Goal: Task Accomplishment & Management: Complete application form

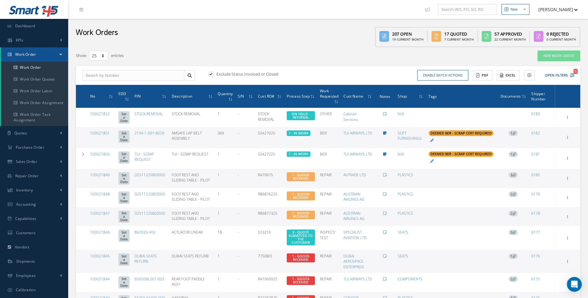
select select "25"
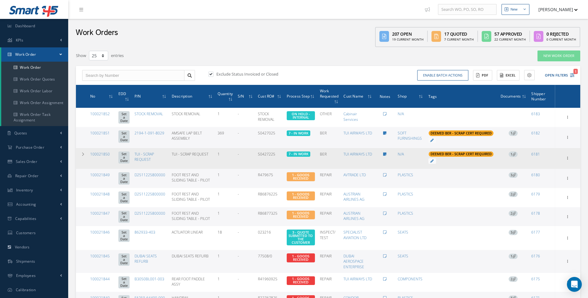
click at [82, 153] on icon at bounding box center [83, 155] width 2 height 4
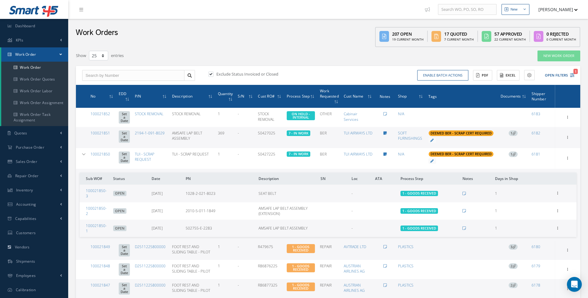
click at [82, 153] on icon at bounding box center [83, 155] width 3 height 4
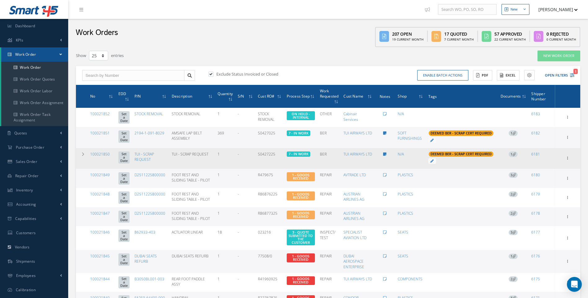
click at [514, 153] on icon at bounding box center [513, 154] width 3 height 3
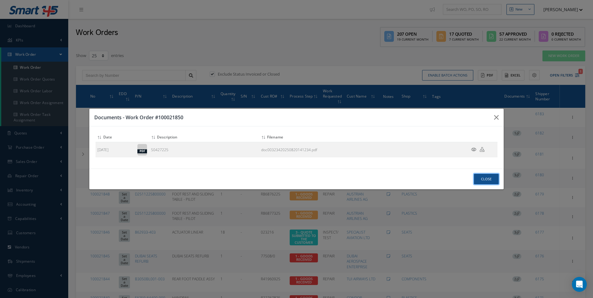
click at [487, 181] on button "Close" at bounding box center [486, 179] width 25 height 11
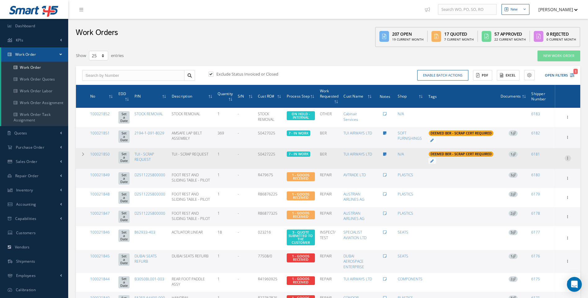
click at [567, 119] on icon at bounding box center [568, 116] width 6 height 5
click at [532, 209] on link "Documents" at bounding box center [539, 210] width 49 height 8
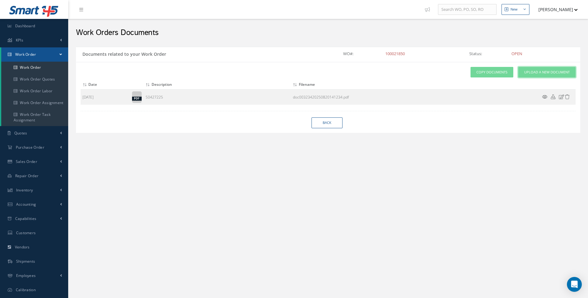
click at [532, 70] on span "Upload a New Document" at bounding box center [547, 72] width 46 height 5
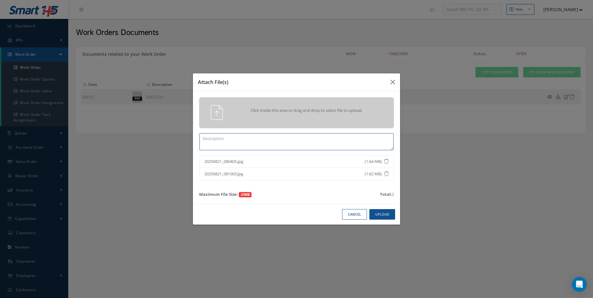
click at [217, 144] on textarea at bounding box center [296, 141] width 194 height 17
type textarea "502755-E-2283 X117 SCRAP PICTS"
click at [379, 213] on button "Upload" at bounding box center [382, 214] width 26 height 11
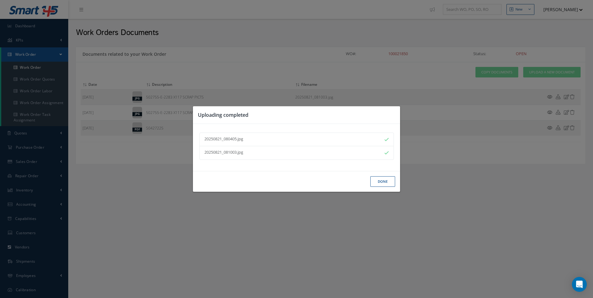
click at [379, 181] on button "Done" at bounding box center [382, 181] width 25 height 11
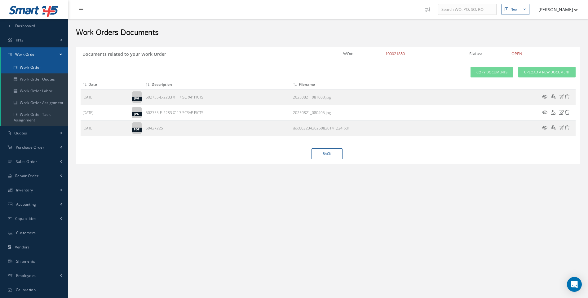
click at [40, 66] on link "Work Order" at bounding box center [34, 68] width 67 height 12
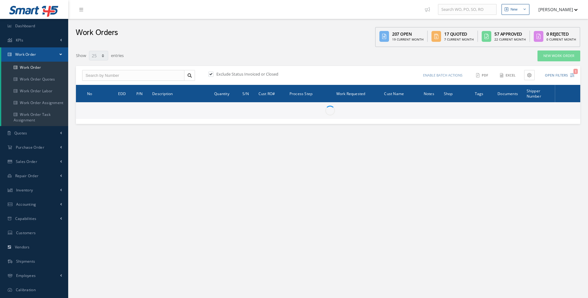
select select "25"
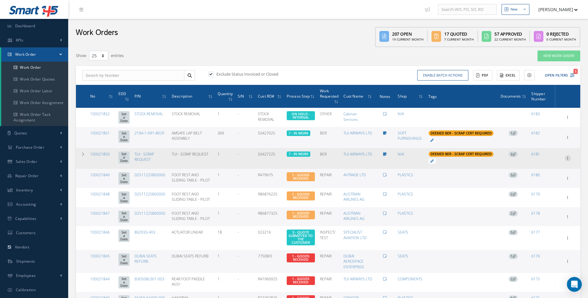
click at [567, 119] on icon at bounding box center [568, 116] width 6 height 5
click at [536, 208] on link "Documents" at bounding box center [539, 210] width 49 height 8
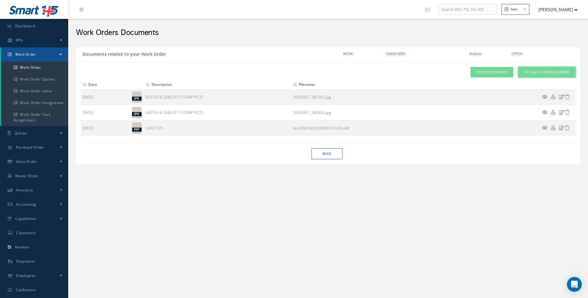
click at [536, 73] on span "Upload a New Document" at bounding box center [547, 72] width 46 height 5
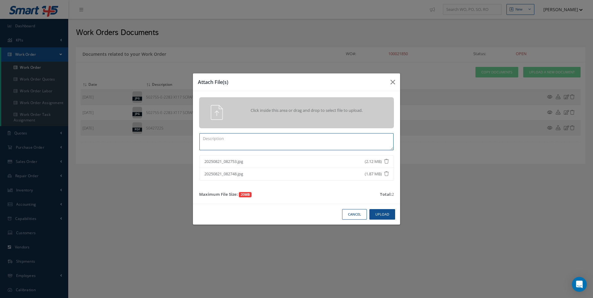
click at [218, 139] on textarea at bounding box center [296, 141] width 194 height 17
type textarea "2010-5-011-1849 X 19 SCRAP"
click at [379, 214] on button "Upload" at bounding box center [382, 214] width 26 height 11
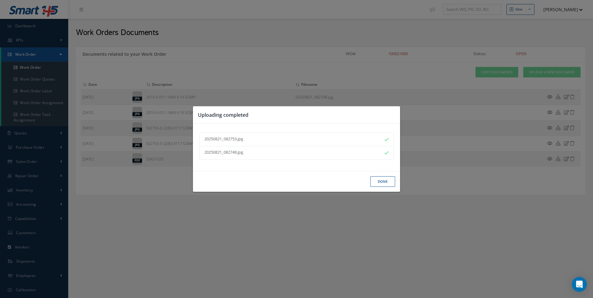
click at [379, 181] on button "Done" at bounding box center [382, 181] width 25 height 11
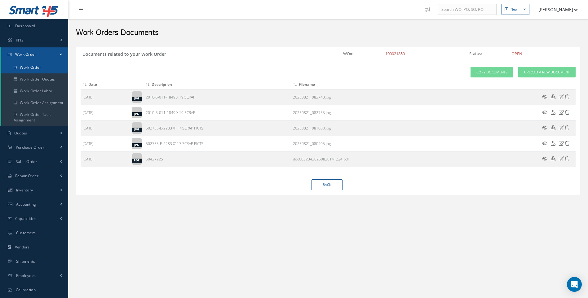
click at [29, 69] on link "Work Order" at bounding box center [34, 68] width 67 height 12
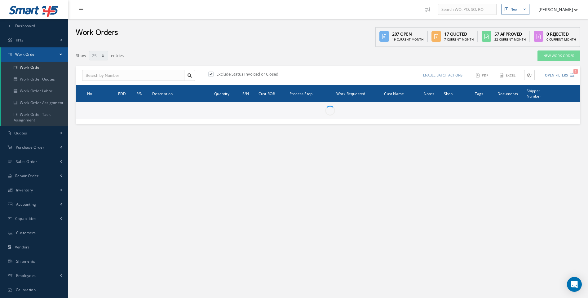
select select "25"
click at [557, 58] on link "New Work Order" at bounding box center [559, 56] width 43 height 11
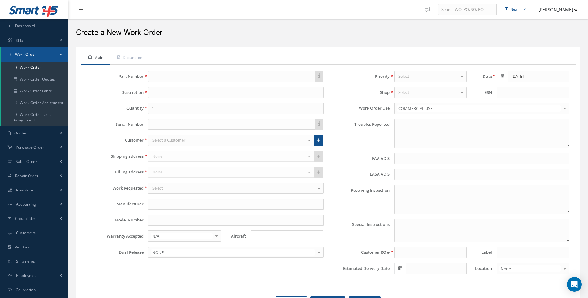
type textarea "NONE"
type input "NONE"
type textarea "NO VISUAL DAMAGE"
type textarea "PLEASE SEE R.O. FOR DETAILS"
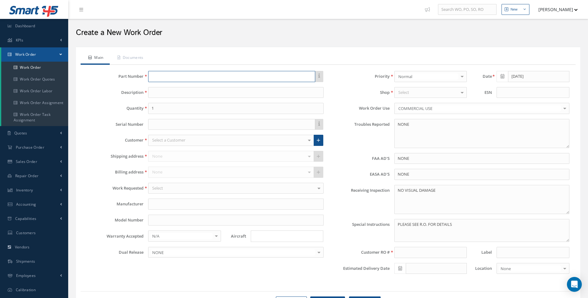
click at [170, 77] on input "text" at bounding box center [231, 76] width 167 height 11
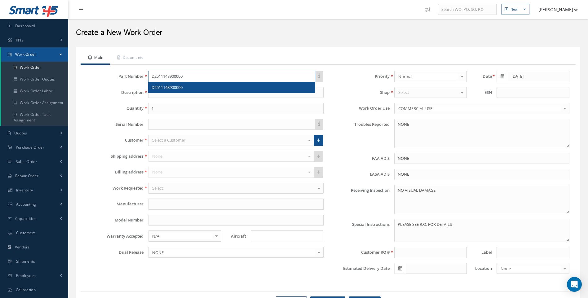
type input "D2511148900000"
click at [167, 87] on span "D2511148900000" at bounding box center [167, 88] width 31 height 6
type input "TABLE"
type input "AEROKNOW"
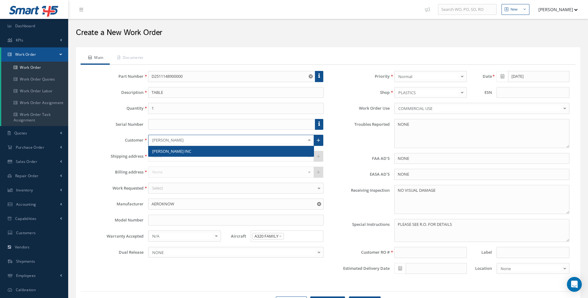
type input "[PERSON_NAME]"
click at [163, 148] on span "[PERSON_NAME] INC" at bounding box center [171, 151] width 39 height 6
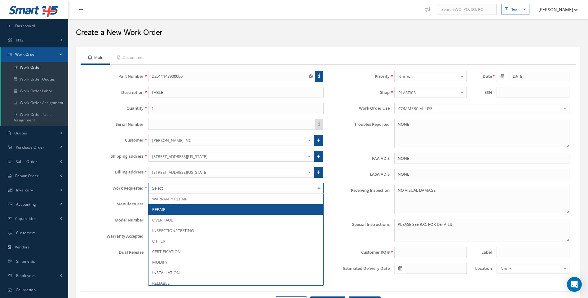
click at [160, 208] on span "REPAIR" at bounding box center [158, 210] width 13 height 6
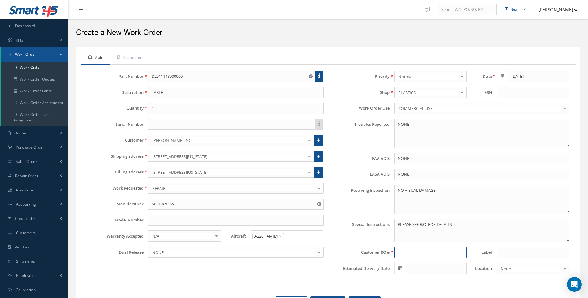
click at [410, 255] on input at bounding box center [430, 252] width 73 height 11
type input "RW1014811"
click at [438, 192] on textarea "NO VISUAL DAMAGE" at bounding box center [481, 199] width 175 height 29
type textarea "NO VISUAL DAMAGE INB FEDEX 457891369464"
click at [173, 128] on input "text" at bounding box center [231, 124] width 167 height 11
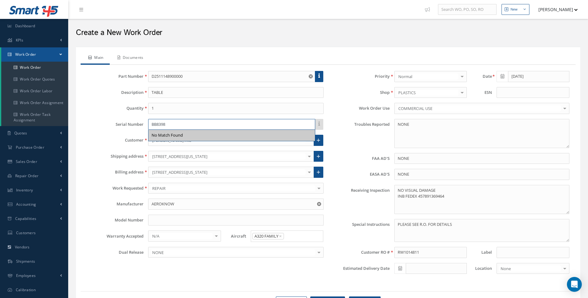
type input "BB8398"
click at [140, 55] on link "Documents" at bounding box center [130, 58] width 40 height 13
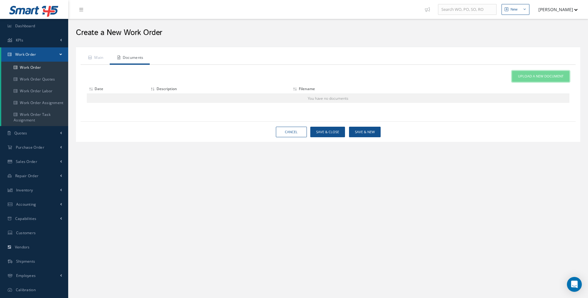
click at [522, 75] on span "Upload a New Document" at bounding box center [541, 76] width 46 height 5
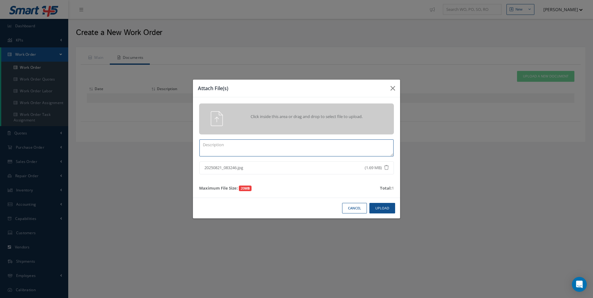
click at [220, 147] on textarea at bounding box center [296, 147] width 194 height 17
click at [382, 207] on button "Upload" at bounding box center [382, 208] width 26 height 11
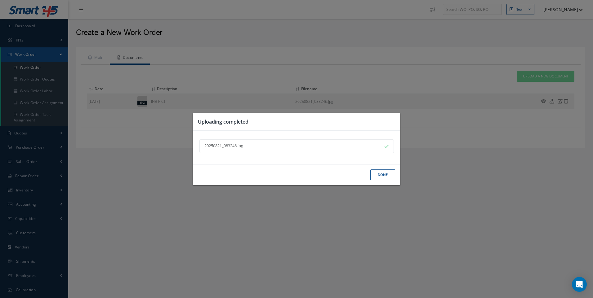
click at [383, 170] on button "Done" at bounding box center [382, 175] width 25 height 11
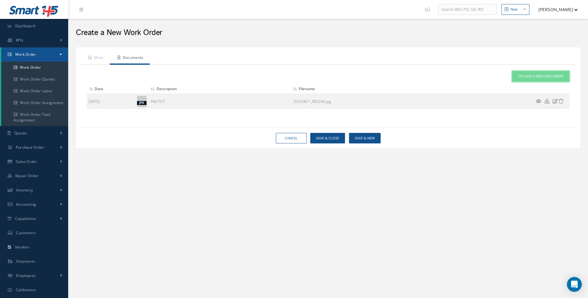
click at [528, 77] on span "Upload a New Document" at bounding box center [541, 76] width 46 height 5
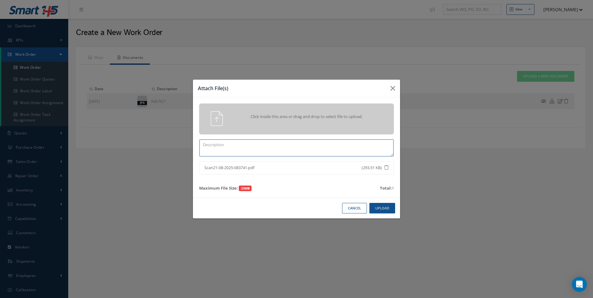
click at [235, 147] on textarea at bounding box center [296, 147] width 194 height 17
type textarea "RW1014811"
click at [377, 206] on button "Upload" at bounding box center [382, 208] width 26 height 11
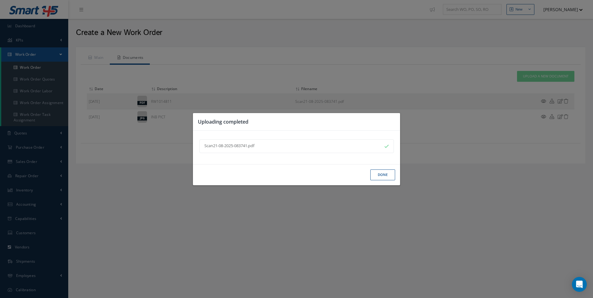
click at [378, 175] on button "Done" at bounding box center [382, 175] width 25 height 11
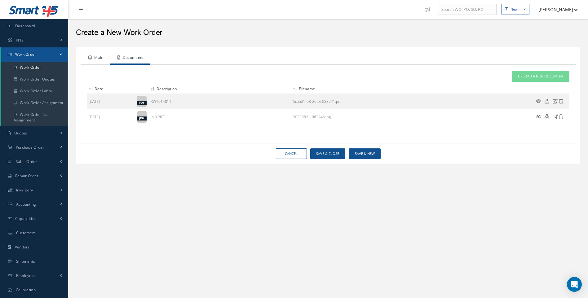
click at [97, 54] on link "Main" at bounding box center [95, 58] width 29 height 13
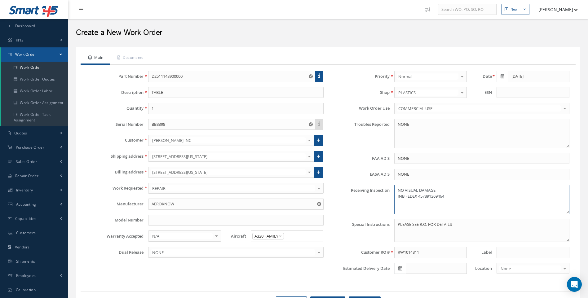
drag, startPoint x: 446, startPoint y: 196, endPoint x: 396, endPoint y: 196, distance: 50.5
click at [396, 196] on textarea "NO VISUAL DAMAGE INB FEDEX 457891369464" at bounding box center [481, 199] width 175 height 29
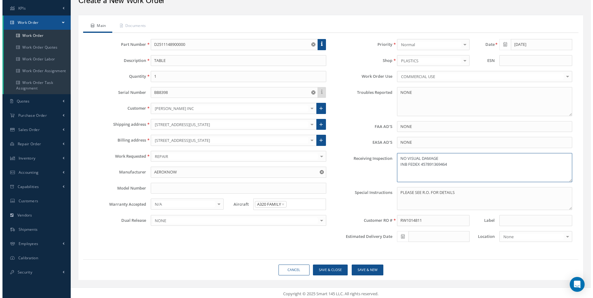
scroll to position [34, 0]
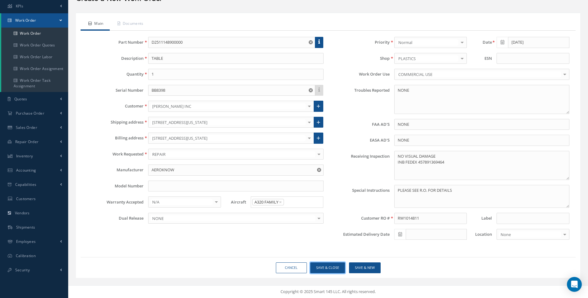
click at [332, 267] on button "Save & Close" at bounding box center [327, 268] width 35 height 11
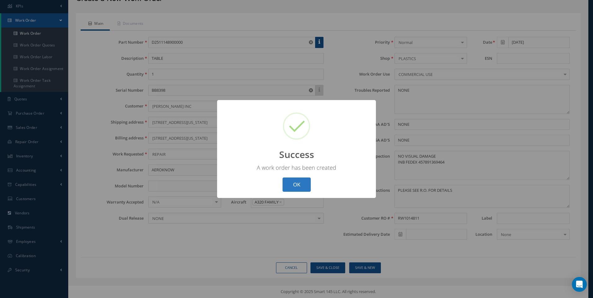
click at [297, 185] on button "OK" at bounding box center [296, 185] width 28 height 15
select select "25"
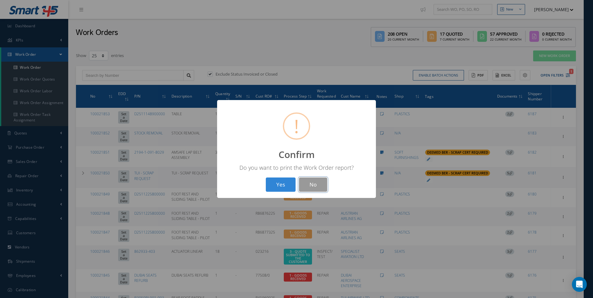
click at [307, 184] on button "No" at bounding box center [313, 185] width 28 height 15
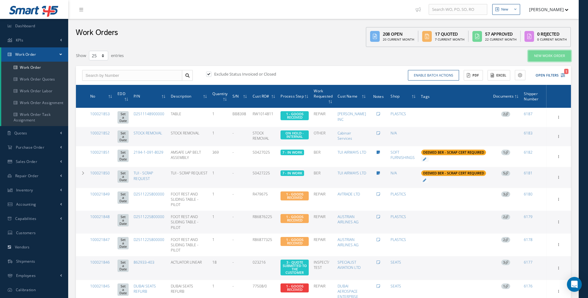
click at [545, 55] on link "New Work Order" at bounding box center [549, 56] width 43 height 11
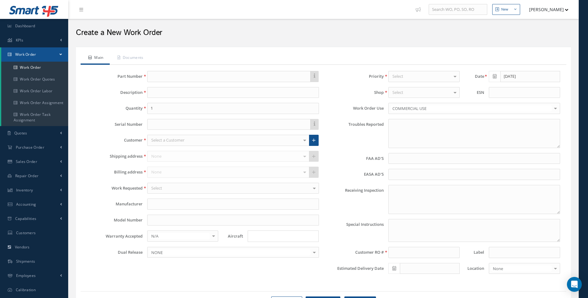
type textarea "NONE"
type input "NONE"
type textarea "NO VISUAL DAMAGE"
type textarea "PLEASE SEE R.O. FOR DETAILS"
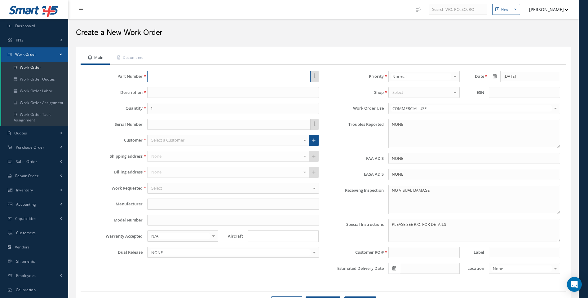
click at [165, 71] on input "text" at bounding box center [228, 76] width 163 height 11
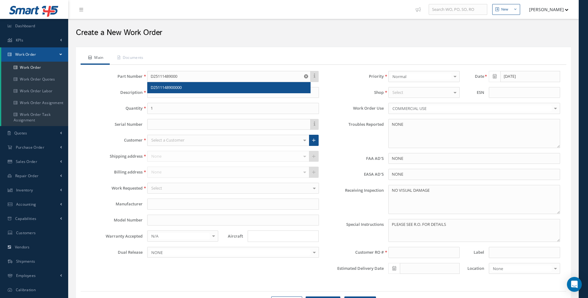
click at [174, 86] on span "D2511148900000" at bounding box center [166, 88] width 31 height 6
type input "D2511148900000"
type input "TABLE"
type input "AEROKNOW"
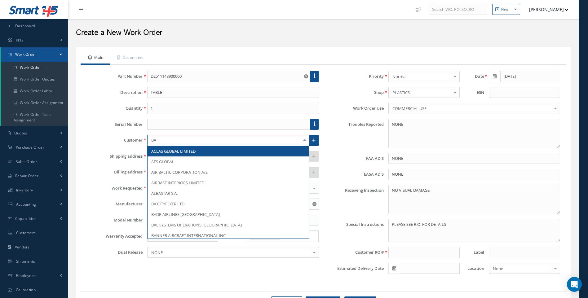
type input "BAR"
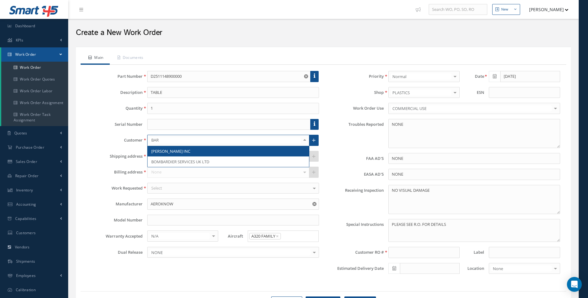
click at [164, 153] on span "[PERSON_NAME] INC" at bounding box center [170, 151] width 39 height 6
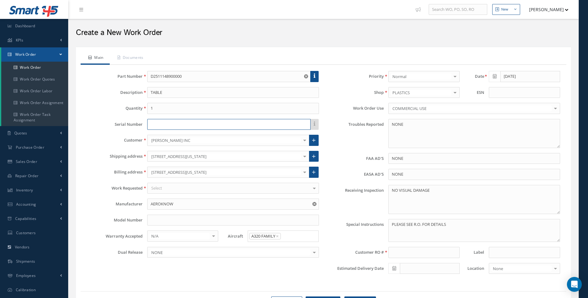
click at [159, 126] on input "text" at bounding box center [228, 124] width 163 height 11
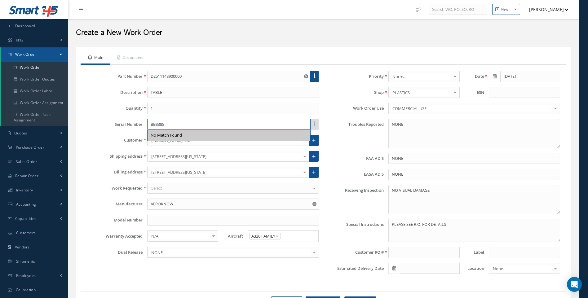
type input "BB8388"
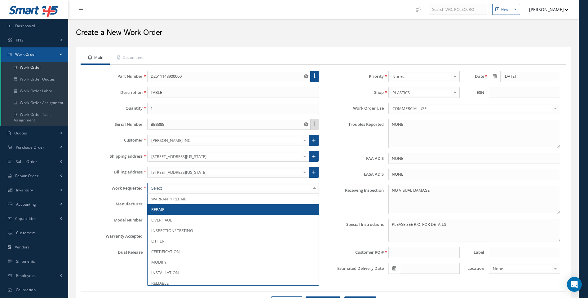
drag, startPoint x: 162, startPoint y: 209, endPoint x: 406, endPoint y: 150, distance: 250.7
click at [164, 210] on span "REPAIR" at bounding box center [157, 210] width 13 height 6
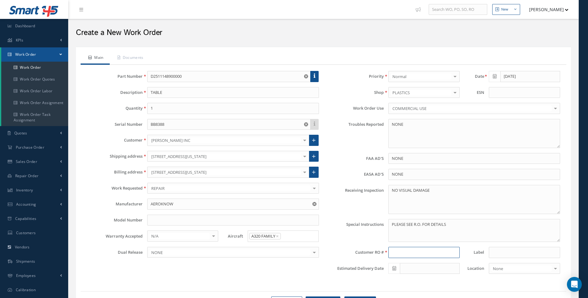
click at [394, 252] on input at bounding box center [423, 252] width 71 height 11
type input "RW1014795"
click at [437, 193] on textarea "NO VISUAL DAMAGE" at bounding box center [474, 199] width 172 height 29
click at [401, 198] on textarea "NO VISUAL DAMAGE" at bounding box center [474, 199] width 172 height 29
paste textarea "INB FEDEX 457891369464"
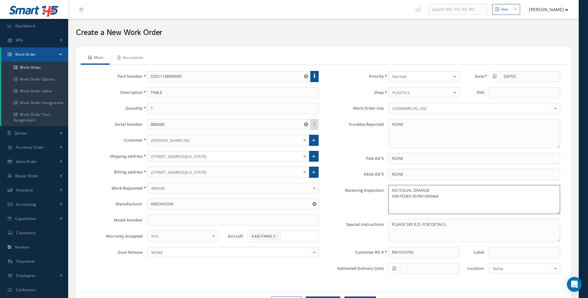
type textarea "NO VISUAL DAMAGE INB FEDEX 457891369464"
click at [128, 58] on link "Documents" at bounding box center [130, 58] width 40 height 13
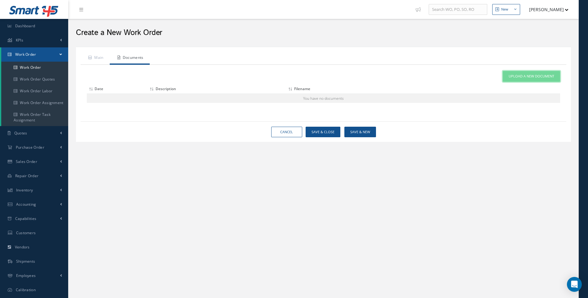
click at [518, 74] on span "Upload a New Document" at bounding box center [532, 76] width 46 height 5
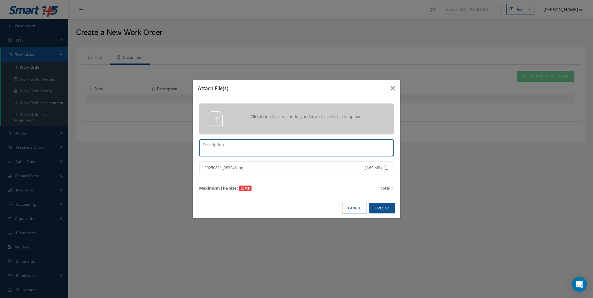
click at [250, 144] on textarea at bounding box center [296, 147] width 194 height 17
click at [206, 144] on textarea "IUNB PICT" at bounding box center [296, 147] width 194 height 17
click at [386, 204] on button "Upload" at bounding box center [382, 208] width 26 height 11
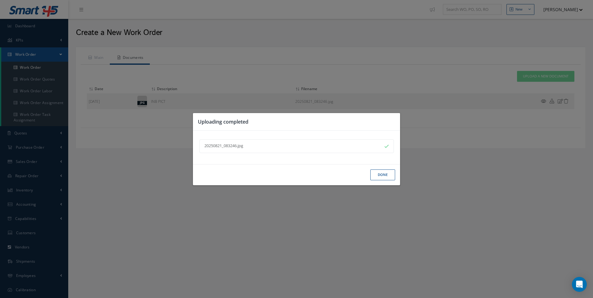
click at [380, 175] on button "Done" at bounding box center [382, 175] width 25 height 11
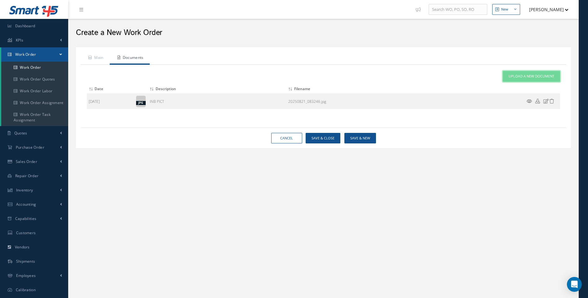
click at [526, 75] on span "Upload a New Document" at bounding box center [532, 76] width 46 height 5
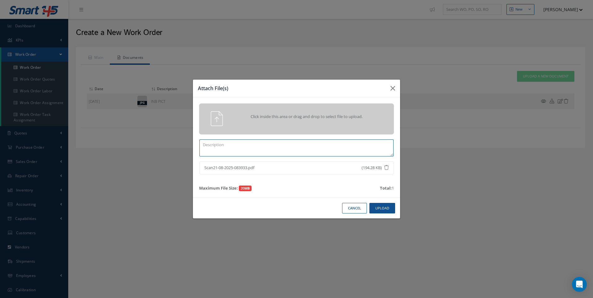
click at [226, 145] on textarea at bounding box center [296, 147] width 194 height 17
type textarea "RW1014795"
click at [383, 206] on button "Upload" at bounding box center [382, 208] width 26 height 11
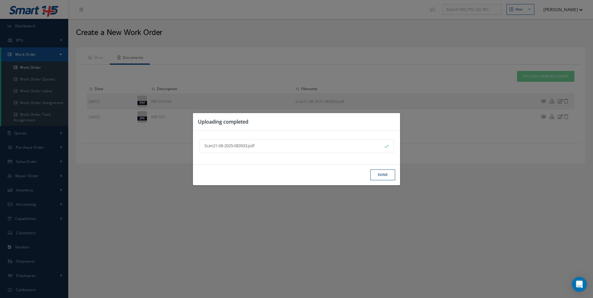
click at [379, 176] on button "Done" at bounding box center [382, 175] width 25 height 11
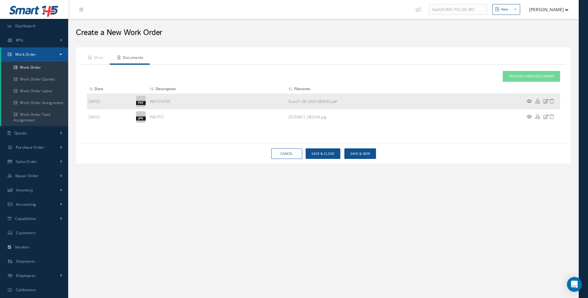
click at [528, 100] on icon at bounding box center [529, 101] width 5 height 5
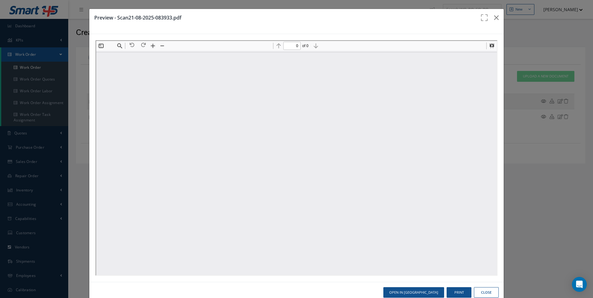
type input "1"
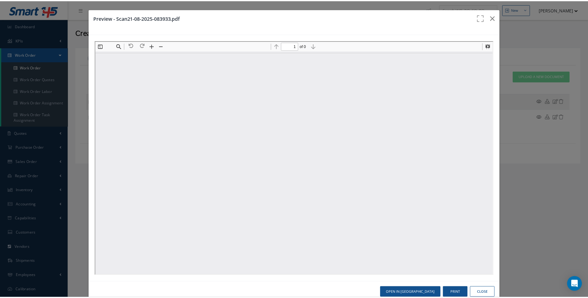
scroll to position [3, 0]
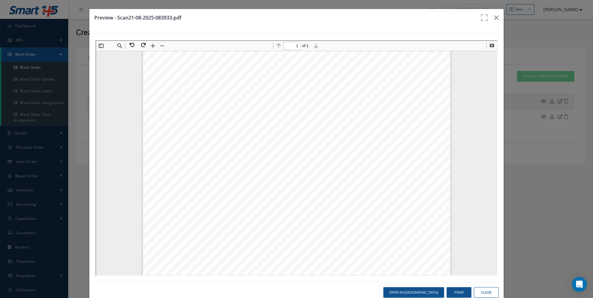
click at [480, 291] on button "Close" at bounding box center [486, 292] width 25 height 11
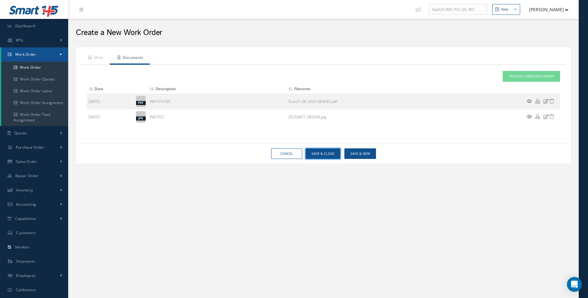
click at [327, 154] on button "Save & Close" at bounding box center [323, 153] width 35 height 11
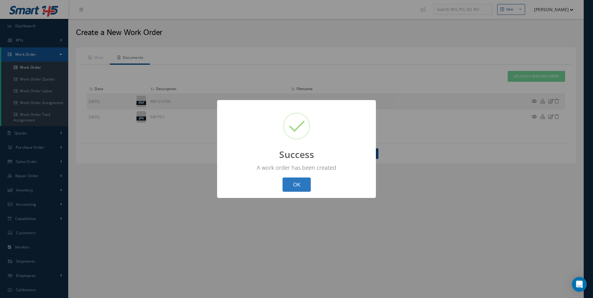
click at [299, 184] on button "OK" at bounding box center [296, 185] width 28 height 15
select select "25"
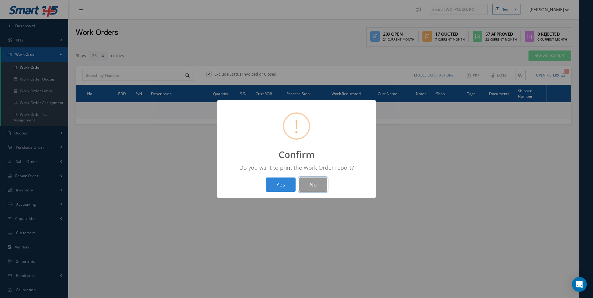
click at [310, 183] on button "No" at bounding box center [313, 185] width 28 height 15
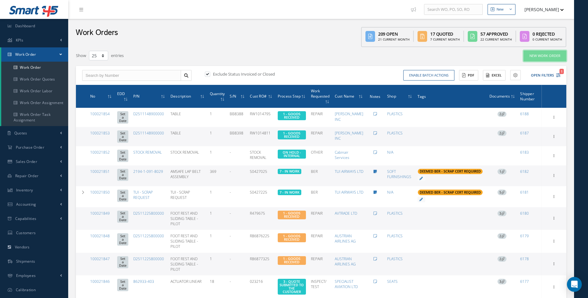
click at [539, 58] on link "New Work Order" at bounding box center [545, 56] width 43 height 11
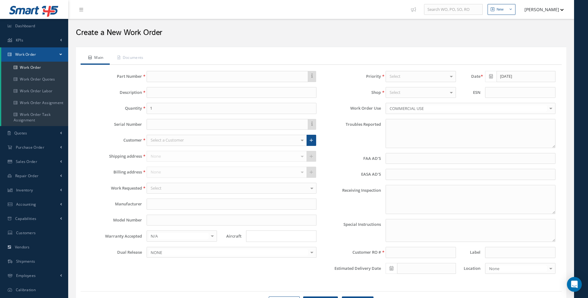
type textarea "NONE"
type input "NONE"
type textarea "NO VISUAL DAMAGE"
type textarea "PLEASE SEE R.O. FOR DETAILS"
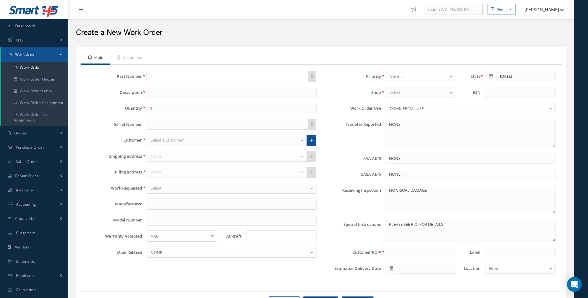
click at [157, 79] on input "text" at bounding box center [228, 76] width 162 height 11
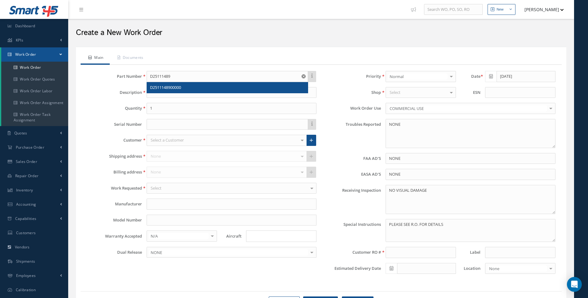
click at [174, 89] on span "D2511148900000" at bounding box center [165, 88] width 31 height 6
type input "D2511148900000"
type input "TABLE"
type input "AEROKNOW"
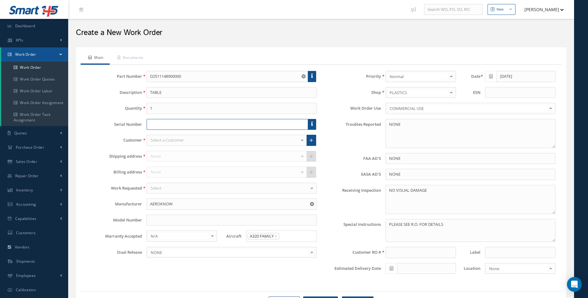
click at [160, 126] on input "text" at bounding box center [228, 124] width 162 height 11
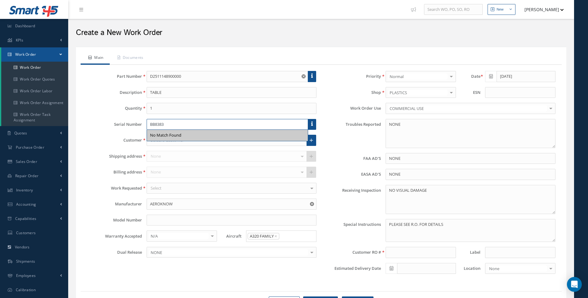
type input "BB8383"
click at [157, 141] on div "No Match Found" at bounding box center [228, 135] width 162 height 11
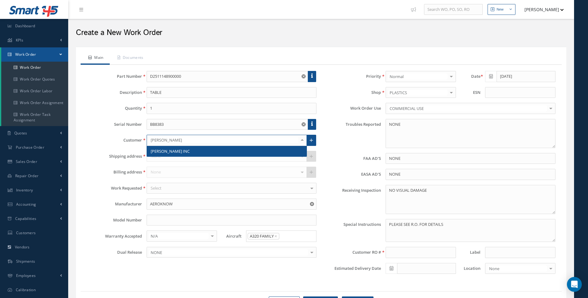
type input "BARFIELD"
click at [157, 150] on span "[PERSON_NAME] INC" at bounding box center [170, 151] width 39 height 6
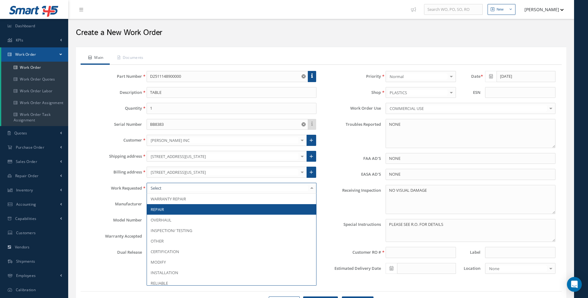
click at [161, 209] on span "REPAIR" at bounding box center [157, 210] width 13 height 6
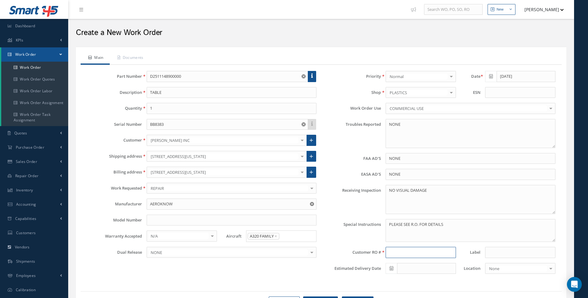
click at [395, 254] on input at bounding box center [421, 252] width 70 height 11
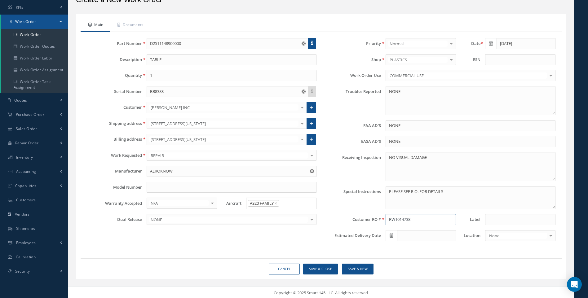
scroll to position [34, 0]
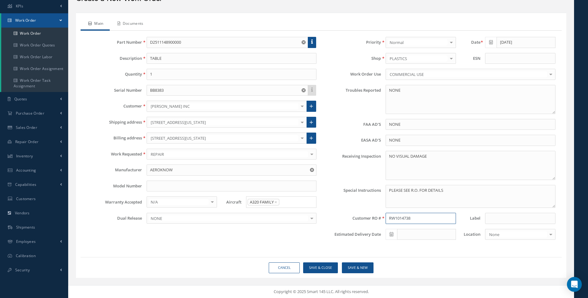
type input "RW1014738"
click at [135, 24] on link "Documents" at bounding box center [130, 24] width 40 height 13
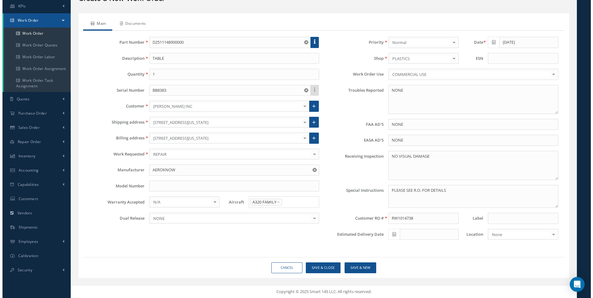
scroll to position [13, 0]
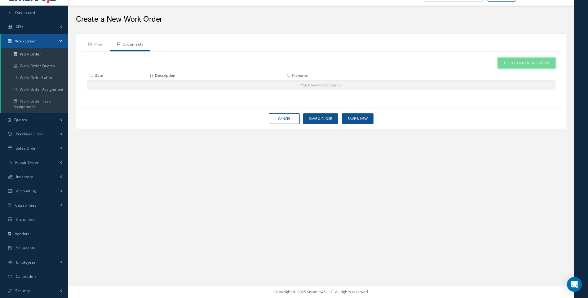
drag, startPoint x: 521, startPoint y: 64, endPoint x: 511, endPoint y: 64, distance: 9.6
click at [521, 64] on span "Upload a New Document" at bounding box center [527, 62] width 46 height 5
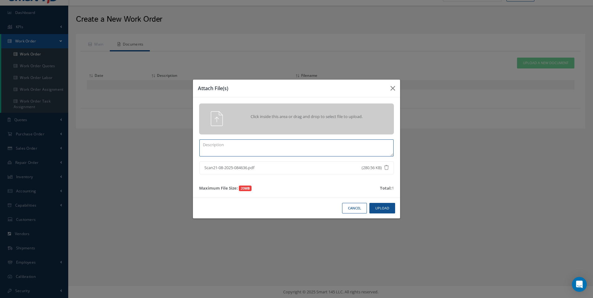
click at [233, 148] on textarea at bounding box center [296, 147] width 194 height 17
type textarea "RW1014738"
click at [378, 207] on button "Upload" at bounding box center [382, 208] width 26 height 11
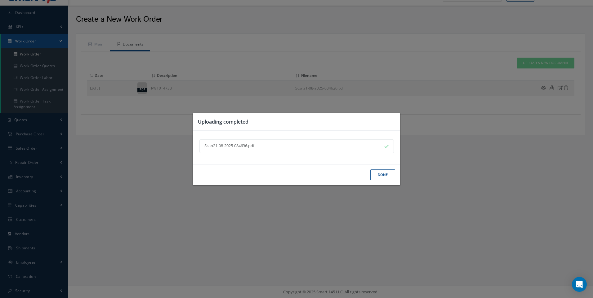
drag, startPoint x: 385, startPoint y: 174, endPoint x: 499, endPoint y: 105, distance: 133.3
click at [386, 173] on button "Done" at bounding box center [382, 175] width 25 height 11
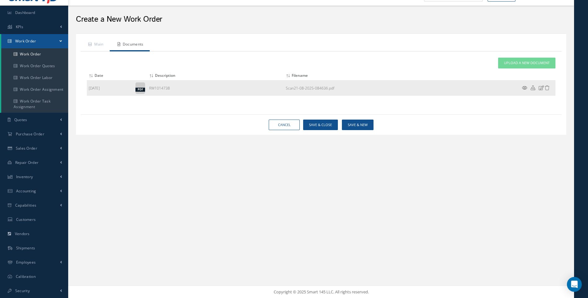
click at [524, 88] on icon at bounding box center [524, 88] width 5 height 5
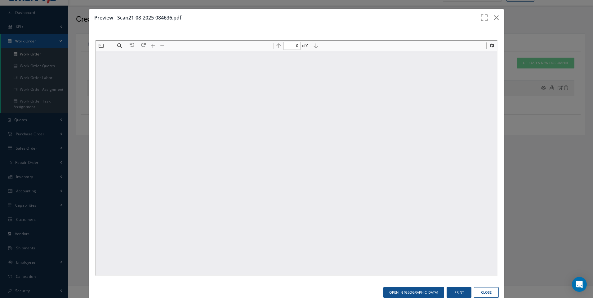
scroll to position [0, 0]
type input "1"
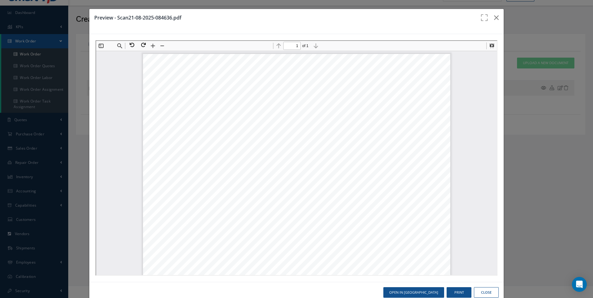
scroll to position [3, 0]
click at [483, 288] on button "Close" at bounding box center [486, 292] width 25 height 11
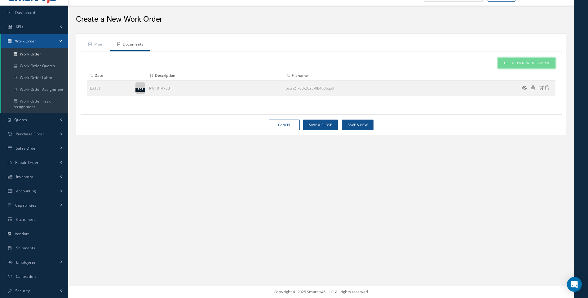
click at [524, 62] on span "Upload a New Document" at bounding box center [527, 62] width 46 height 5
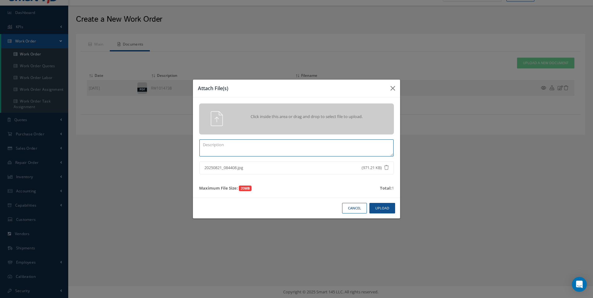
click at [223, 147] on textarea at bounding box center [296, 147] width 194 height 17
type textarea "INB PICT"
click at [390, 210] on button "Upload" at bounding box center [382, 208] width 26 height 11
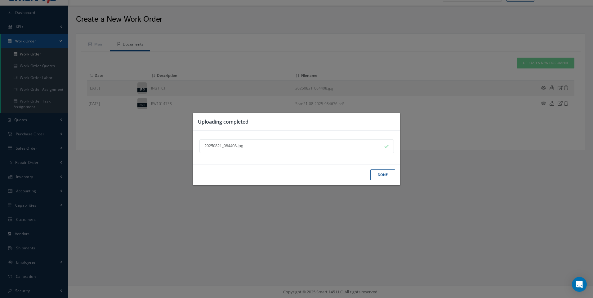
click at [379, 170] on button "Done" at bounding box center [382, 175] width 25 height 11
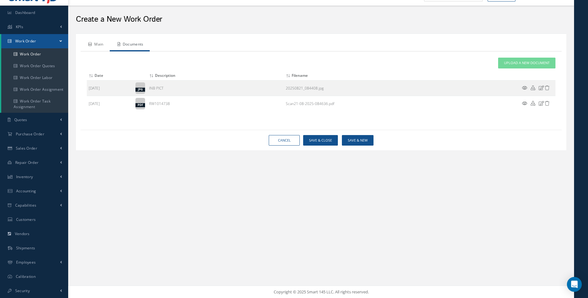
click at [104, 47] on link "Main" at bounding box center [95, 44] width 29 height 13
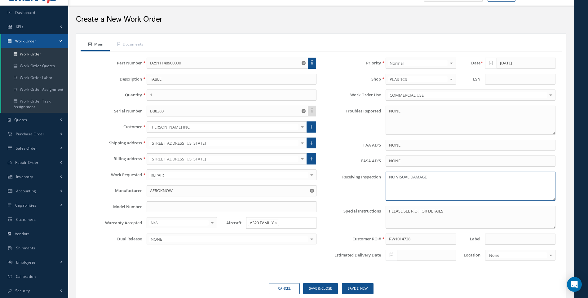
click at [430, 178] on textarea "NO VISUAL DAMAGE" at bounding box center [471, 186] width 170 height 29
click at [398, 182] on textarea "NO VISUAL DAMAGE" at bounding box center [471, 186] width 170 height 29
paste textarea "INB FEDEX 457891369464"
click at [435, 182] on textarea "NO VISUAL DAMAGE INB FEDEX 457891365388" at bounding box center [471, 186] width 170 height 29
drag, startPoint x: 437, startPoint y: 183, endPoint x: 389, endPoint y: 183, distance: 47.7
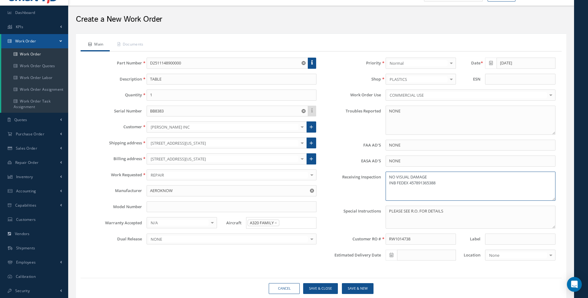
click at [389, 183] on textarea "NO VISUAL DAMAGE INB FEDEX 457891365388" at bounding box center [471, 186] width 170 height 29
type textarea "NO VISUAL DAMAGE INB FEDEX 457891365388"
click at [330, 290] on button "Save & Close" at bounding box center [320, 288] width 35 height 11
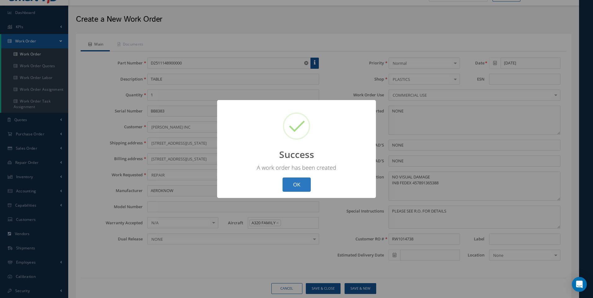
click at [292, 183] on button "OK" at bounding box center [296, 185] width 28 height 15
select select "25"
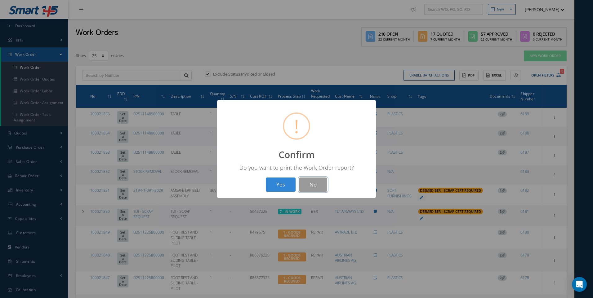
click at [314, 183] on button "No" at bounding box center [313, 185] width 28 height 15
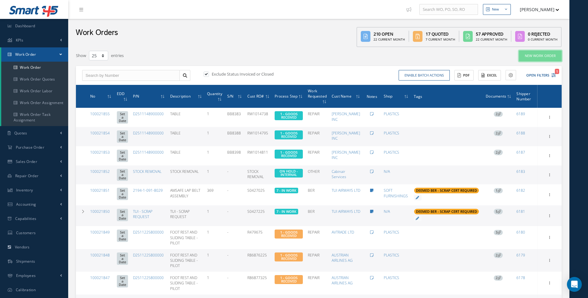
click at [537, 55] on link "New Work Order" at bounding box center [540, 56] width 43 height 11
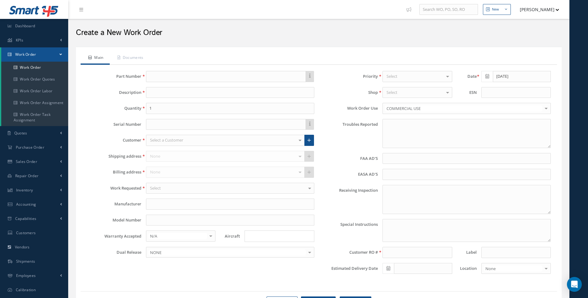
type textarea "NONE"
type input "NONE"
type textarea "NO VISUAL DAMAGE"
type textarea "PLEASE SEE R.O. FOR DETAILS"
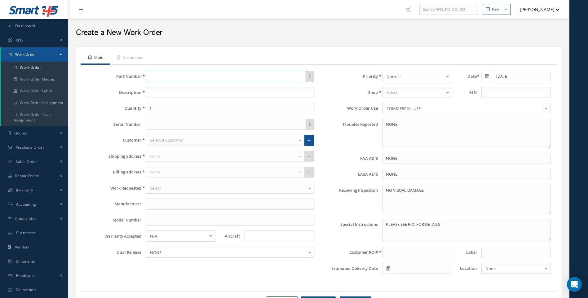
click at [159, 75] on input "text" at bounding box center [226, 76] width 160 height 11
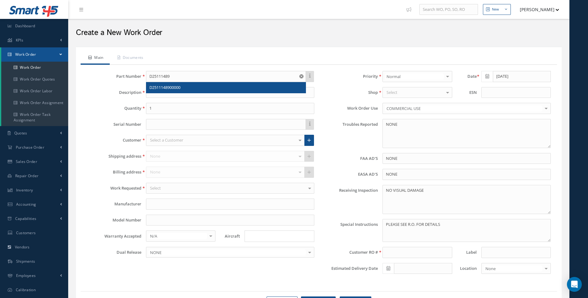
click at [168, 90] on div "D2511148900000" at bounding box center [225, 87] width 159 height 11
type input "D2511148900000"
type input "TABLE"
type input "AEROKNOW"
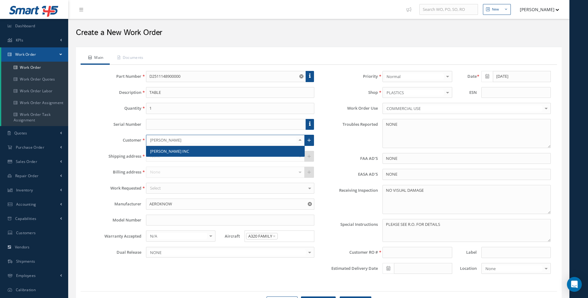
type input "BARFIELD"
click at [157, 152] on span "[PERSON_NAME] INC" at bounding box center [169, 151] width 39 height 6
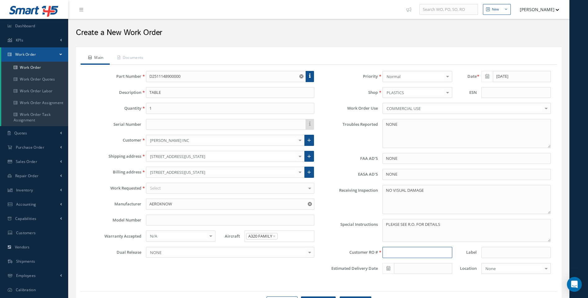
click at [401, 250] on input at bounding box center [418, 252] width 70 height 11
type input "RW1014739"
click at [156, 123] on input "text" at bounding box center [226, 124] width 160 height 11
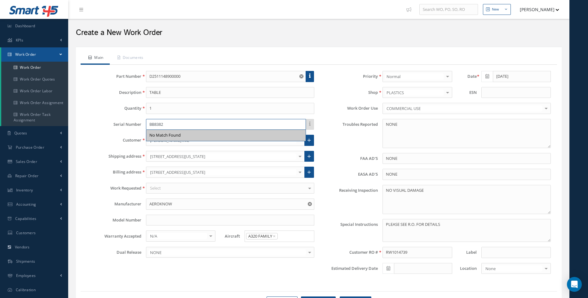
type input "BB8382"
click at [429, 193] on textarea "NO VISUAL DAMAGE" at bounding box center [467, 199] width 168 height 29
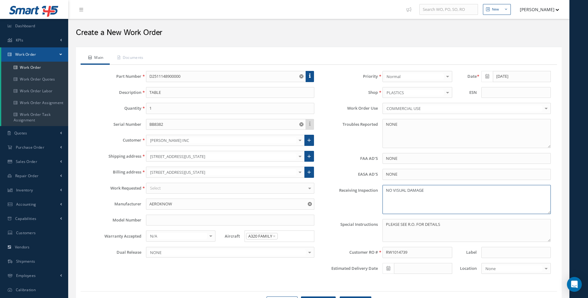
click at [400, 198] on textarea "NO VISUAL DAMAGE" at bounding box center [467, 199] width 168 height 29
paste textarea "INB FEDEX 457891365388"
type textarea "NO VISUAL DAMAGE INB FEDEX 457891365388"
click at [139, 58] on link "Documents" at bounding box center [130, 58] width 40 height 13
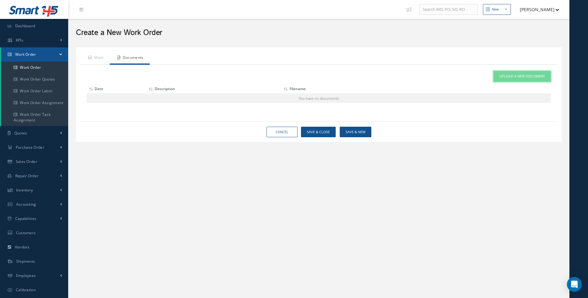
click at [513, 77] on span "Upload a New Document" at bounding box center [522, 76] width 46 height 5
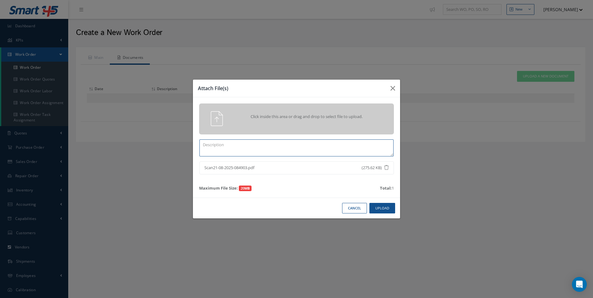
click at [226, 147] on textarea at bounding box center [296, 147] width 194 height 17
type textarea "RW1014739"
click at [377, 205] on button "Upload" at bounding box center [382, 208] width 26 height 11
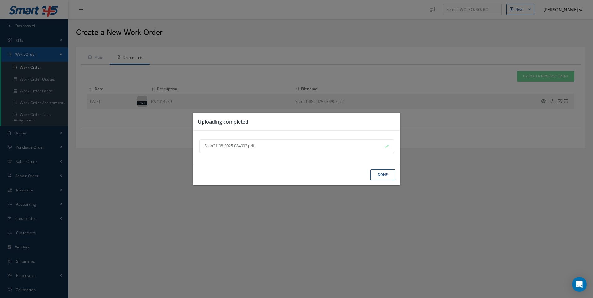
click at [384, 173] on button "Done" at bounding box center [382, 175] width 25 height 11
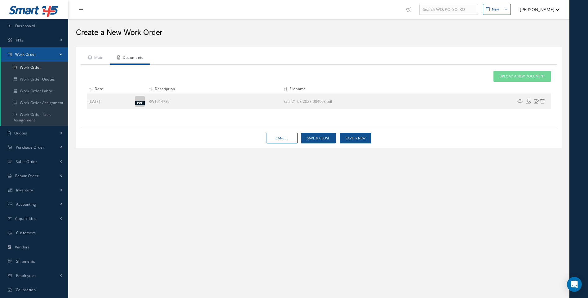
click at [520, 101] on icon at bounding box center [519, 101] width 5 height 5
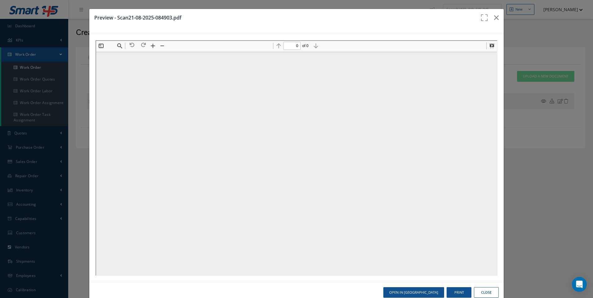
type input "1"
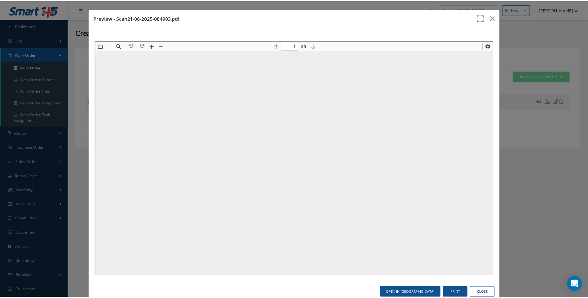
scroll to position [3, 0]
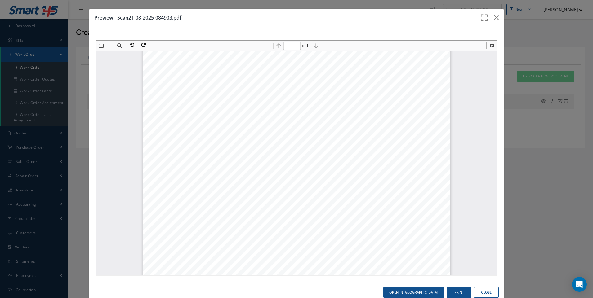
click at [479, 291] on button "Close" at bounding box center [486, 292] width 25 height 11
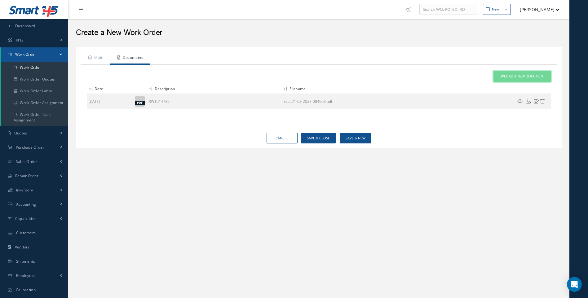
click at [508, 77] on span "Upload a New Document" at bounding box center [522, 76] width 46 height 5
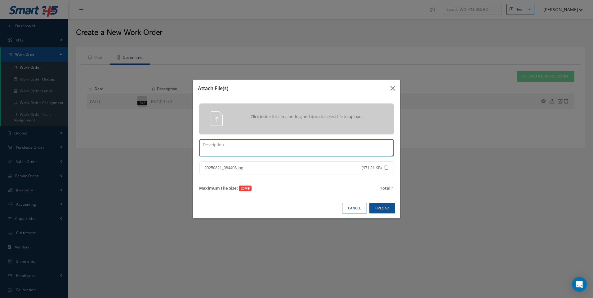
click at [241, 148] on textarea at bounding box center [296, 147] width 194 height 17
type textarea "INB PICT"
click at [387, 208] on button "Upload" at bounding box center [382, 208] width 26 height 11
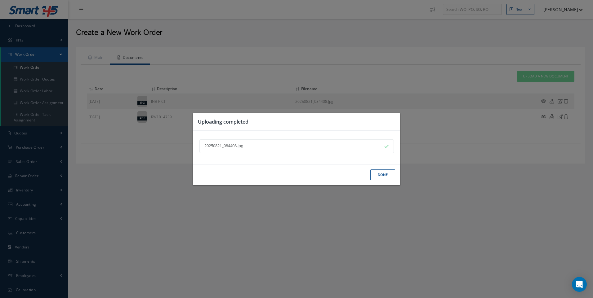
click at [383, 176] on button "Done" at bounding box center [382, 175] width 25 height 11
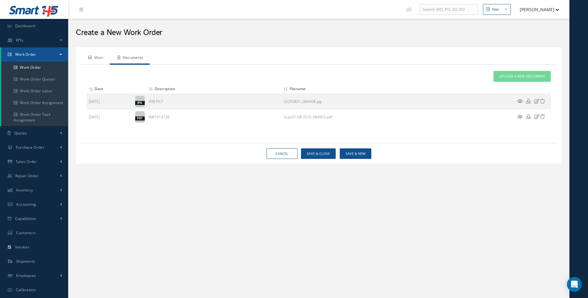
click at [101, 58] on link "Main" at bounding box center [95, 58] width 29 height 13
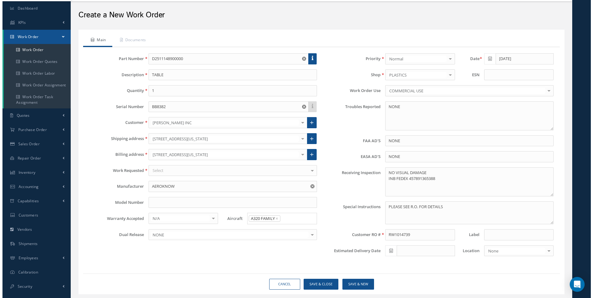
scroll to position [34, 0]
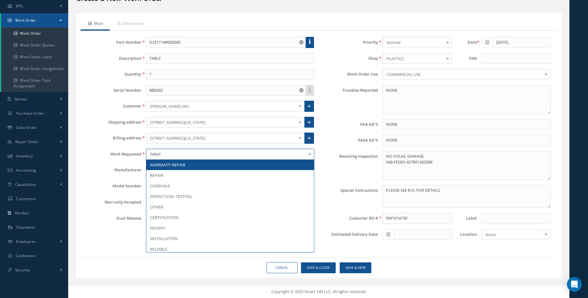
click at [232, 157] on div at bounding box center [230, 154] width 168 height 11
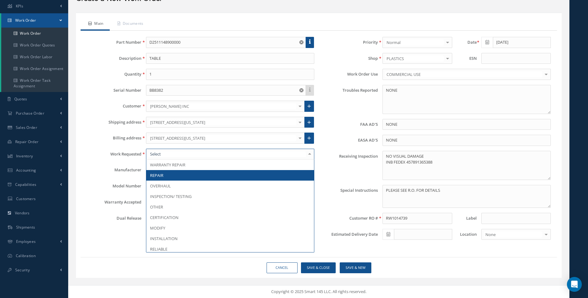
click at [167, 175] on span "REPAIR" at bounding box center [230, 175] width 168 height 11
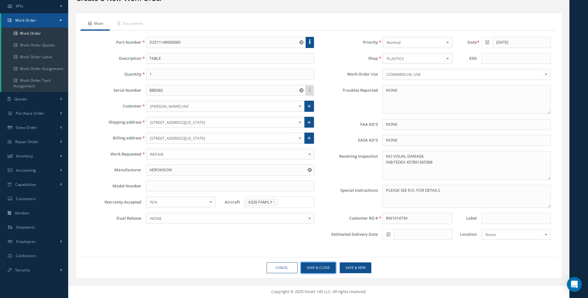
click at [321, 270] on button "Save & Close" at bounding box center [318, 268] width 35 height 11
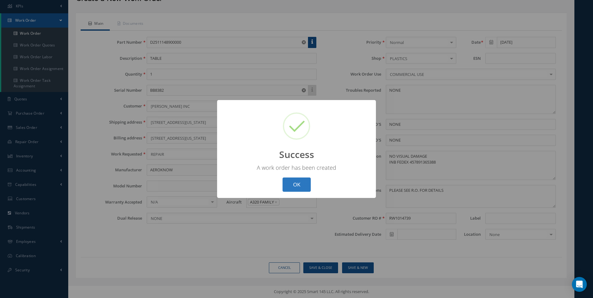
click at [307, 186] on button "OK" at bounding box center [296, 185] width 28 height 15
select select "25"
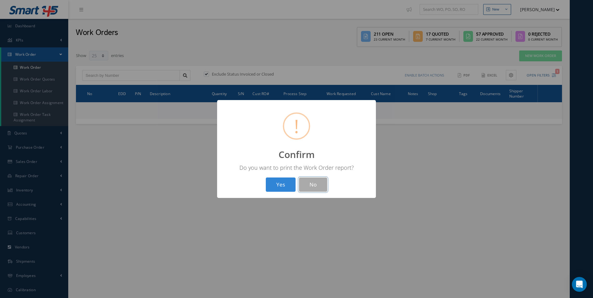
click at [307, 186] on button "No" at bounding box center [313, 185] width 28 height 15
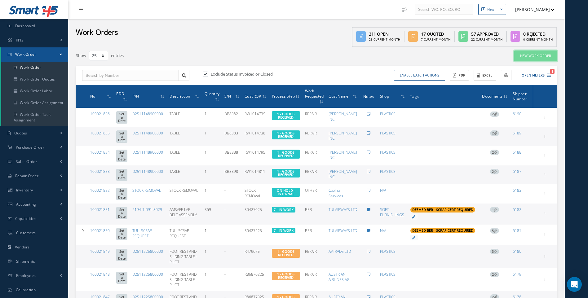
click at [530, 54] on link "New Work Order" at bounding box center [535, 56] width 43 height 11
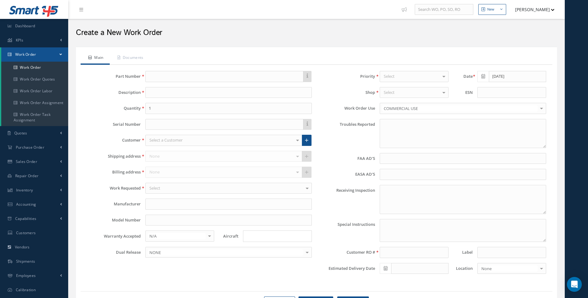
type textarea "NONE"
type input "NONE"
type textarea "NO VISUAL DAMAGE"
type textarea "PLEASE SEE R.O. FOR DETAILS"
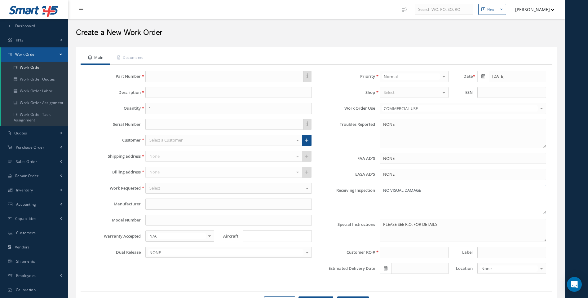
click at [399, 200] on textarea "NO VISUAL DAMAGE" at bounding box center [463, 199] width 166 height 29
drag, startPoint x: 399, startPoint y: 200, endPoint x: 492, endPoint y: 197, distance: 93.0
click at [492, 197] on textarea "NO VISUAL DAMAGE" at bounding box center [463, 199] width 166 height 29
paste textarea "INB FEDEX 457891365388"
type textarea "NO VISUAL DAMAGE INB FEDEX 457891365388"
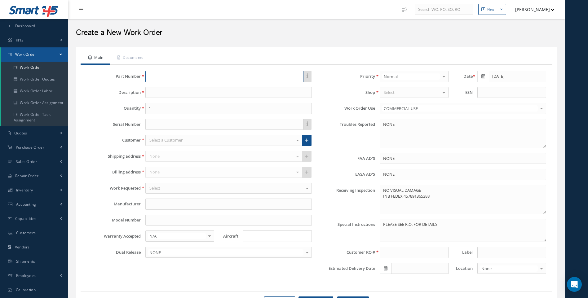
click at [161, 76] on input "text" at bounding box center [224, 76] width 158 height 11
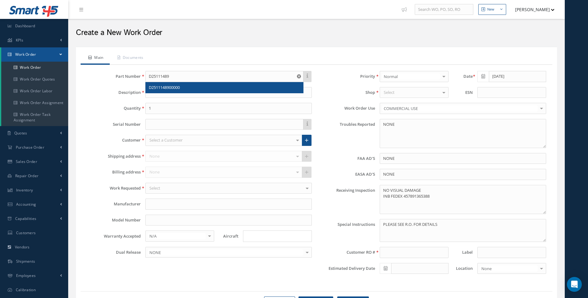
click at [162, 87] on span "D2511148900000" at bounding box center [164, 88] width 31 height 6
type input "D2511148900000"
type input "TABLE"
type input "AEROKNOW"
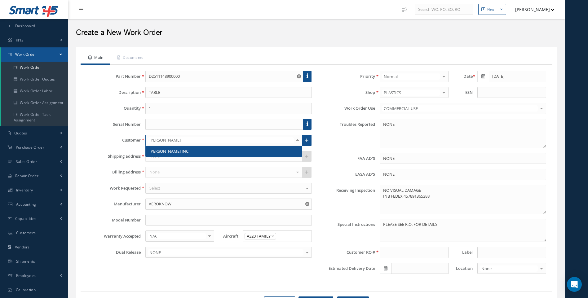
type input "BARFIELD"
click at [157, 122] on input "text" at bounding box center [224, 124] width 158 height 11
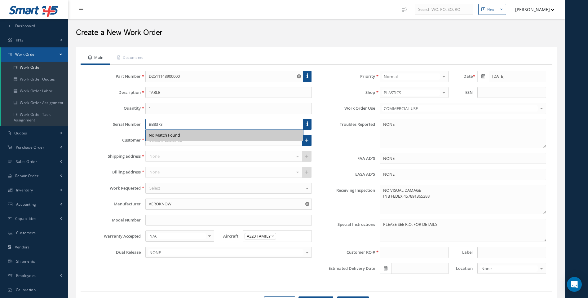
type input "BB8373"
click at [178, 153] on div "None No elements found. List is empty." at bounding box center [228, 156] width 166 height 11
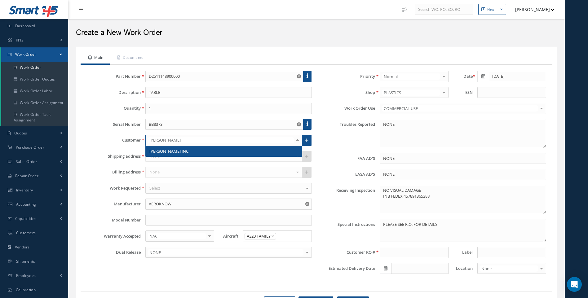
type input "BARFIELD"
click at [170, 149] on span "[PERSON_NAME] INC" at bounding box center [168, 151] width 39 height 6
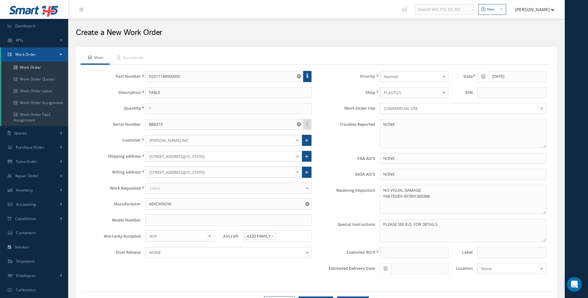
click at [169, 188] on div "Select" at bounding box center [228, 188] width 166 height 11
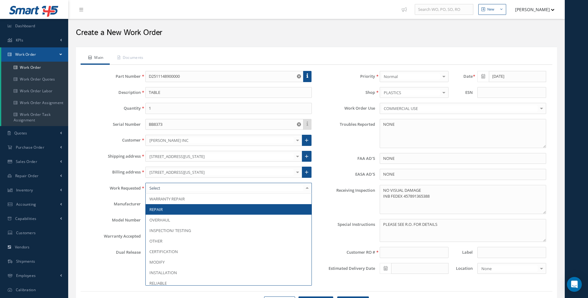
drag, startPoint x: 162, startPoint y: 210, endPoint x: 385, endPoint y: 111, distance: 243.8
click at [164, 210] on span "REPAIR" at bounding box center [229, 209] width 166 height 11
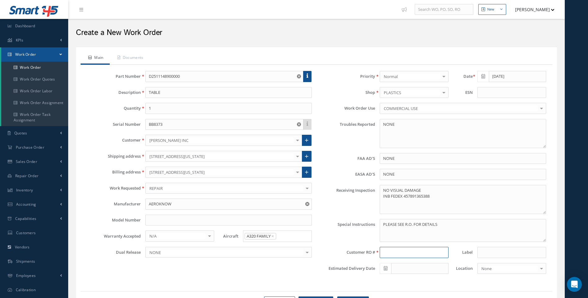
click at [390, 254] on input at bounding box center [414, 252] width 69 height 11
type input "RW1014740"
click at [136, 59] on link "Documents" at bounding box center [130, 58] width 40 height 13
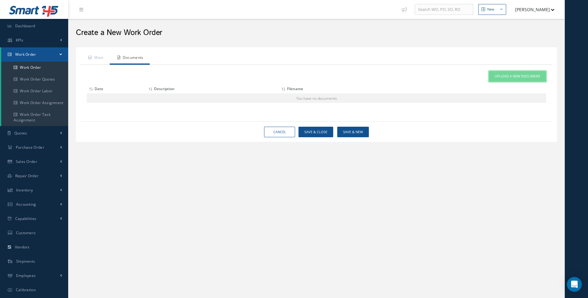
click at [514, 74] on span "Upload a New Document" at bounding box center [518, 76] width 46 height 5
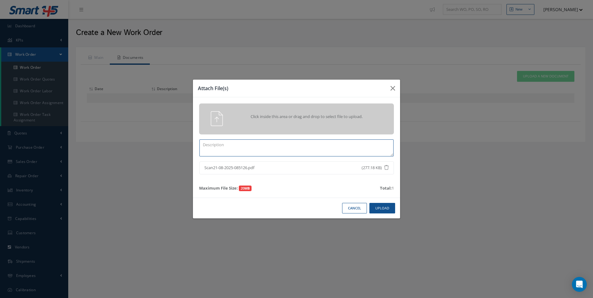
click at [238, 146] on textarea at bounding box center [296, 147] width 194 height 17
click at [388, 208] on button "Upload" at bounding box center [382, 208] width 26 height 11
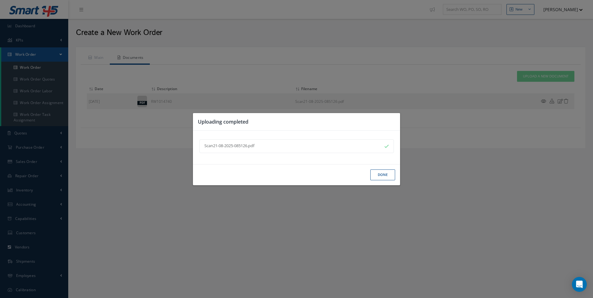
click at [381, 174] on button "Done" at bounding box center [382, 175] width 25 height 11
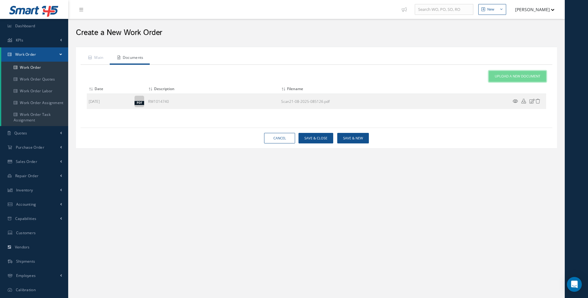
click at [514, 80] on link "Upload a New Document" at bounding box center [517, 76] width 57 height 11
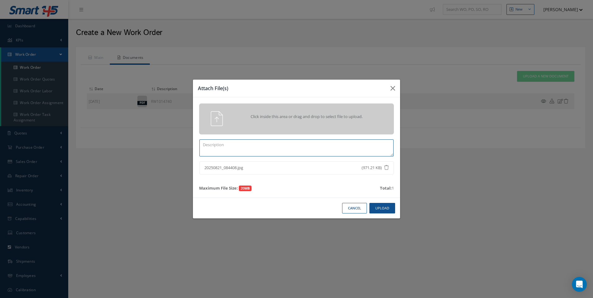
click at [253, 144] on textarea at bounding box center [296, 147] width 194 height 17
type textarea "INB PICT"
click at [378, 204] on div "Cancel Upload" at bounding box center [296, 208] width 207 height 21
click at [380, 209] on button "Upload" at bounding box center [382, 208] width 26 height 11
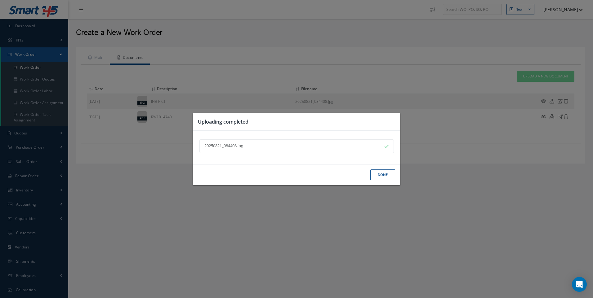
click at [380, 175] on button "Done" at bounding box center [382, 175] width 25 height 11
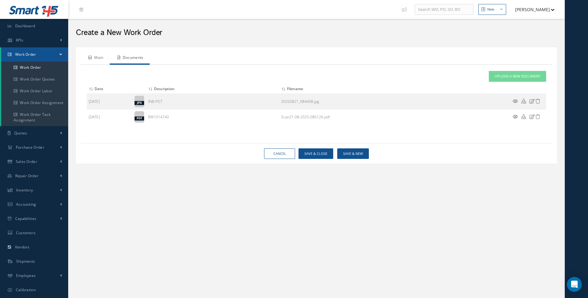
click at [99, 59] on link "Main" at bounding box center [95, 58] width 29 height 13
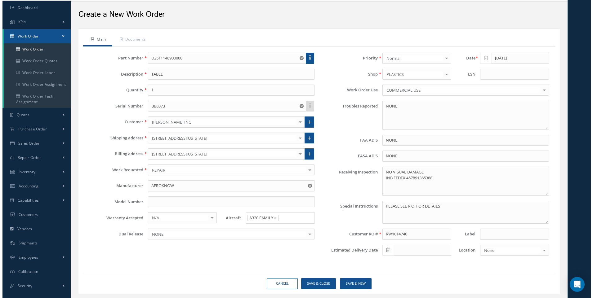
scroll to position [34, 0]
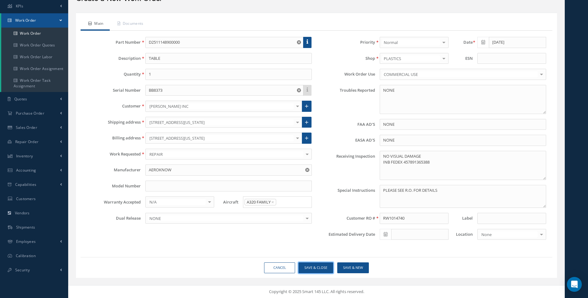
click at [321, 270] on button "Save & Close" at bounding box center [316, 268] width 35 height 11
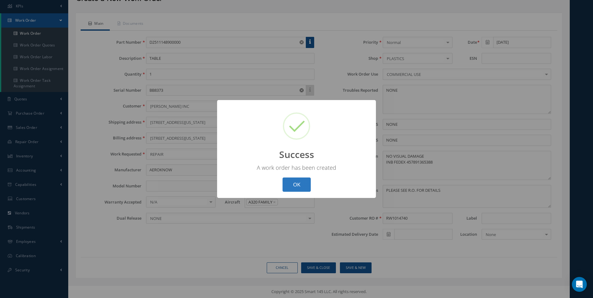
click at [295, 187] on button "OK" at bounding box center [296, 185] width 28 height 15
select select "25"
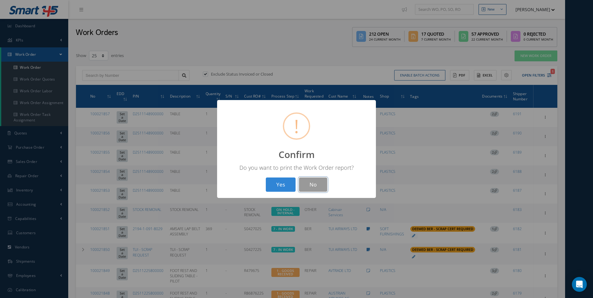
click at [303, 184] on button "No" at bounding box center [313, 185] width 28 height 15
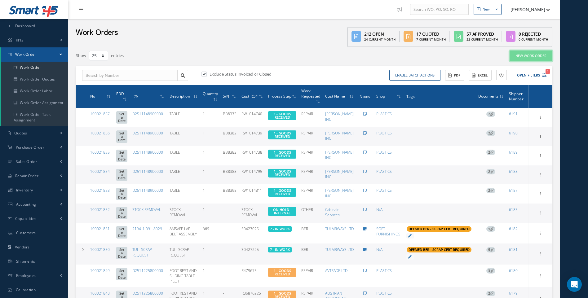
click at [526, 56] on link "New Work Order" at bounding box center [531, 56] width 43 height 11
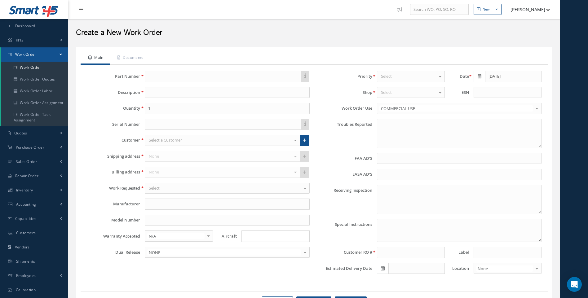
type textarea "NONE"
type input "NONE"
type textarea "NO VISUAL DAMAGE"
type textarea "PLEASE SEE R.O. FOR DETAILS"
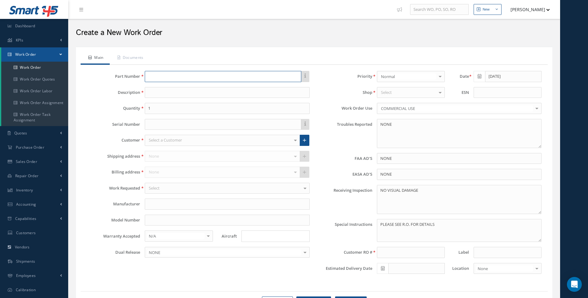
click at [165, 80] on input "text" at bounding box center [223, 76] width 156 height 11
click at [167, 77] on input "text" at bounding box center [223, 76] width 156 height 11
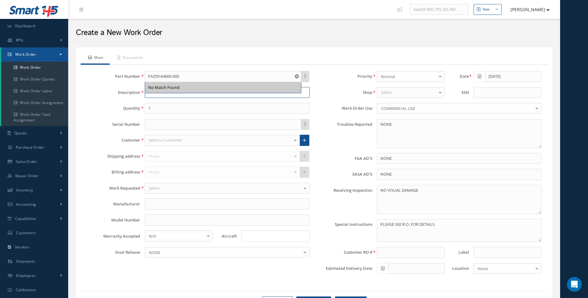
click at [171, 95] on input at bounding box center [227, 92] width 165 height 11
drag, startPoint x: 187, startPoint y: 74, endPoint x: 142, endPoint y: 74, distance: 44.9
click at [142, 74] on div "FA259-64600-000 No Match Found" at bounding box center [227, 76] width 174 height 11
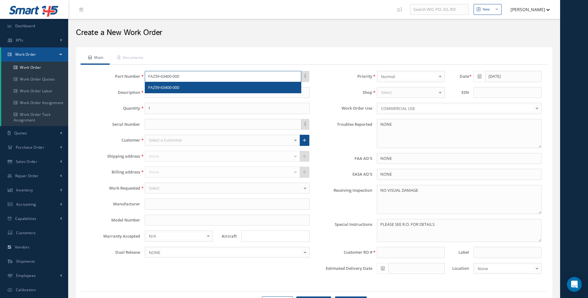
type input "FA259-63400-000"
click at [166, 89] on span "FA259-63400-000" at bounding box center [163, 88] width 31 height 6
type input "HAND RAIL"
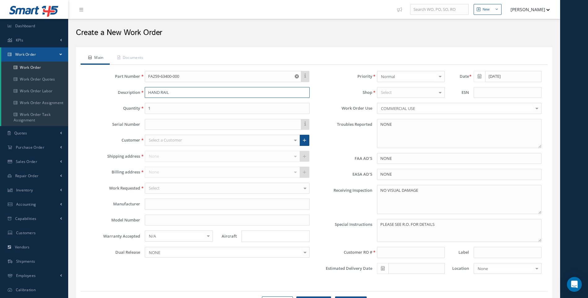
drag, startPoint x: 170, startPoint y: 93, endPoint x: 144, endPoint y: 95, distance: 25.8
click at [144, 95] on div "HAND RAIL" at bounding box center [227, 92] width 174 height 11
click at [153, 123] on input "text" at bounding box center [223, 124] width 156 height 11
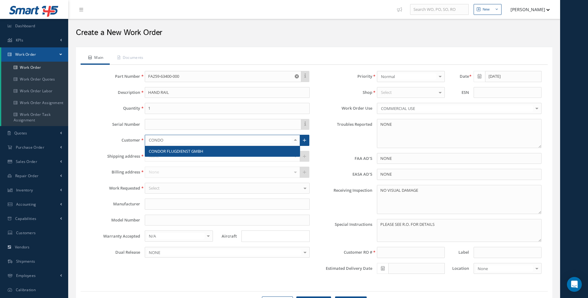
type input "CONDOR"
click at [160, 151] on span "CONDOR FLUGDIENST GMBH" at bounding box center [176, 151] width 55 height 6
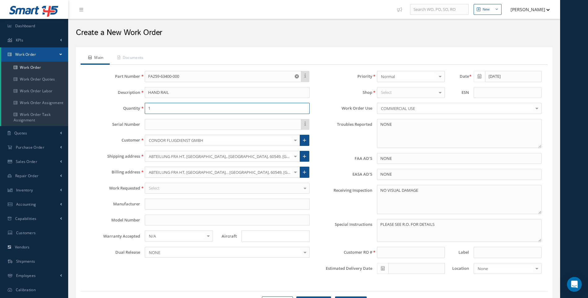
drag, startPoint x: 155, startPoint y: 108, endPoint x: 147, endPoint y: 110, distance: 8.5
click at [148, 109] on input "1" at bounding box center [227, 108] width 165 height 11
type input "2"
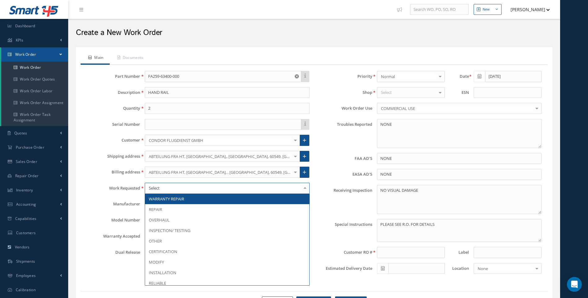
click at [160, 191] on div at bounding box center [227, 188] width 165 height 11
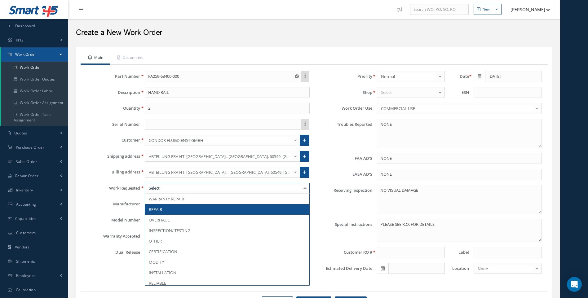
drag, startPoint x: 158, startPoint y: 205, endPoint x: 163, endPoint y: 206, distance: 4.7
click at [158, 206] on span "REPAIR" at bounding box center [227, 209] width 164 height 11
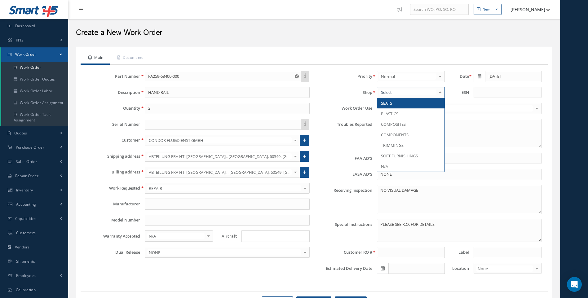
click at [392, 94] on div at bounding box center [411, 92] width 68 height 11
click at [389, 111] on span "PLASTICS" at bounding box center [411, 113] width 68 height 11
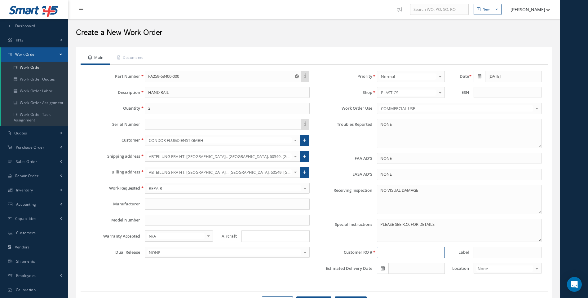
click at [386, 251] on input at bounding box center [411, 252] width 68 height 11
type input "R22743325"
click at [143, 60] on link "Documents" at bounding box center [130, 58] width 40 height 13
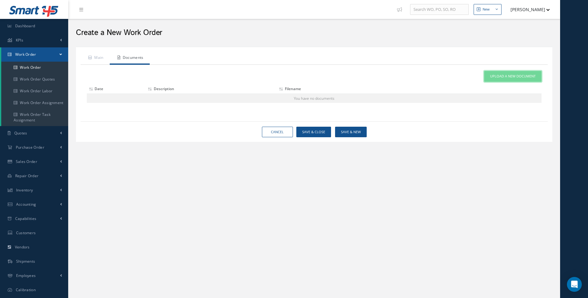
click at [503, 77] on span "Upload a New Document" at bounding box center [513, 76] width 46 height 5
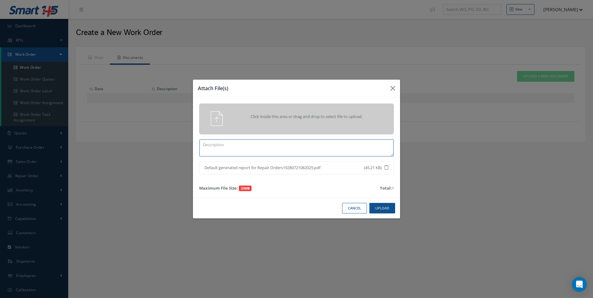
click at [247, 147] on textarea at bounding box center [296, 147] width 194 height 17
type textarea "R22743325"
click at [383, 208] on button "Upload" at bounding box center [382, 208] width 26 height 11
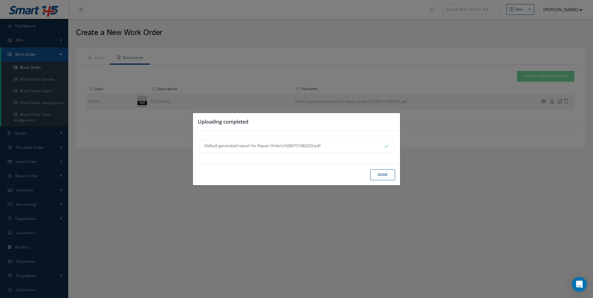
click at [385, 176] on button "Done" at bounding box center [382, 175] width 25 height 11
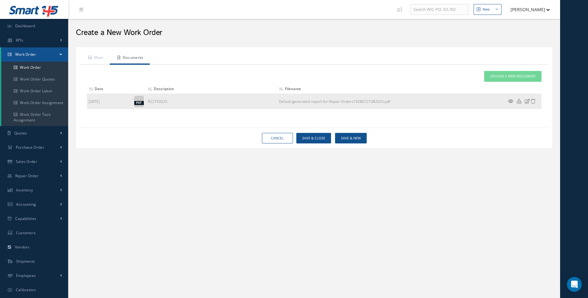
click at [510, 100] on icon at bounding box center [510, 101] width 5 height 5
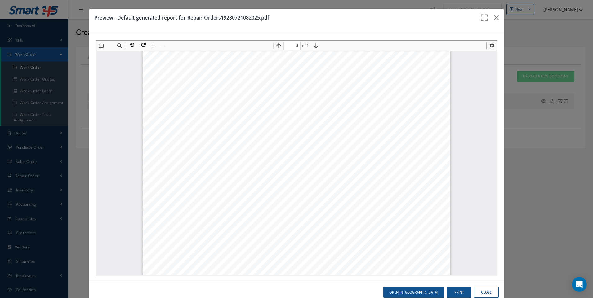
scroll to position [902, 0]
type input "2"
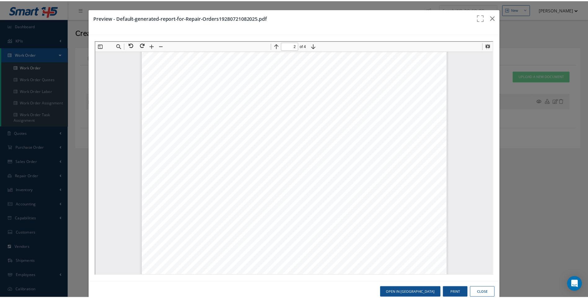
scroll to position [437, 0]
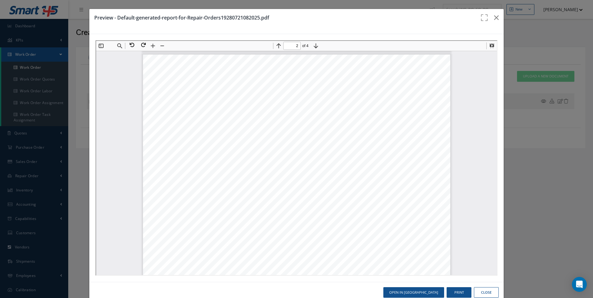
click at [480, 294] on button "Close" at bounding box center [486, 292] width 25 height 11
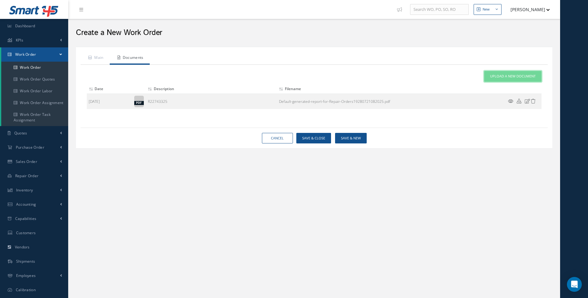
click at [505, 74] on span "Upload a New Document" at bounding box center [513, 76] width 46 height 5
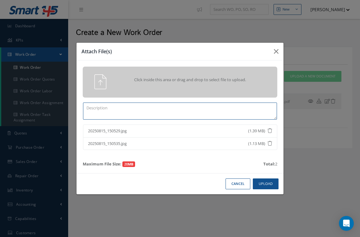
click at [110, 110] on textarea at bounding box center [180, 111] width 194 height 17
type textarea "INB PICT"
click at [275, 188] on button "Upload" at bounding box center [266, 184] width 26 height 11
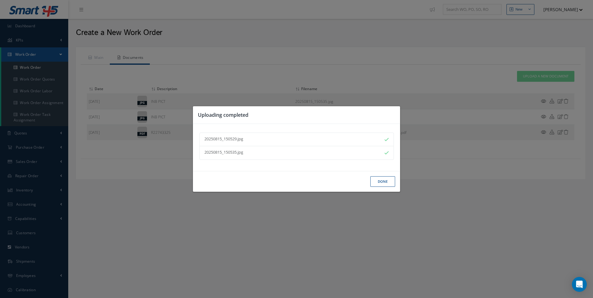
click at [384, 185] on button "Done" at bounding box center [382, 181] width 25 height 11
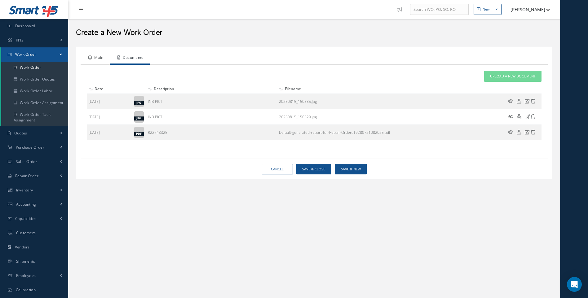
click at [101, 60] on link "Main" at bounding box center [95, 58] width 29 height 13
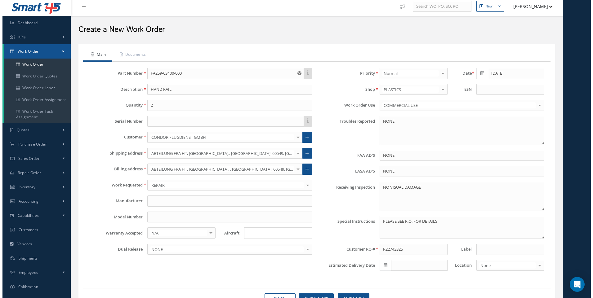
scroll to position [34, 0]
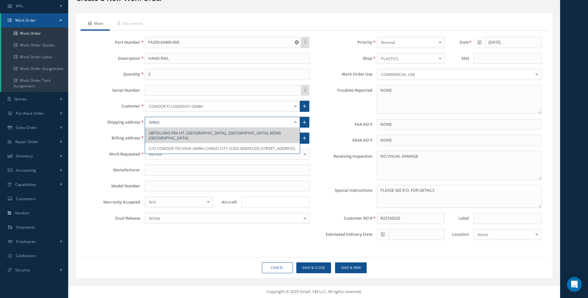
click at [295, 121] on div at bounding box center [295, 122] width 9 height 10
click at [244, 131] on span "ABTEILUNG FRA HT, CONDOR PLATZ,, FRANKFURT/MAIN, 60549, Germany" at bounding box center [215, 135] width 133 height 11
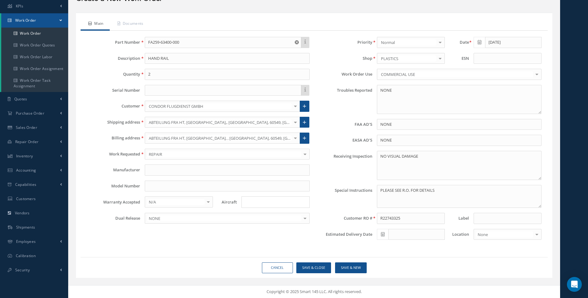
click at [296, 122] on div at bounding box center [295, 122] width 9 height 10
click at [303, 122] on icon at bounding box center [304, 122] width 3 height 4
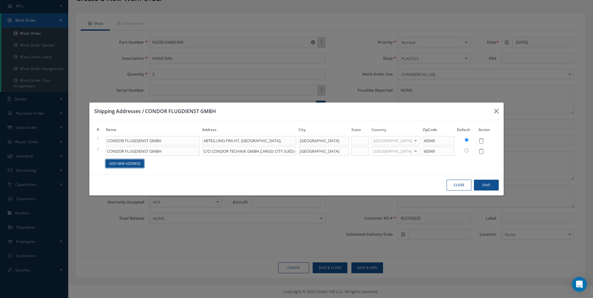
click at [139, 161] on link "Add New Address" at bounding box center [125, 164] width 38 height 8
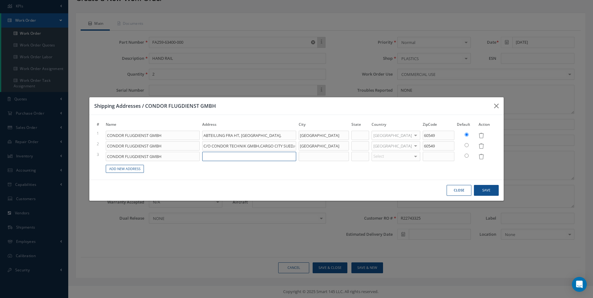
click at [218, 156] on input at bounding box center [249, 156] width 94 height 9
drag, startPoint x: 265, startPoint y: 146, endPoint x: 210, endPoint y: 149, distance: 54.6
click at [210, 149] on input "C/O CONDOR TECHNIK GMBH,CARGO CITY SUED,GEBAEUDE 507 VIA TOR 31" at bounding box center [249, 145] width 94 height 9
click at [214, 157] on input at bounding box center [249, 156] width 94 height 9
paste input "C/O CONDOR TECHNIK GMBH"
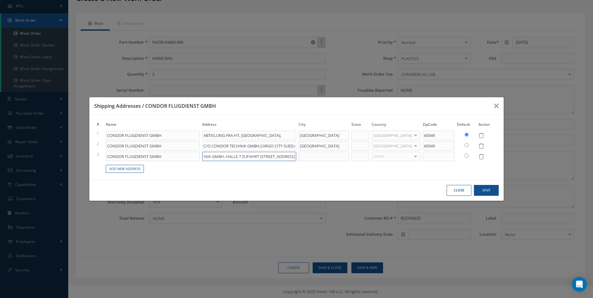
scroll to position [0, 75]
type input "C/O CONDOR TECHNIK GMBH, HALLE 7 ZUFAHRT UBER TOR 36/TOR 1, FLUGHAFENSTRASSE"
click at [323, 154] on input at bounding box center [324, 156] width 50 height 9
type input "DUESSELDORF"
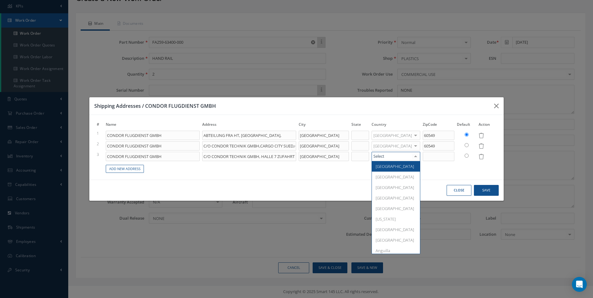
click at [396, 157] on div at bounding box center [395, 156] width 49 height 9
type input "GER"
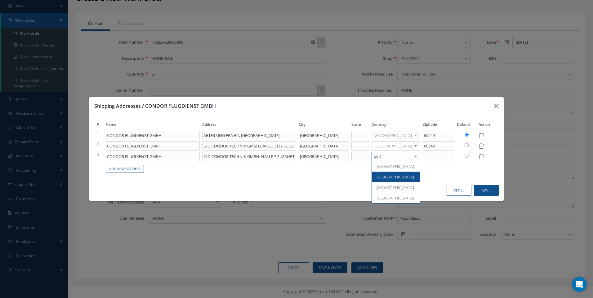
click at [395, 176] on span "Germany" at bounding box center [394, 177] width 38 height 6
click at [435, 157] on input at bounding box center [439, 156] width 32 height 9
type input "40474"
click at [490, 194] on button "Save" at bounding box center [486, 190] width 25 height 11
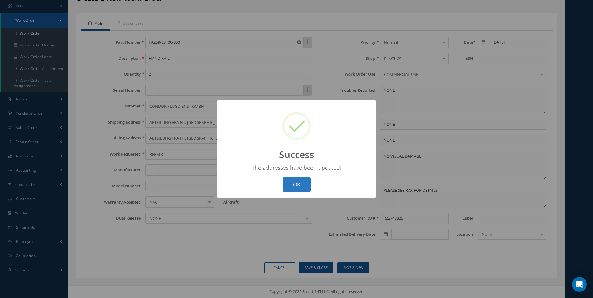
click at [296, 182] on button "OK" at bounding box center [296, 185] width 28 height 15
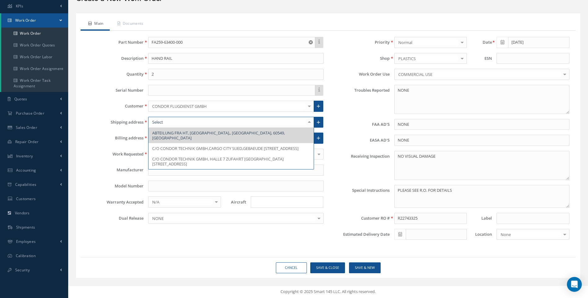
click at [311, 122] on div at bounding box center [309, 122] width 9 height 10
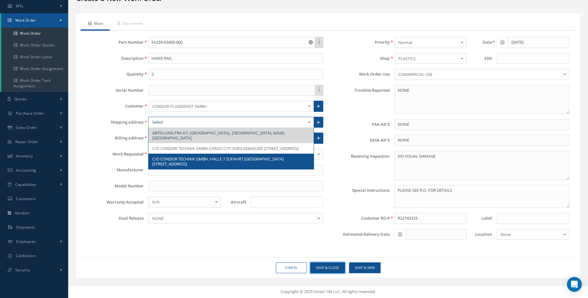
click at [333, 267] on button "Save & Close" at bounding box center [327, 268] width 35 height 11
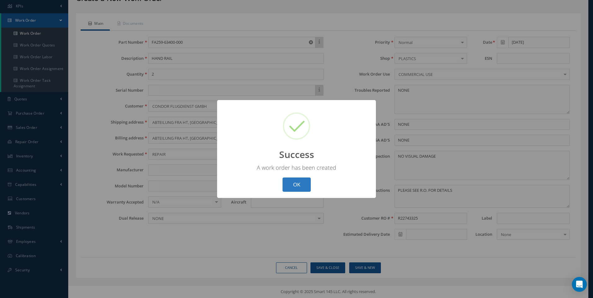
click at [297, 180] on button "OK" at bounding box center [296, 185] width 28 height 15
select select "25"
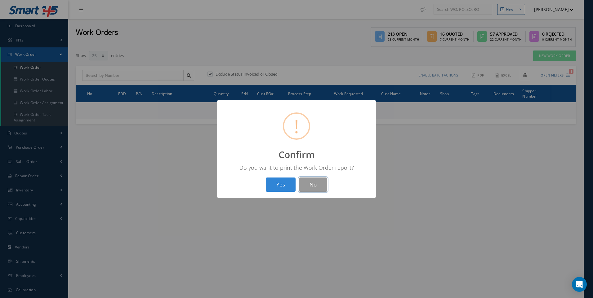
click at [307, 182] on button "No" at bounding box center [313, 185] width 28 height 15
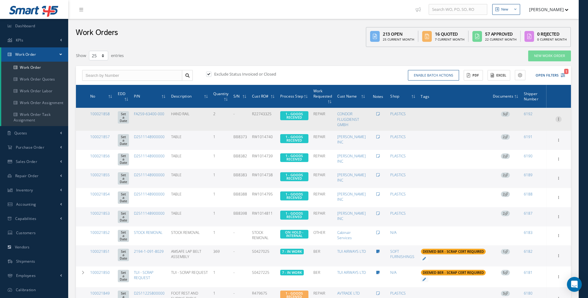
click at [559, 118] on icon at bounding box center [558, 118] width 6 height 5
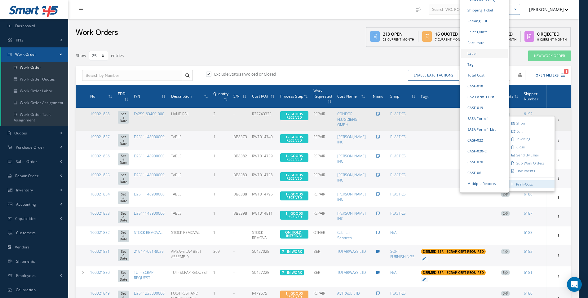
click at [475, 49] on link "Label" at bounding box center [484, 54] width 46 height 10
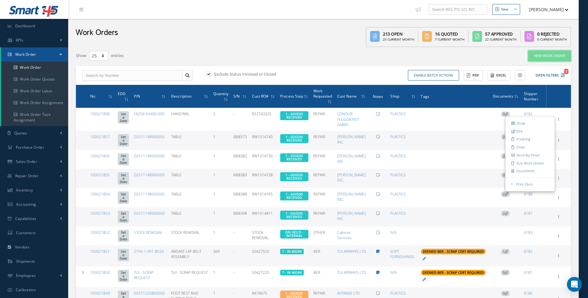
click at [541, 59] on link "New Work Order" at bounding box center [549, 56] width 43 height 11
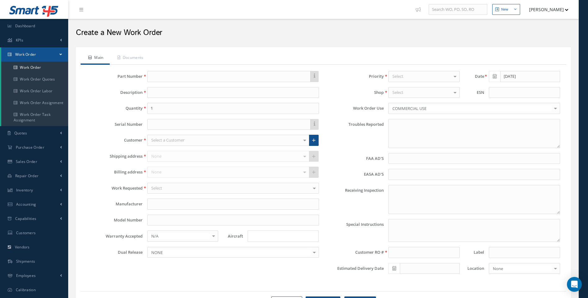
type textarea "NONE"
type input "NONE"
type textarea "NO VISUAL DAMAGE"
type textarea "PLEASE SEE R.O. FOR DETAILS"
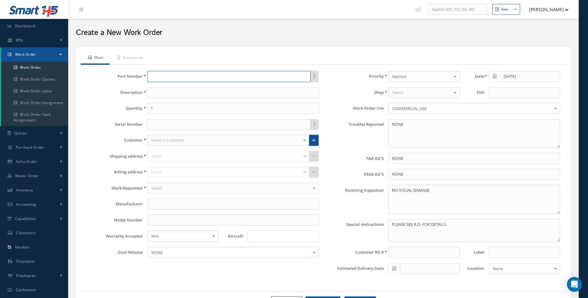
click at [158, 76] on input "text" at bounding box center [228, 76] width 163 height 11
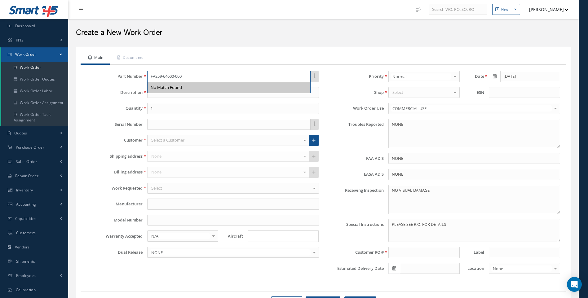
type input "FA259-64600-000"
click at [157, 96] on input at bounding box center [233, 92] width 172 height 11
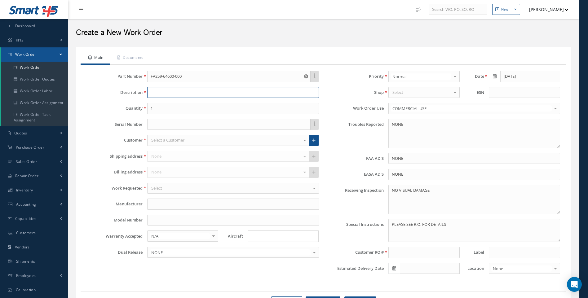
paste input "C/O CONDOR TECHNIK GMBH"
drag, startPoint x: 201, startPoint y: 94, endPoint x: 111, endPoint y: 89, distance: 90.9
click at [137, 94] on div "Description C/O CONDOR TECHNIK GMBH" at bounding box center [202, 92] width 241 height 11
type input "HANDRAIL"
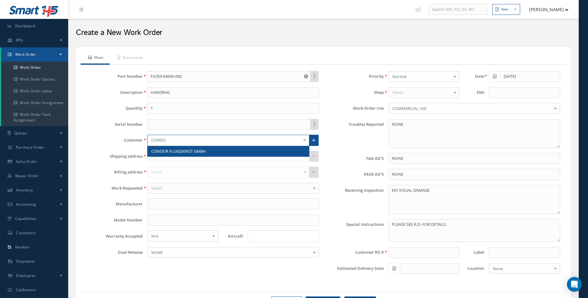
type input "CONDOR"
click at [169, 152] on span "CONDOR FLUGDIENST GMBH" at bounding box center [178, 151] width 55 height 6
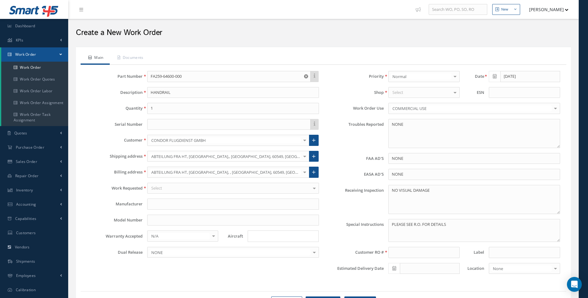
click at [306, 157] on div at bounding box center [304, 156] width 9 height 10
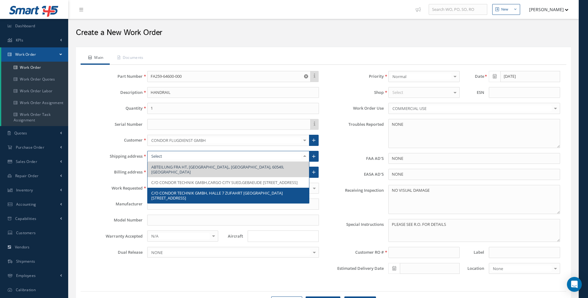
click at [241, 193] on span "C/O CONDOR TECHNIK GMBH, HALLE 7 ZUFAHRT UBER TOR 36/TOR 1, FLUGHAFENSTRASSE, D…" at bounding box center [216, 195] width 131 height 11
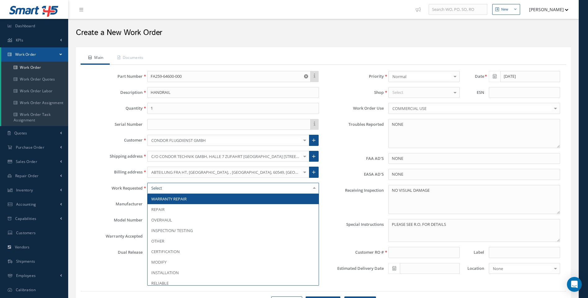
click at [177, 189] on div at bounding box center [233, 188] width 172 height 11
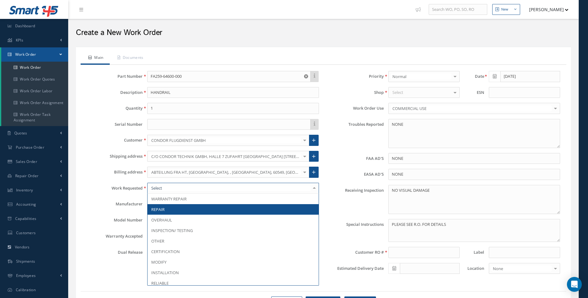
click at [162, 209] on span "REPAIR" at bounding box center [157, 210] width 13 height 6
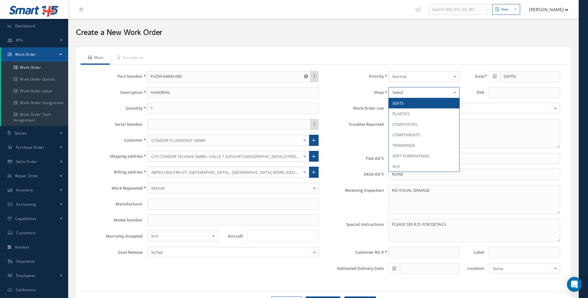
click at [410, 96] on div at bounding box center [423, 92] width 71 height 11
click at [409, 114] on span "PLASTICS" at bounding box center [400, 114] width 17 height 6
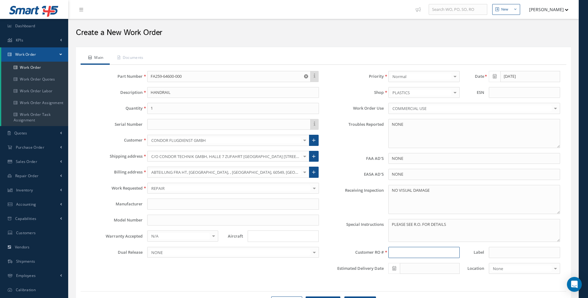
click at [396, 252] on input at bounding box center [423, 252] width 71 height 11
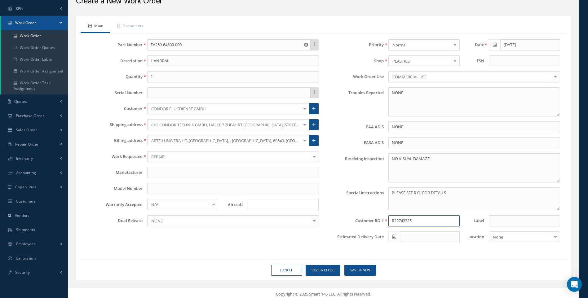
scroll to position [34, 0]
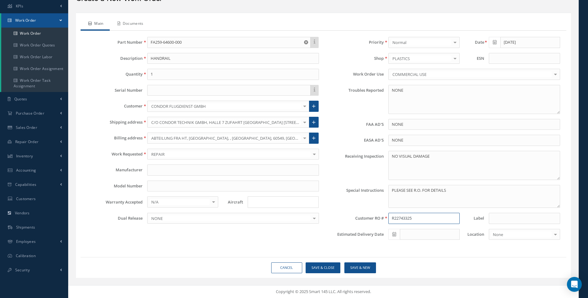
type input "R22743325"
click at [141, 23] on link "Documents" at bounding box center [130, 24] width 40 height 13
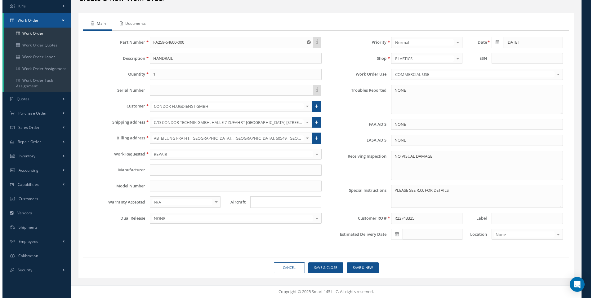
scroll to position [13, 0]
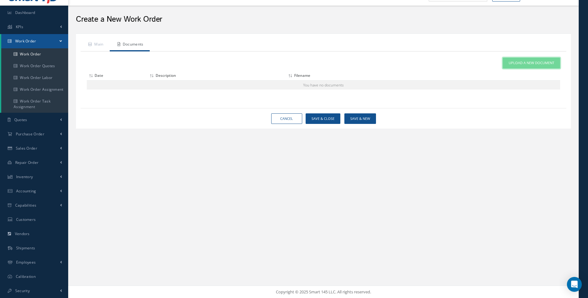
click at [522, 62] on span "Upload a New Document" at bounding box center [532, 62] width 46 height 5
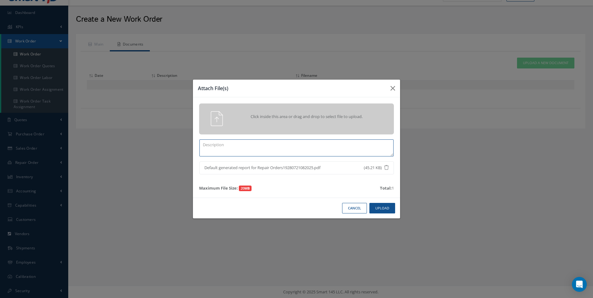
click at [242, 148] on textarea at bounding box center [296, 147] width 194 height 17
type textarea "R22743325"
click at [378, 207] on button "Upload" at bounding box center [382, 208] width 26 height 11
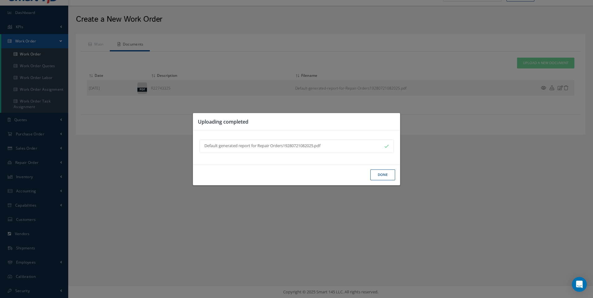
click at [381, 175] on button "Done" at bounding box center [382, 175] width 25 height 11
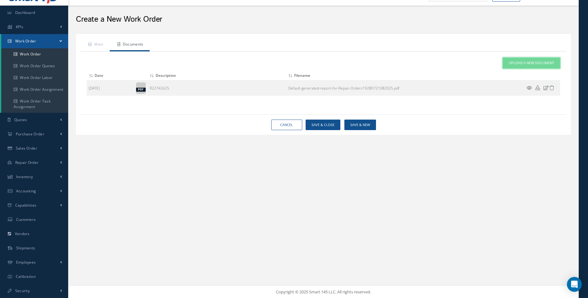
click at [532, 64] on span "Upload a New Document" at bounding box center [532, 62] width 46 height 5
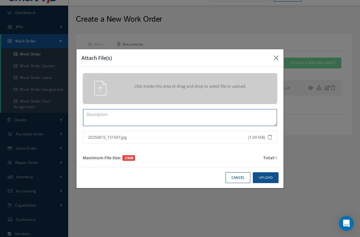
click at [130, 119] on textarea at bounding box center [180, 117] width 194 height 17
type textarea "INB PICT"
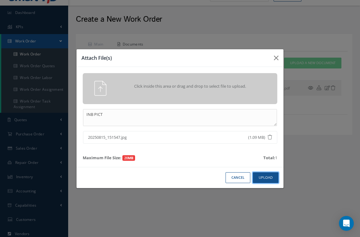
click at [265, 177] on button "Upload" at bounding box center [266, 177] width 26 height 11
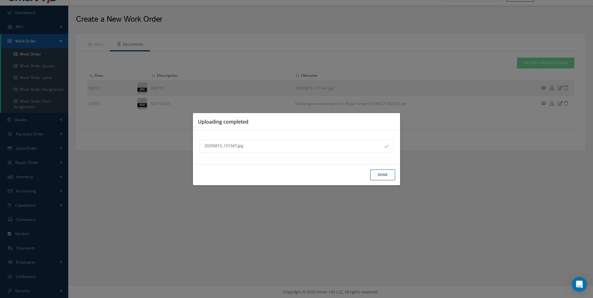
click at [382, 170] on button "Done" at bounding box center [382, 175] width 25 height 11
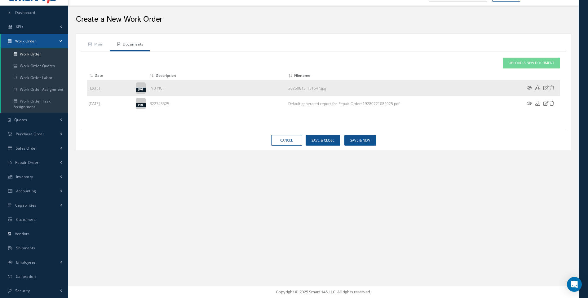
click at [528, 87] on icon at bounding box center [529, 88] width 5 height 5
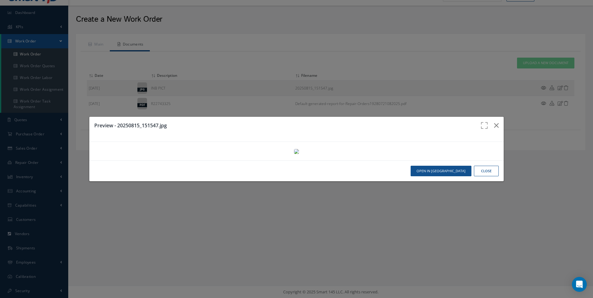
click at [479, 177] on button "Close" at bounding box center [486, 171] width 25 height 11
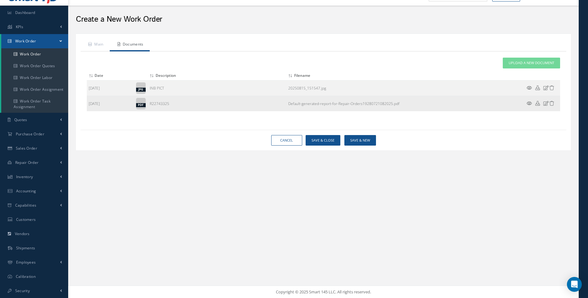
click at [529, 103] on icon at bounding box center [529, 103] width 5 height 5
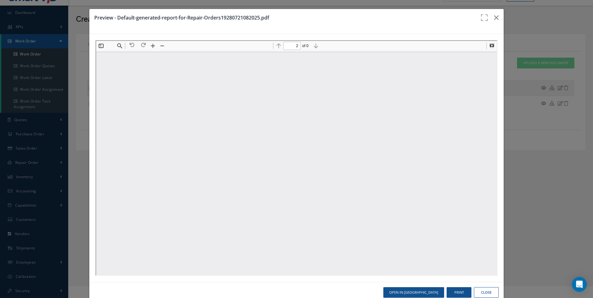
scroll to position [437, 0]
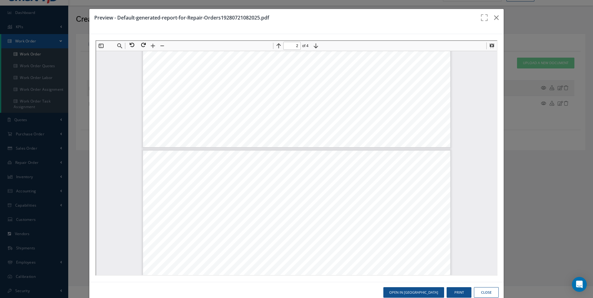
type input "1"
drag, startPoint x: 481, startPoint y: 291, endPoint x: 477, endPoint y: 278, distance: 13.8
click at [482, 291] on button "Close" at bounding box center [486, 292] width 25 height 11
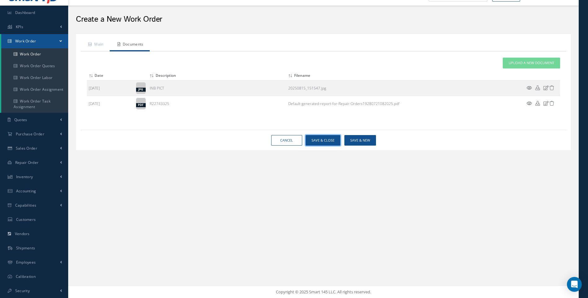
click at [321, 141] on button "Save & Close" at bounding box center [323, 140] width 35 height 11
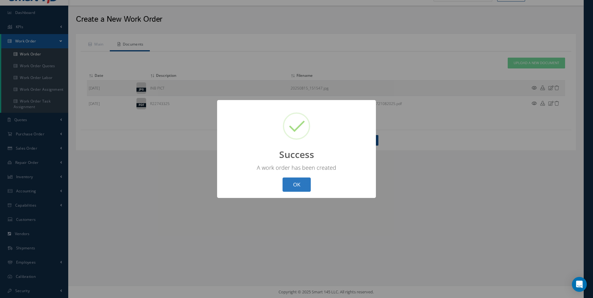
click at [298, 185] on button "OK" at bounding box center [296, 185] width 28 height 15
select select "25"
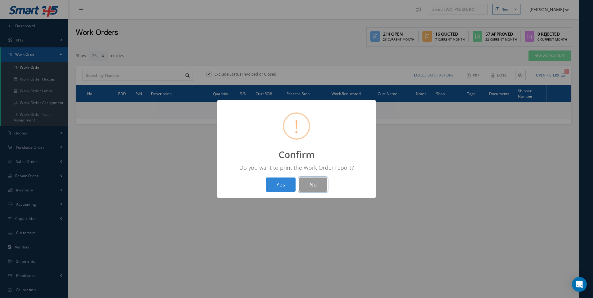
click at [314, 182] on button "No" at bounding box center [313, 185] width 28 height 15
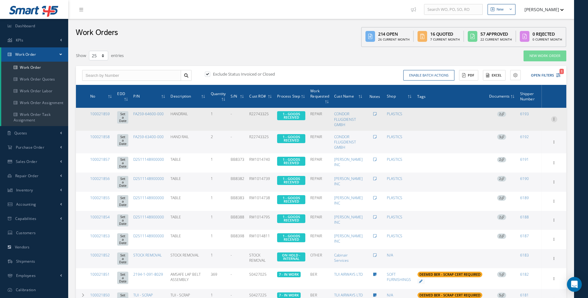
click at [555, 120] on icon at bounding box center [554, 118] width 6 height 5
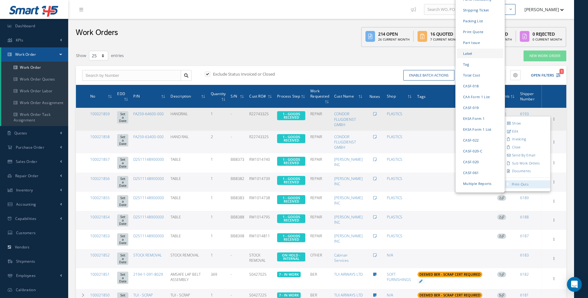
click at [470, 49] on link "Label" at bounding box center [480, 54] width 46 height 10
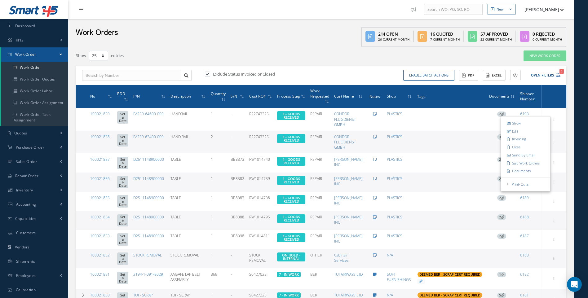
select select "25"
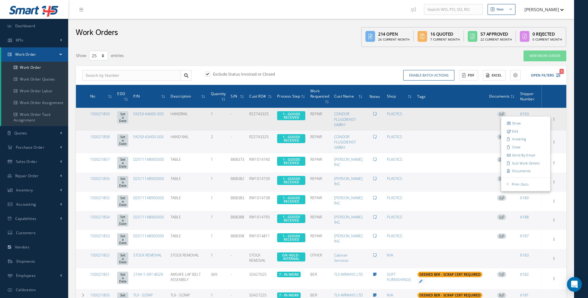
click at [302, 119] on span "Elapsed Time: 0m Attached At: 08/21/2025 Attached By: Darron Conder 1 - GOODS R…" at bounding box center [291, 115] width 28 height 9
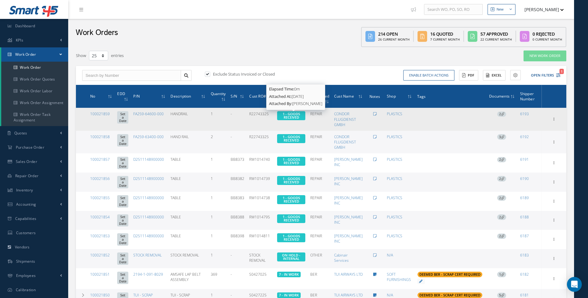
click at [291, 117] on span "1 - GOODS RECEIVED" at bounding box center [291, 116] width 17 height 8
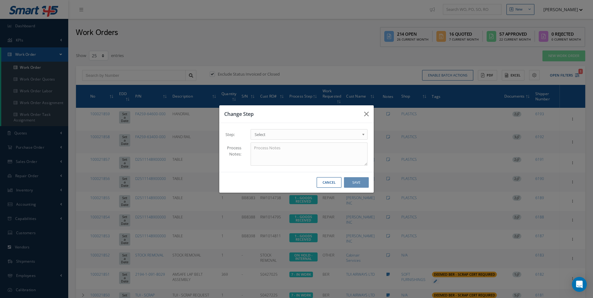
click at [364, 135] on b at bounding box center [364, 136] width 6 height 10
click at [356, 182] on button "Save" at bounding box center [356, 182] width 25 height 11
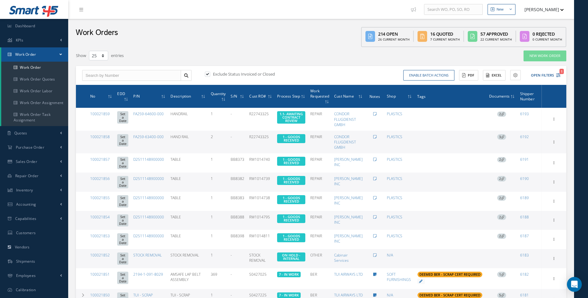
click at [421, 134] on div "Add Tags" at bounding box center [450, 137] width 66 height 6
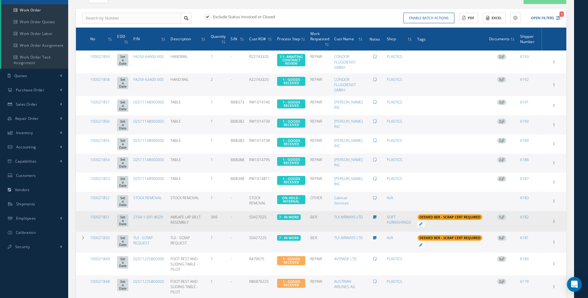
scroll to position [62, 0]
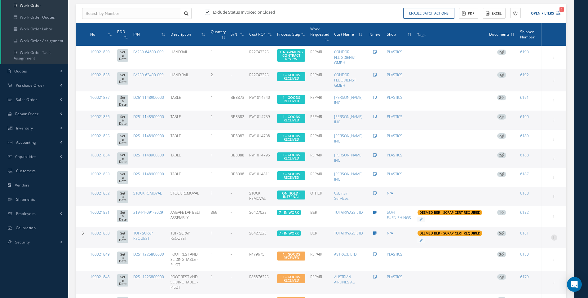
click at [555, 59] on icon at bounding box center [554, 56] width 6 height 5
click at [523, 285] on link "Documents" at bounding box center [525, 289] width 49 height 8
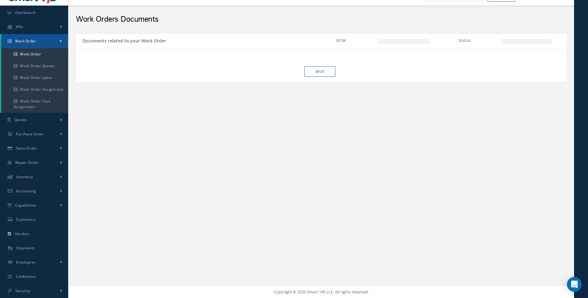
scroll to position [13, 0]
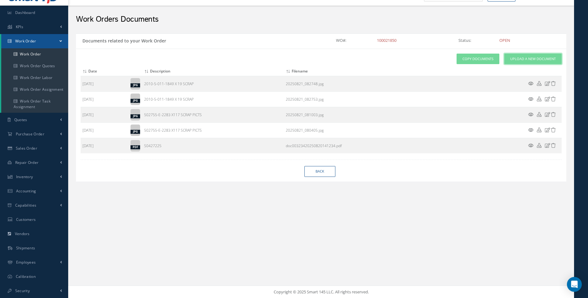
click at [520, 61] on span "Upload a New Document" at bounding box center [533, 58] width 46 height 5
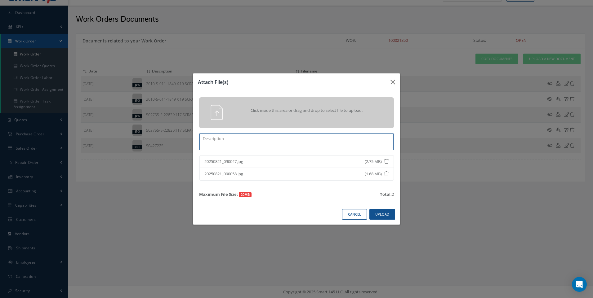
click at [235, 143] on textarea at bounding box center [296, 141] width 194 height 17
type textarea "1028-2-021-8023 X 26 SCRAP"
drag, startPoint x: 271, startPoint y: 84, endPoint x: 301, endPoint y: 92, distance: 31.3
click at [300, 98] on div "Attach File(s) Click inside this area or drag and drop to select file to upload…" at bounding box center [297, 149] width 208 height 152
click at [301, 91] on div "Click inside this area or drag and drop to select file to upload. 1028-2-021-80…" at bounding box center [296, 147] width 207 height 113
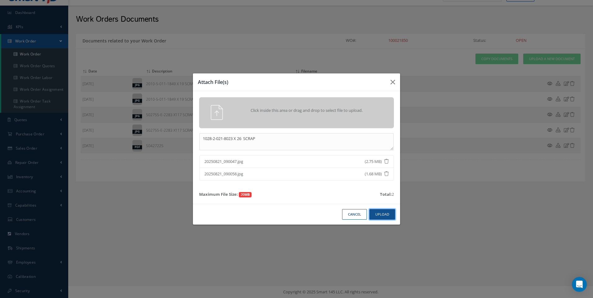
click at [383, 215] on button "Upload" at bounding box center [382, 214] width 26 height 11
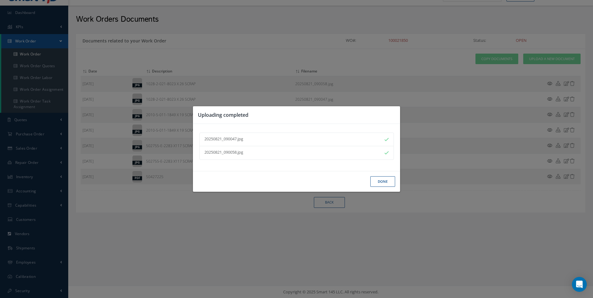
click at [381, 181] on button "Done" at bounding box center [382, 181] width 25 height 11
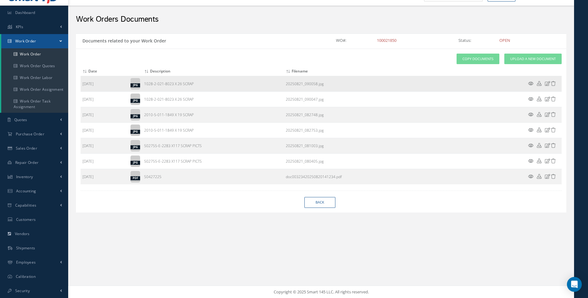
click at [547, 84] on icon at bounding box center [547, 83] width 5 height 5
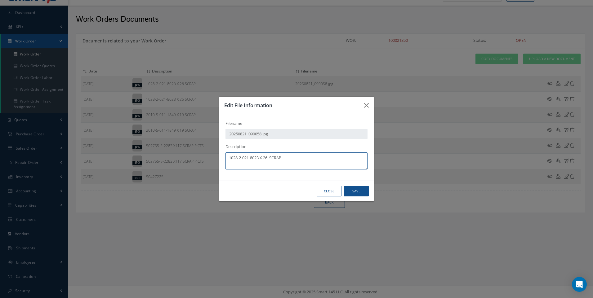
click at [288, 157] on textarea "1028-2-021-8023 X 26 SCRAP" at bounding box center [296, 161] width 142 height 17
click at [0, 0] on button "Save" at bounding box center [0, 0] width 0 height 0
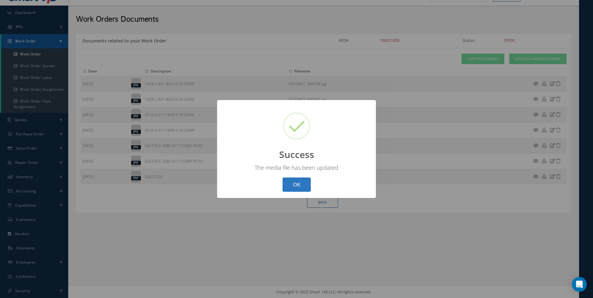
drag, startPoint x: 290, startPoint y: 186, endPoint x: 482, endPoint y: 132, distance: 200.0
click at [294, 185] on button "OK" at bounding box center [296, 185] width 28 height 15
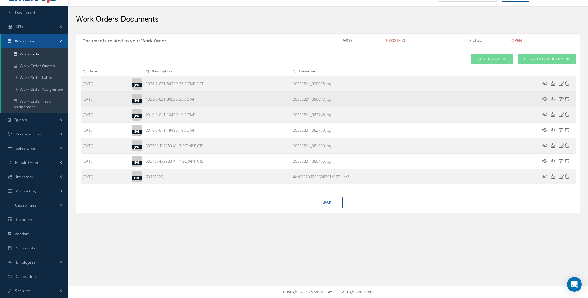
click at [560, 99] on icon at bounding box center [561, 99] width 5 height 5
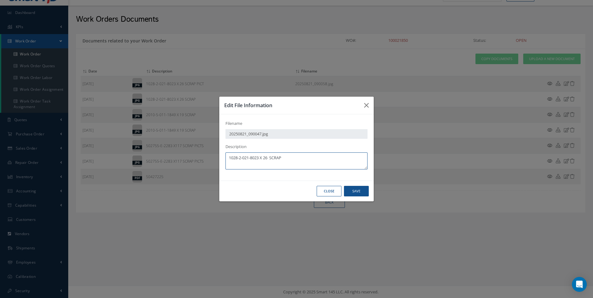
click at [286, 159] on textarea "1028-2-021-8023 X 26 SCRAP" at bounding box center [296, 161] width 142 height 17
click at [0, 0] on button "Save" at bounding box center [0, 0] width 0 height 0
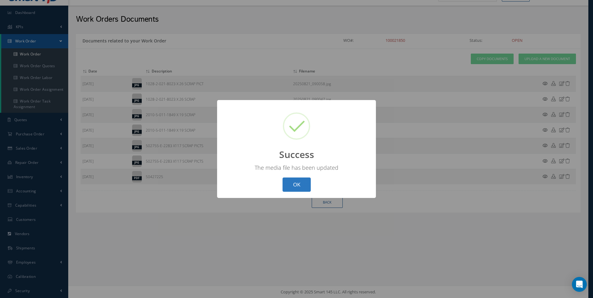
click at [300, 182] on button "OK" at bounding box center [296, 185] width 28 height 15
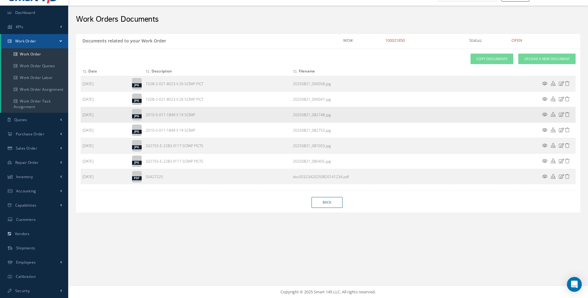
click at [562, 114] on icon at bounding box center [561, 114] width 5 height 5
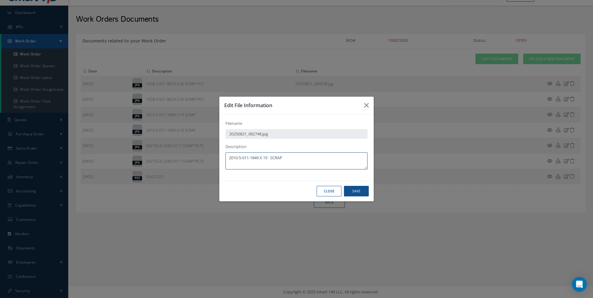
click at [291, 157] on textarea "2010-5-011-1849 X 19 SCRAP" at bounding box center [296, 161] width 142 height 17
click at [0, 0] on button "Save" at bounding box center [0, 0] width 0 height 0
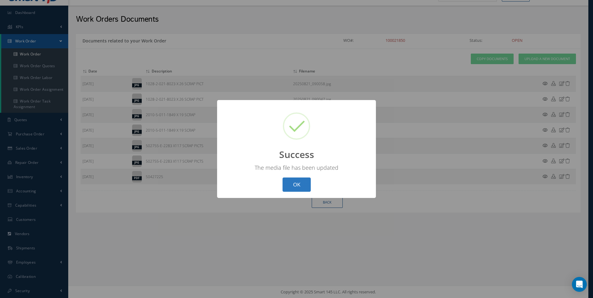
click at [294, 187] on button "OK" at bounding box center [296, 185] width 28 height 15
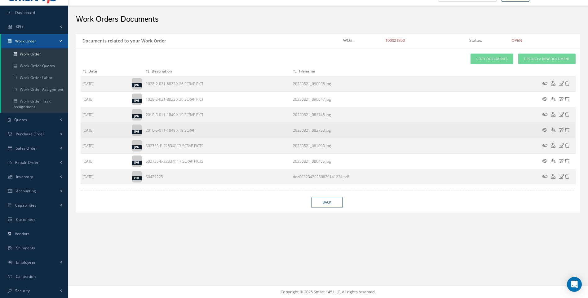
click at [560, 130] on icon at bounding box center [561, 130] width 5 height 5
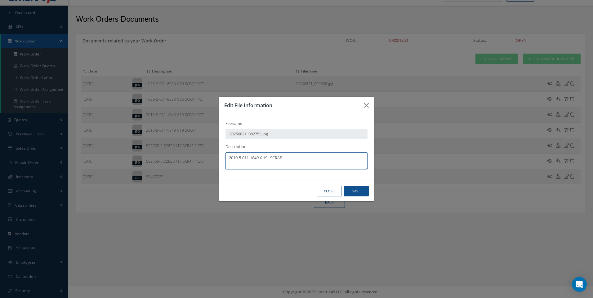
click at [293, 160] on textarea "2010-5-011-1849 X 19 SCRAP" at bounding box center [296, 161] width 142 height 17
type textarea "2010-5-011-1849 X 19 SCRAP PICT"
click at [0, 0] on button "Save" at bounding box center [0, 0] width 0 height 0
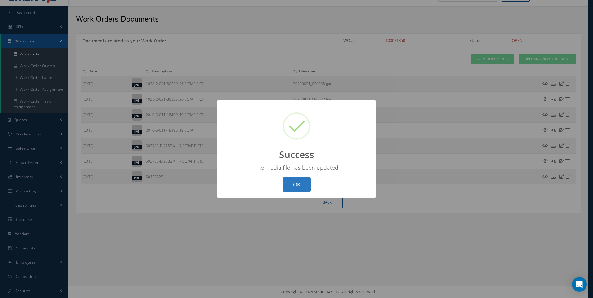
click at [299, 184] on button "OK" at bounding box center [296, 185] width 28 height 15
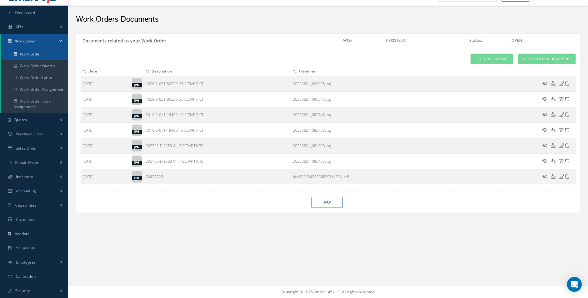
click at [34, 56] on link "Work Order" at bounding box center [34, 54] width 67 height 12
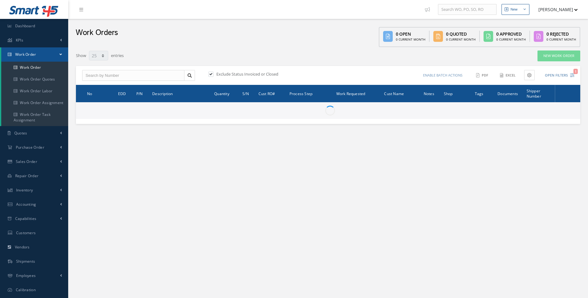
select select "25"
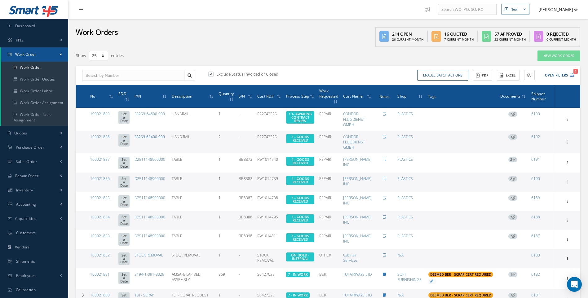
click at [165, 136] on link "FA259-63400-000" at bounding box center [150, 136] width 30 height 5
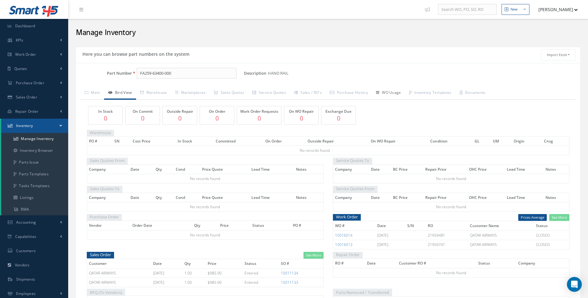
click at [393, 92] on link "WO Usage" at bounding box center [388, 93] width 33 height 13
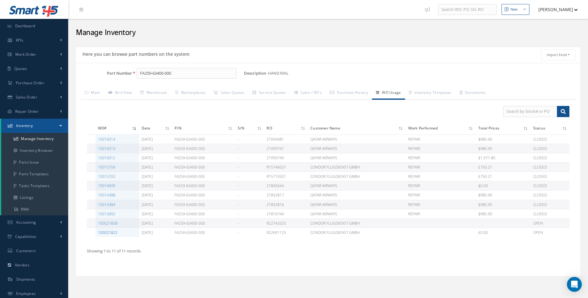
click at [113, 233] on link "100021822" at bounding box center [108, 232] width 20 height 5
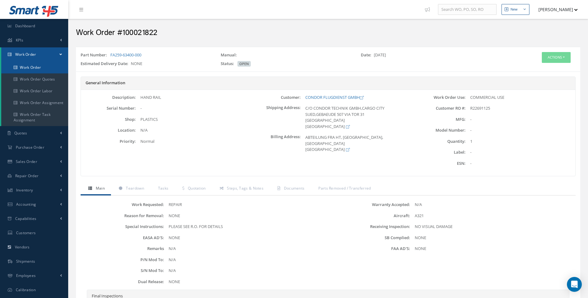
click at [41, 68] on link "Work Order" at bounding box center [34, 68] width 67 height 12
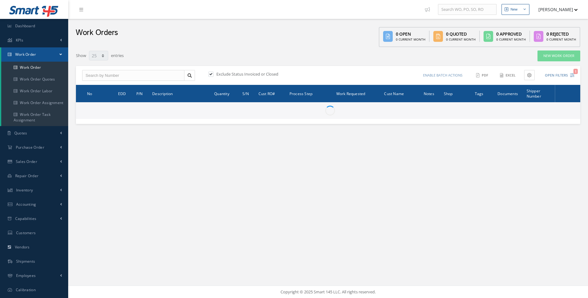
select select "25"
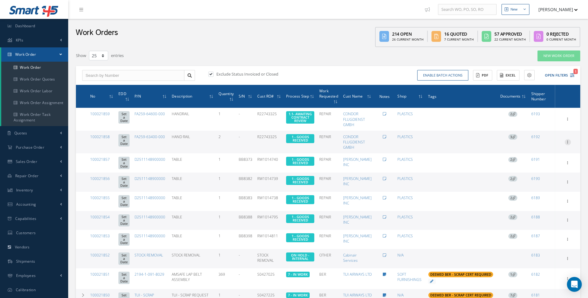
click at [567, 121] on icon at bounding box center [568, 118] width 6 height 5
click at [528, 154] on link "Edit" at bounding box center [539, 154] width 49 height 8
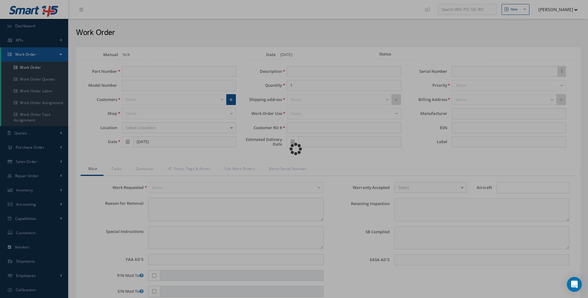
type input "FA259-63400-000"
type input "HAND RAIL"
type input "2"
type input "R22743325"
type textarea "NONE"
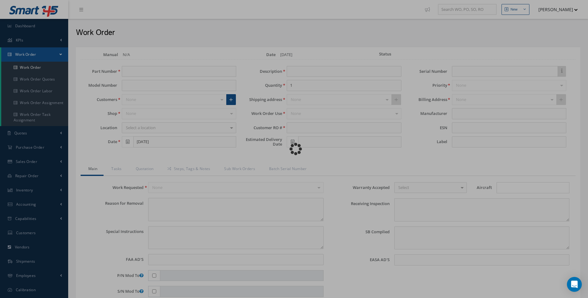
type textarea "PLEASE SEE R.O. FOR DETAILS"
type input "NONE"
type textarea "NO VISUAL DAMAGE"
type textarea "NONE"
type input "NONE"
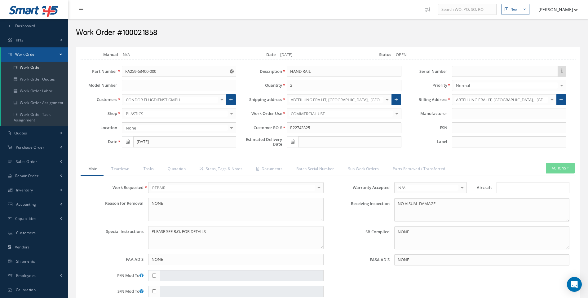
click at [506, 193] on div "× Loading..." at bounding box center [533, 187] width 73 height 11
click at [504, 186] on input "Search for option" at bounding box center [532, 188] width 68 height 7
type input "A321"
click at [507, 199] on link "A321" at bounding box center [533, 200] width 72 height 10
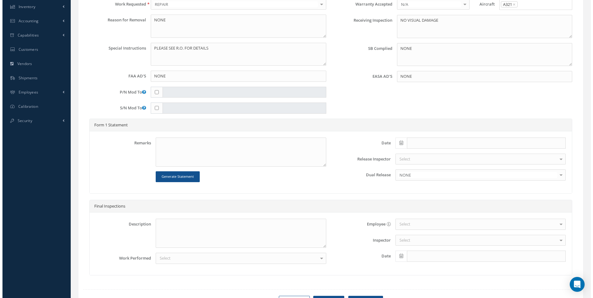
scroll to position [217, 0]
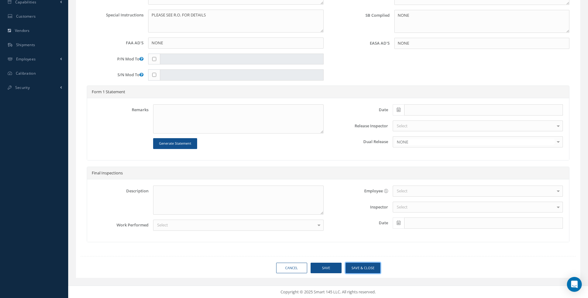
click at [365, 268] on button "Save & Close" at bounding box center [363, 268] width 35 height 11
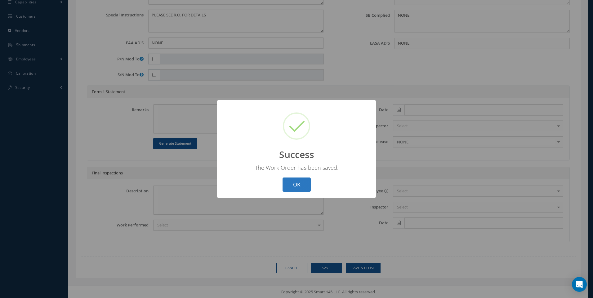
drag, startPoint x: 287, startPoint y: 189, endPoint x: 296, endPoint y: 170, distance: 20.4
click at [288, 188] on button "OK" at bounding box center [296, 185] width 28 height 15
select select "25"
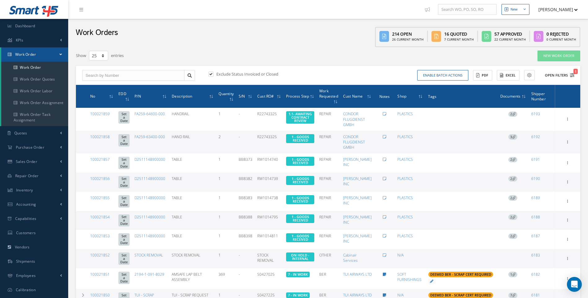
click at [573, 75] on icon "1" at bounding box center [572, 75] width 4 height 4
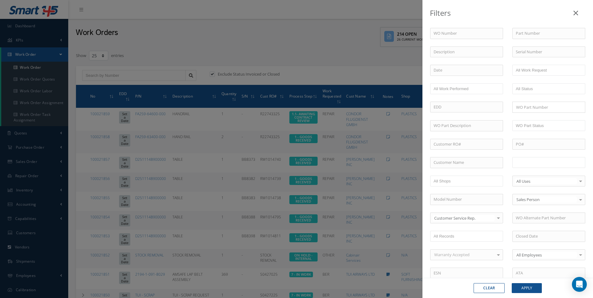
click at [531, 161] on input "text" at bounding box center [535, 163] width 39 height 8
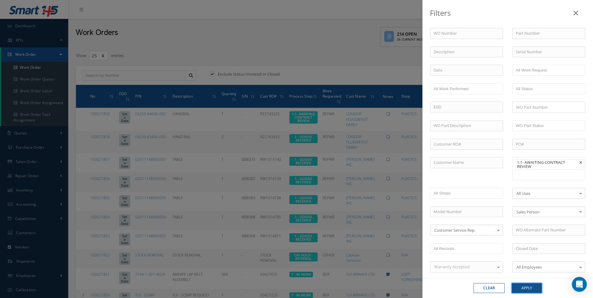
click at [526, 290] on button "Apply" at bounding box center [526, 288] width 30 height 10
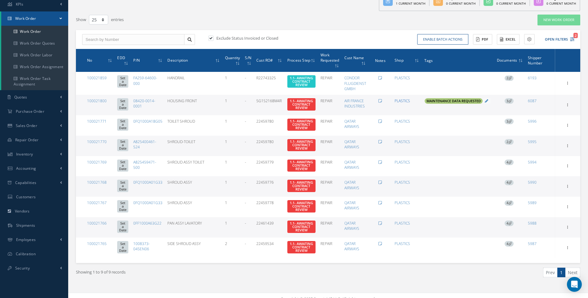
scroll to position [44, 0]
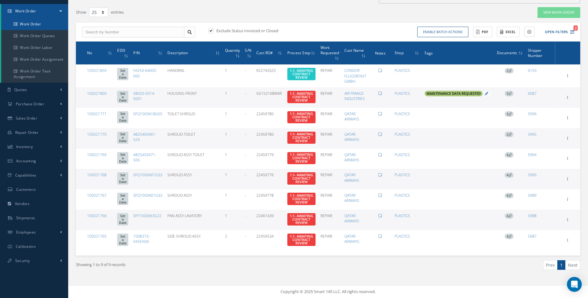
click at [40, 25] on link "Work Order" at bounding box center [34, 24] width 67 height 12
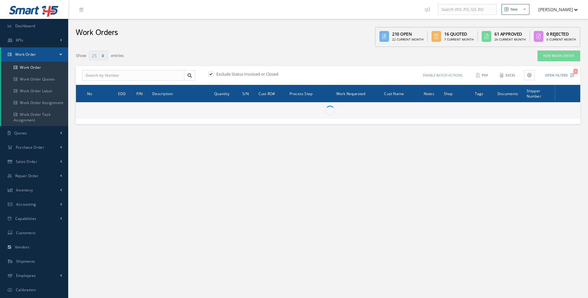
select select "25"
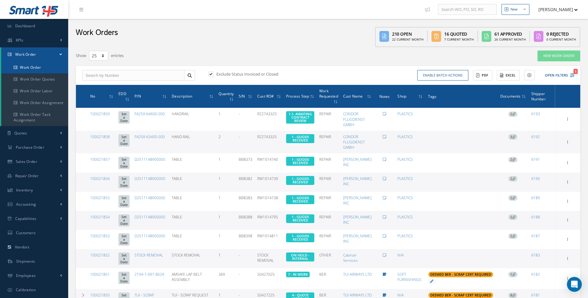
click at [35, 68] on link "Work Order" at bounding box center [34, 68] width 67 height 12
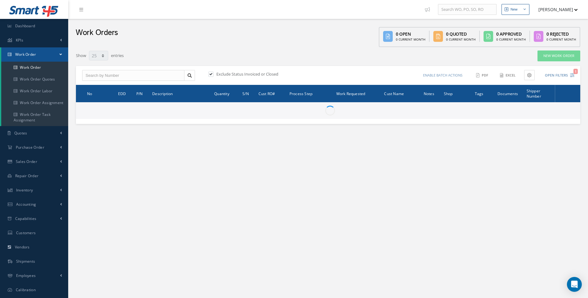
select select "25"
click at [559, 57] on link "New Work Order" at bounding box center [559, 56] width 43 height 11
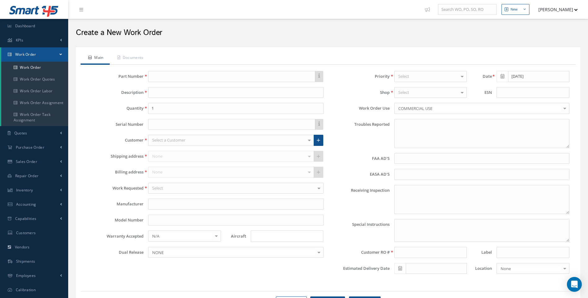
type textarea "NONE"
type input "NONE"
type textarea "NO VISUAL DAMAGE"
type textarea "PLEASE SEE R.O. FOR DETAILS"
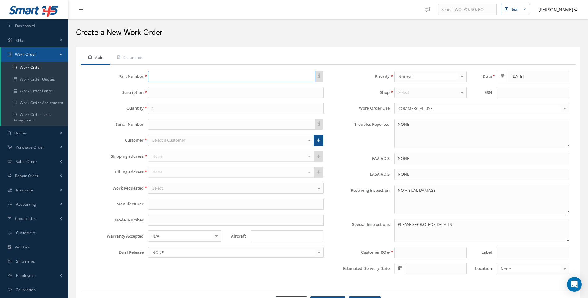
click at [167, 76] on input "text" at bounding box center [231, 76] width 167 height 11
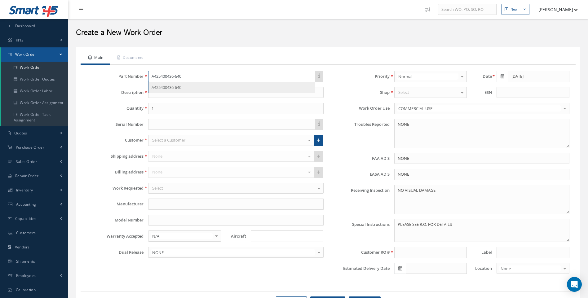
type input "A425400436-640"
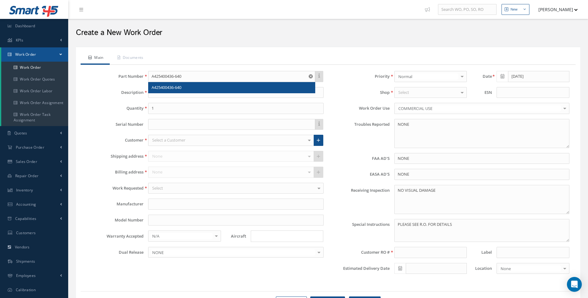
click at [175, 86] on span "A425400436-640" at bounding box center [167, 88] width 30 height 6
type input "DOOR"
type input "AEROKNOW"
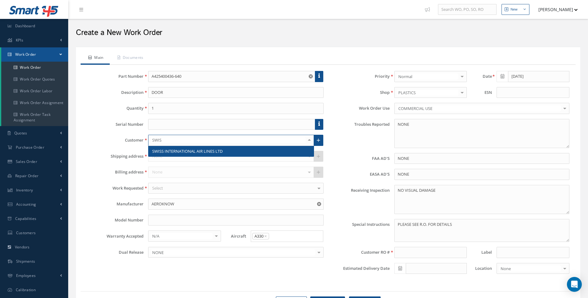
type input "SWISS"
click at [177, 150] on span "SWISS INTERNATIONAL AIR LINES LTD" at bounding box center [187, 151] width 70 height 6
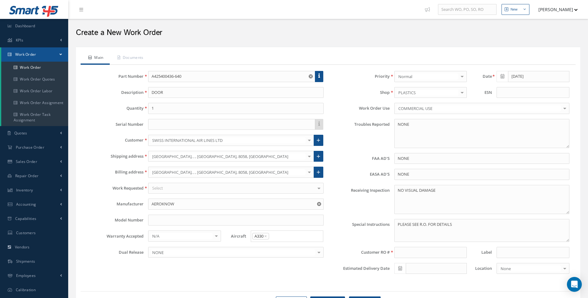
click at [308, 156] on div at bounding box center [309, 156] width 9 height 10
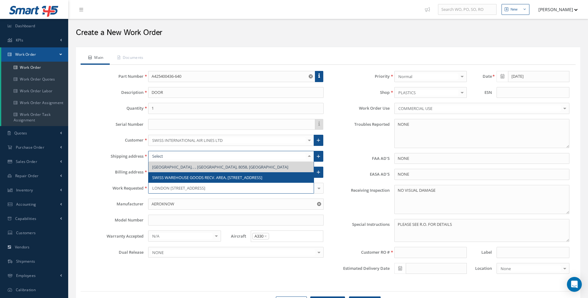
click at [262, 177] on span "SWISS WAREHOUSE GOODS RECV. AREA, TOR 101/130, FLUGHOFSTRASSE U7, , ZURICH, , S…" at bounding box center [207, 178] width 110 height 6
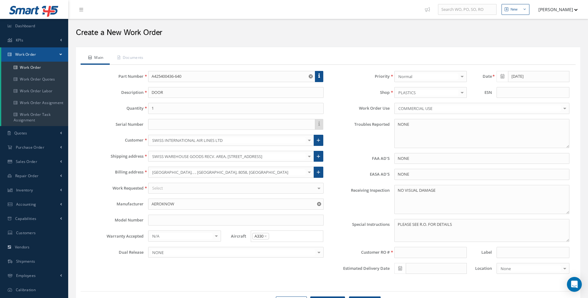
click at [182, 187] on div "Select" at bounding box center [235, 188] width 175 height 11
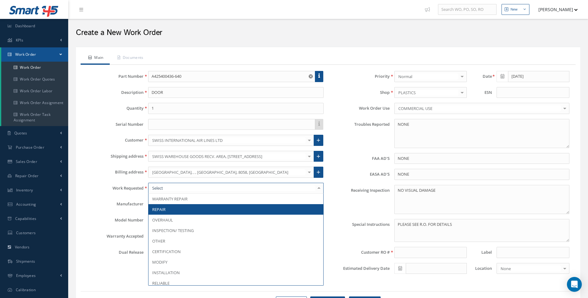
drag, startPoint x: 169, startPoint y: 207, endPoint x: 176, endPoint y: 204, distance: 7.5
click at [169, 207] on span "REPAIR" at bounding box center [235, 209] width 175 height 11
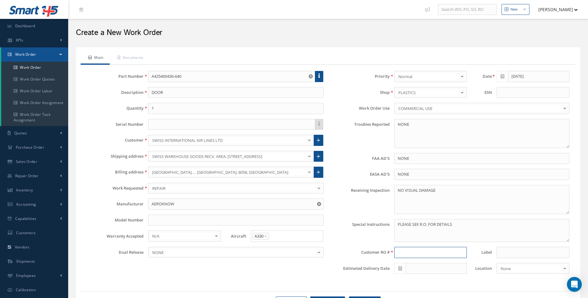
click at [404, 255] on input at bounding box center [430, 252] width 73 height 11
type input "R2520725"
click at [139, 58] on link "Documents" at bounding box center [130, 58] width 40 height 13
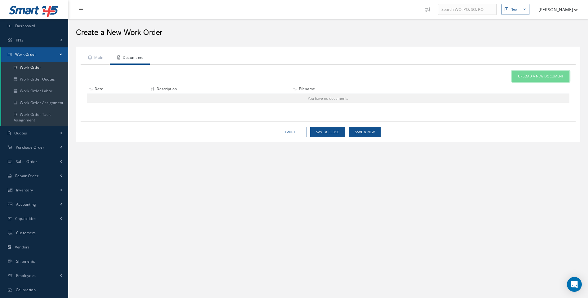
drag, startPoint x: 530, startPoint y: 77, endPoint x: 458, endPoint y: 115, distance: 81.8
click at [531, 77] on span "Upload a New Document" at bounding box center [541, 76] width 46 height 5
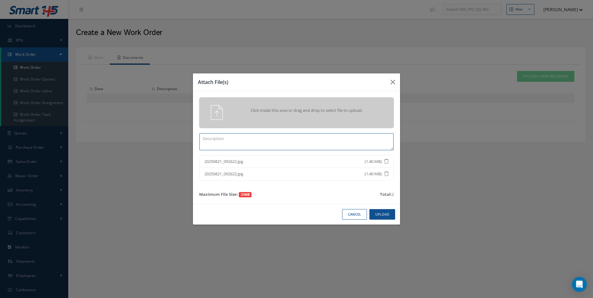
click at [243, 136] on textarea at bounding box center [296, 141] width 194 height 17
click at [380, 214] on button "Upload" at bounding box center [382, 214] width 26 height 11
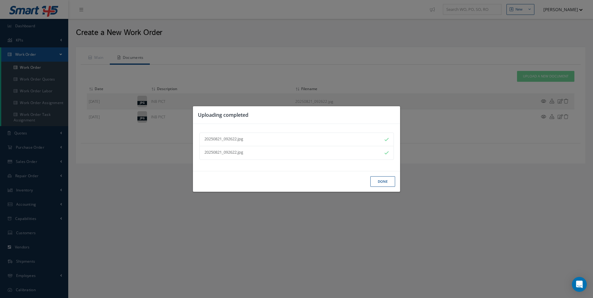
click at [383, 180] on button "Done" at bounding box center [382, 181] width 25 height 11
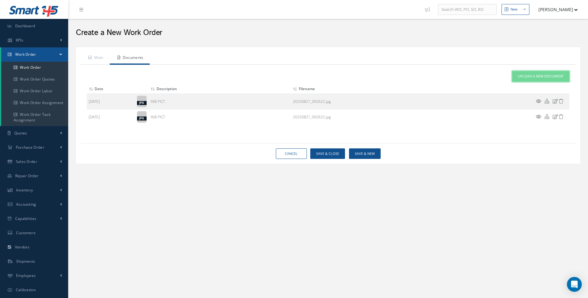
click at [530, 74] on span "Upload a New Document" at bounding box center [541, 76] width 46 height 5
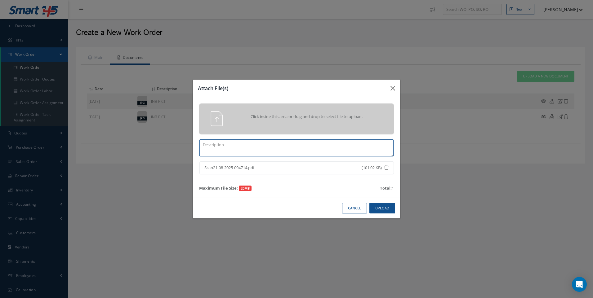
click at [241, 149] on textarea at bounding box center [296, 147] width 194 height 17
type textarea "R2520725"
click at [379, 207] on button "Upload" at bounding box center [382, 208] width 26 height 11
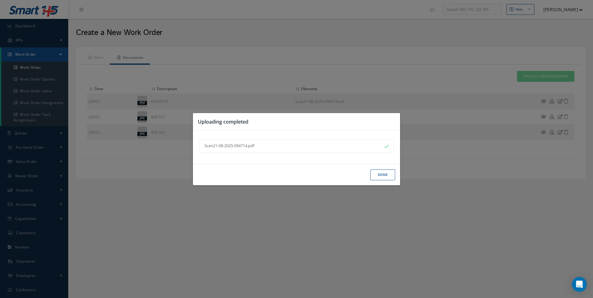
click at [380, 176] on button "Done" at bounding box center [382, 175] width 25 height 11
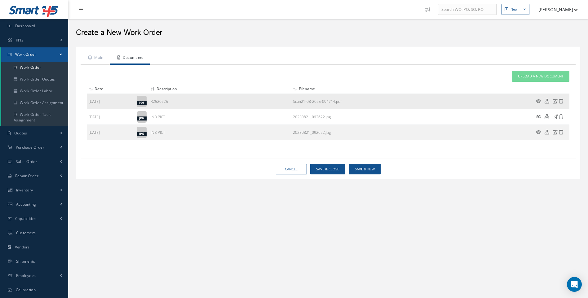
click at [539, 101] on icon at bounding box center [538, 101] width 5 height 5
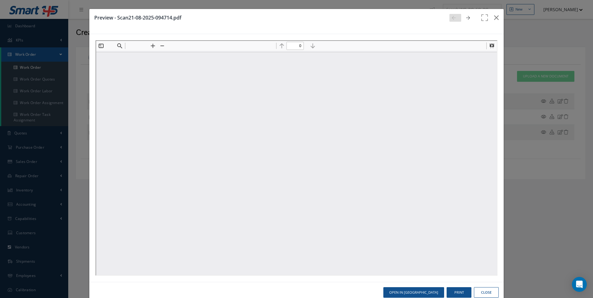
type input "1"
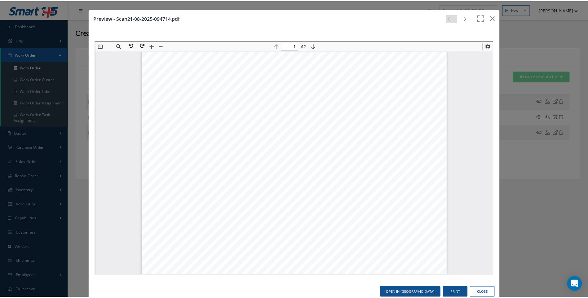
scroll to position [158, 0]
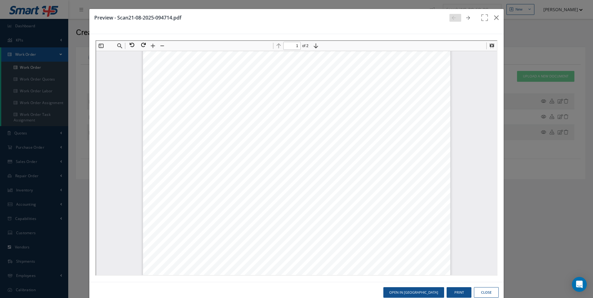
click at [485, 291] on button "Close" at bounding box center [486, 292] width 25 height 11
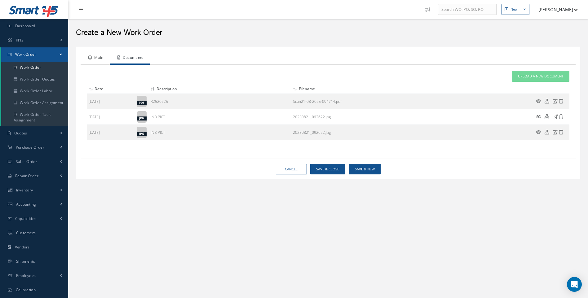
click at [100, 58] on link "Main" at bounding box center [95, 58] width 29 height 13
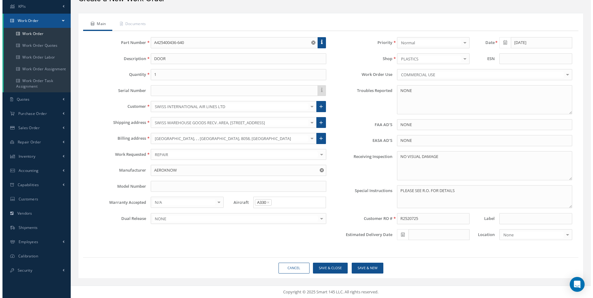
scroll to position [34, 0]
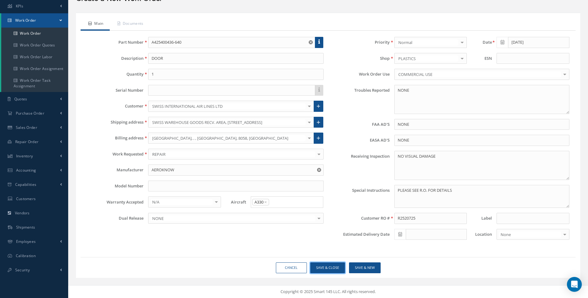
click at [328, 267] on button "Save & Close" at bounding box center [327, 268] width 35 height 11
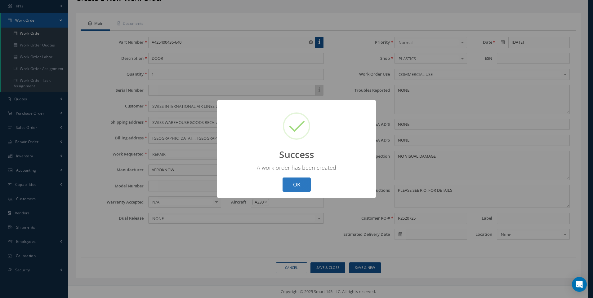
click at [298, 180] on button "OK" at bounding box center [296, 185] width 28 height 15
select select "25"
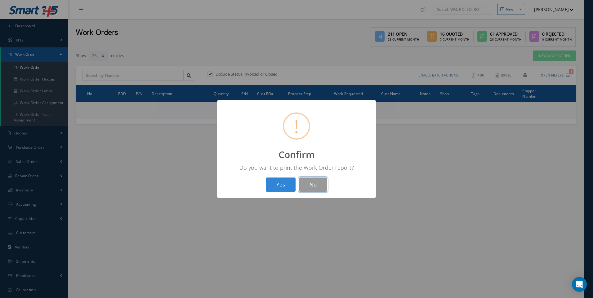
click at [312, 185] on button "No" at bounding box center [313, 185] width 28 height 15
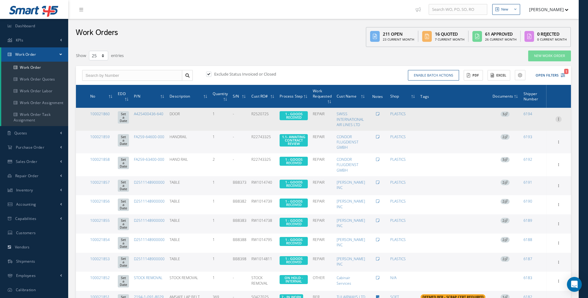
click at [556, 120] on icon at bounding box center [558, 118] width 6 height 5
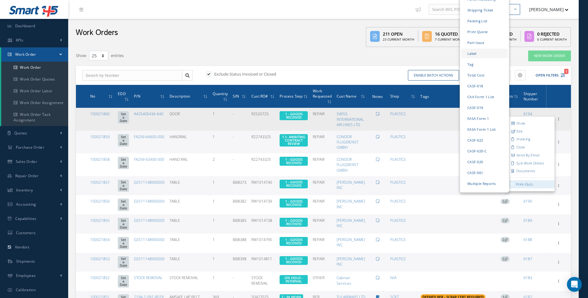
click at [469, 49] on link "Label" at bounding box center [484, 54] width 46 height 10
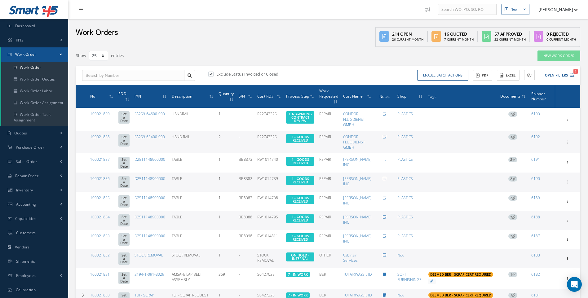
select select "25"
click at [40, 66] on link "Work Order" at bounding box center [34, 68] width 67 height 12
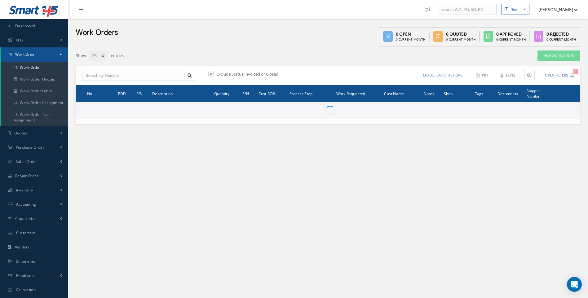
select select "25"
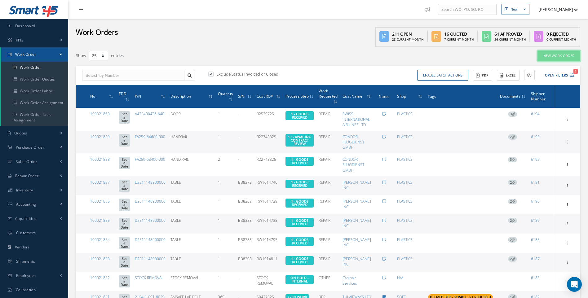
click at [557, 59] on link "New Work Order" at bounding box center [559, 56] width 43 height 11
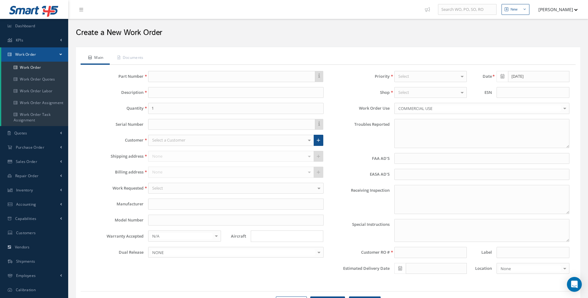
type textarea "NONE"
type input "NONE"
type textarea "NO VISUAL DAMAGE"
type textarea "PLEASE SEE R.O. FOR DETAILS"
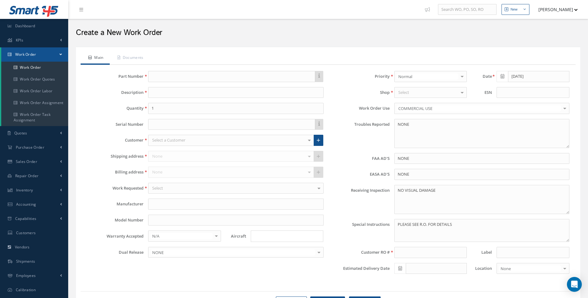
drag, startPoint x: 167, startPoint y: 82, endPoint x: 167, endPoint y: 79, distance: 3.7
click at [167, 82] on div "Part Number Description Quantity 1 Serial Number Customer Select a Customer 1ST…" at bounding box center [205, 175] width 246 height 208
click at [162, 78] on input "text" at bounding box center [231, 76] width 167 height 11
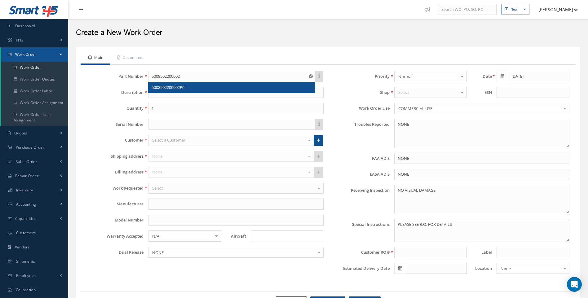
click at [175, 87] on span "5008502200002P6" at bounding box center [168, 88] width 33 height 6
type input "5008502200002P6"
type input "SEAT BACKREST"
type input "AEROKNOW"
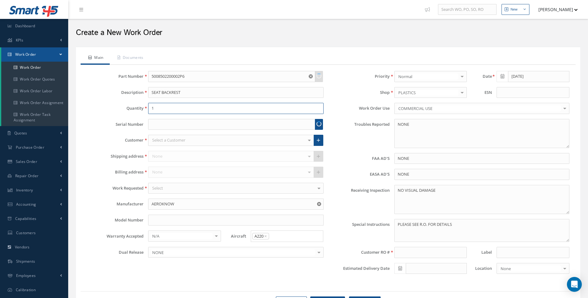
drag, startPoint x: 162, startPoint y: 108, endPoint x: 149, endPoint y: 114, distance: 14.2
click at [151, 113] on input "1" at bounding box center [235, 108] width 175 height 11
type input "2"
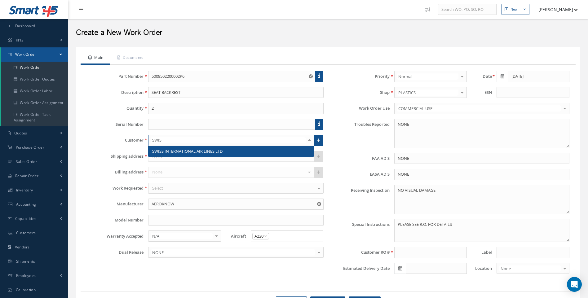
type input "SWISS"
click at [167, 151] on span "SWISS INTERNATIONAL AIR LINES LTD" at bounding box center [187, 151] width 70 height 6
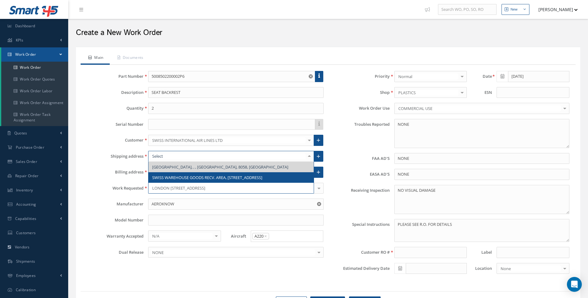
click at [167, 180] on span "SWISS WAREHOUSE GOODS RECV. AREA, [STREET_ADDRESS]" at bounding box center [207, 178] width 110 height 6
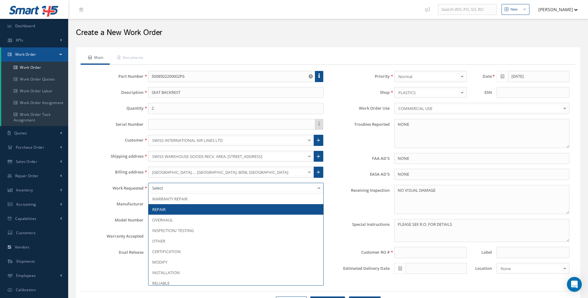
click at [162, 210] on span "REPAIR" at bounding box center [158, 210] width 13 height 6
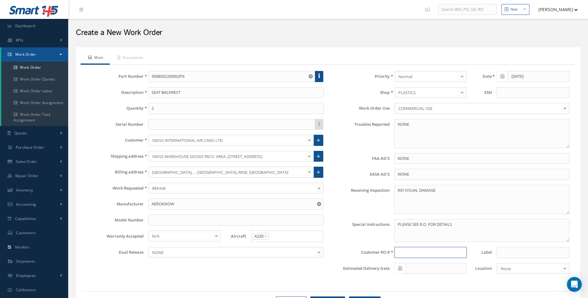
click at [411, 255] on input at bounding box center [430, 252] width 73 height 11
type input "R2454225"
click at [135, 57] on link "Documents" at bounding box center [130, 58] width 40 height 13
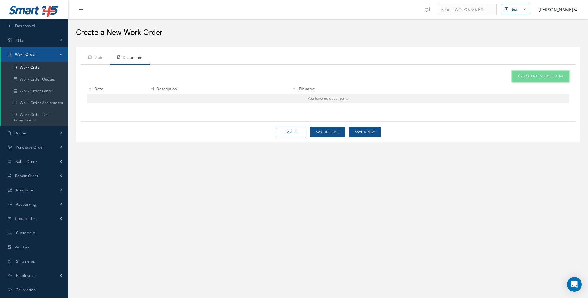
click at [526, 80] on link "Upload a New Document" at bounding box center [540, 76] width 57 height 11
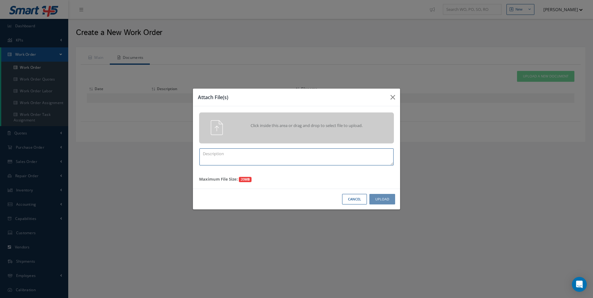
click at [230, 153] on textarea at bounding box center [296, 156] width 194 height 17
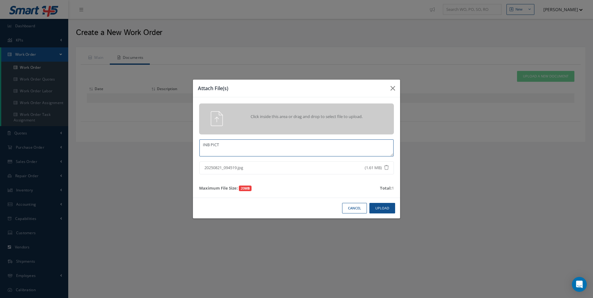
click at [236, 148] on textarea "INB PICT" at bounding box center [296, 147] width 194 height 17
click at [385, 207] on button "Upload" at bounding box center [382, 208] width 26 height 11
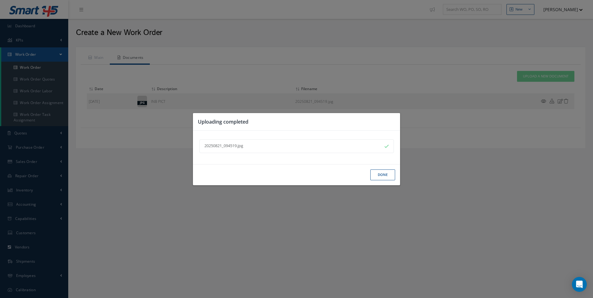
click at [383, 177] on button "Done" at bounding box center [382, 175] width 25 height 11
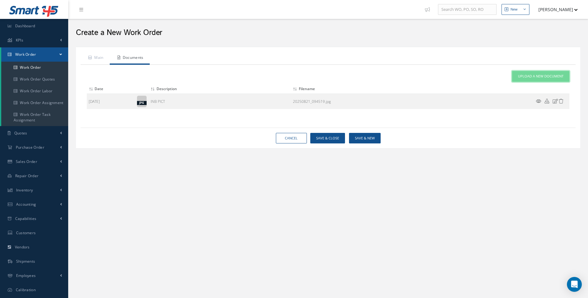
click at [533, 78] on span "Upload a New Document" at bounding box center [541, 76] width 46 height 5
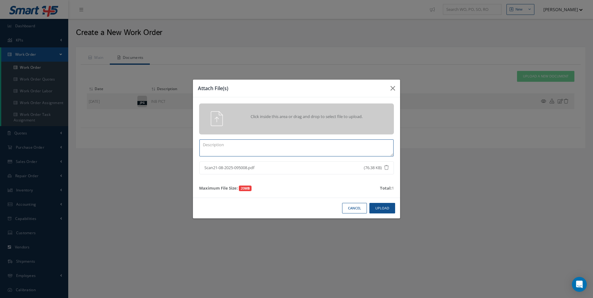
click at [243, 145] on textarea at bounding box center [296, 147] width 194 height 17
type textarea "R2454225"
click at [376, 209] on button "Upload" at bounding box center [382, 208] width 26 height 11
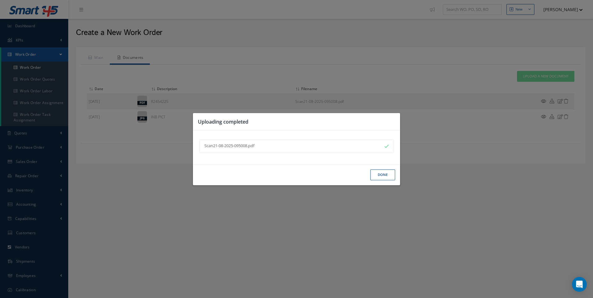
click at [380, 173] on button "Done" at bounding box center [382, 175] width 25 height 11
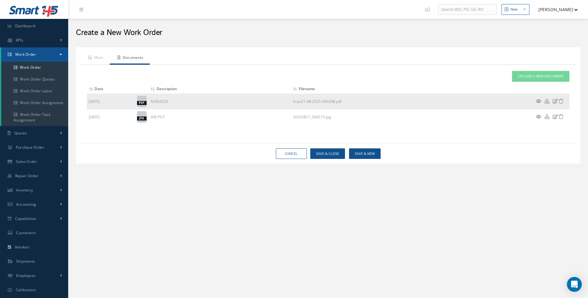
click at [539, 101] on icon at bounding box center [538, 101] width 5 height 5
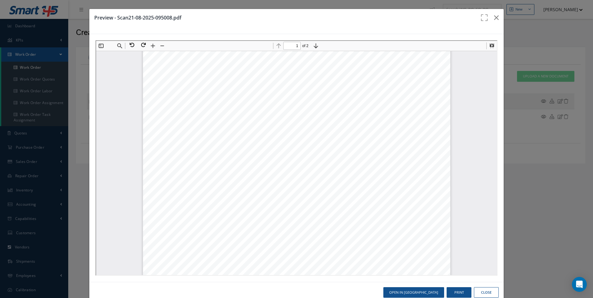
scroll to position [251, 0]
type input "2"
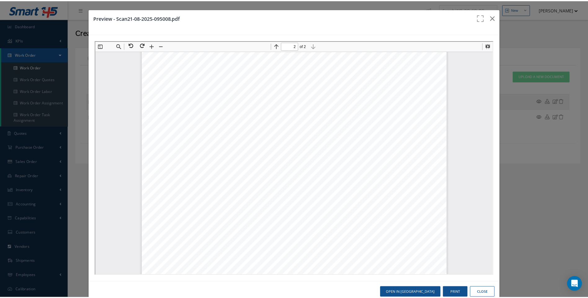
scroll to position [655, 0]
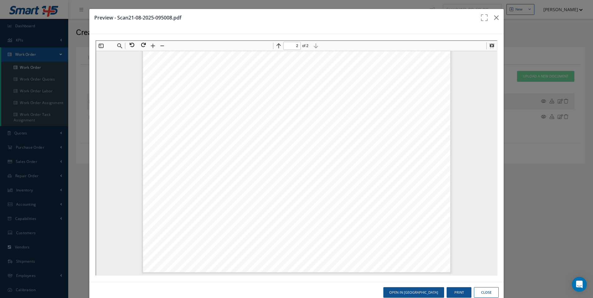
click at [480, 294] on button "Close" at bounding box center [486, 292] width 25 height 11
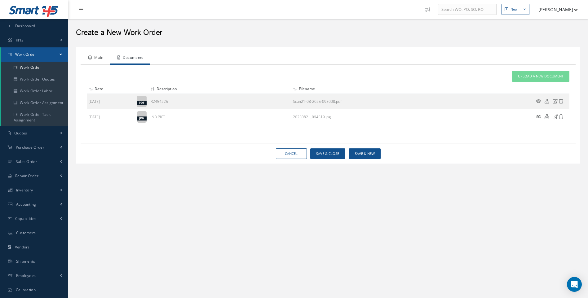
click at [101, 57] on link "Main" at bounding box center [95, 58] width 29 height 13
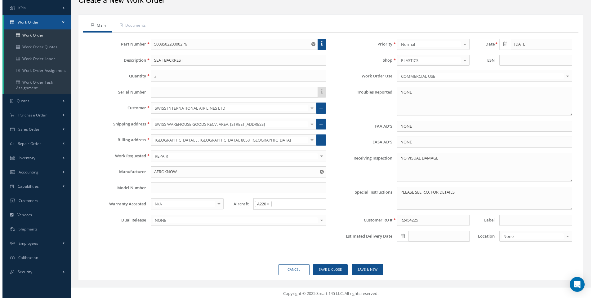
scroll to position [34, 0]
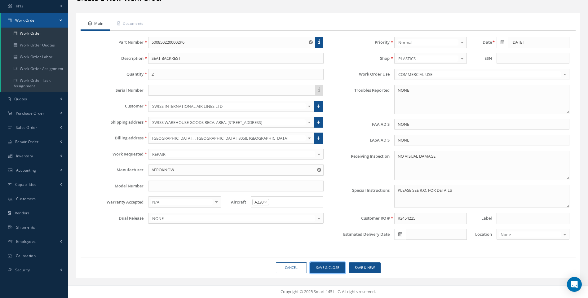
click at [330, 267] on button "Save & Close" at bounding box center [327, 268] width 35 height 11
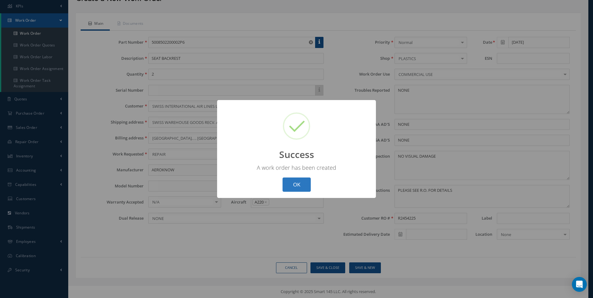
click at [295, 184] on button "OK" at bounding box center [296, 185] width 28 height 15
select select "25"
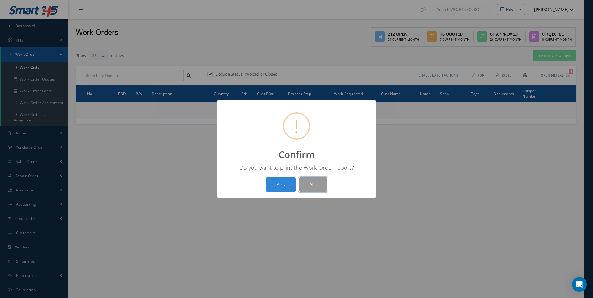
click at [312, 181] on button "No" at bounding box center [313, 185] width 28 height 15
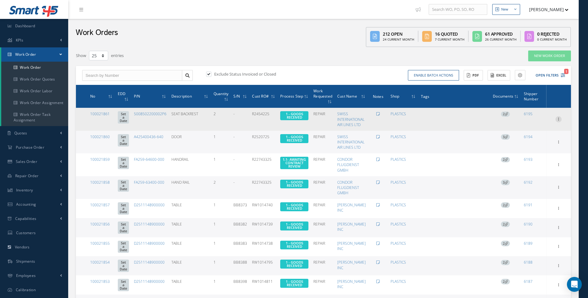
click at [560, 121] on icon at bounding box center [558, 118] width 6 height 5
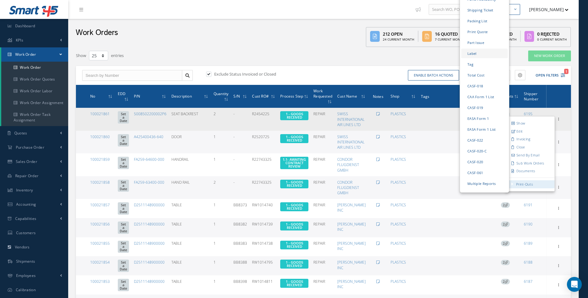
click at [474, 49] on link "Label" at bounding box center [484, 54] width 46 height 10
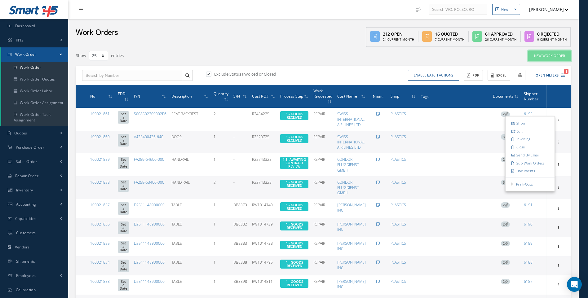
click at [545, 54] on link "New Work Order" at bounding box center [549, 56] width 43 height 11
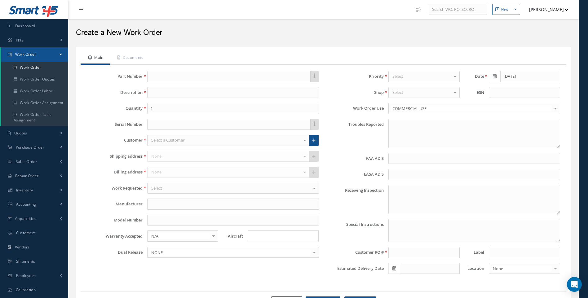
type textarea "NONE"
type input "NONE"
type textarea "NO VISUAL DAMAGE"
type textarea "PLEASE SEE R.O. FOR DETAILS"
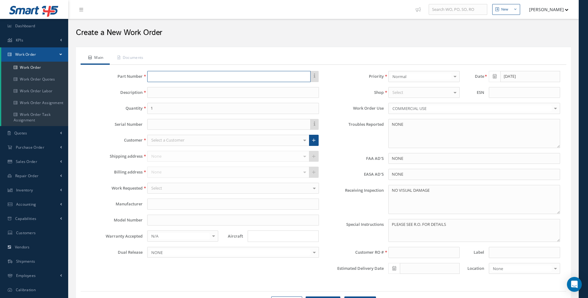
click at [155, 76] on input "text" at bounding box center [228, 76] width 163 height 11
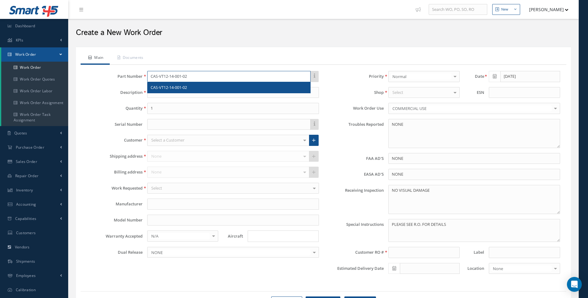
type input "CAS-VT12-14-001-02"
click at [165, 87] on span "CAS-VT12-14-001-02" at bounding box center [169, 88] width 36 height 6
type input "ARMCAP"
type input "AEROKNOW"
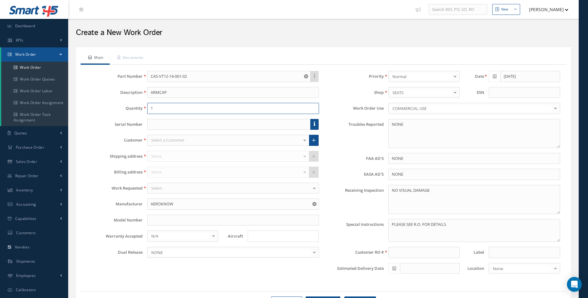
drag, startPoint x: 156, startPoint y: 106, endPoint x: 126, endPoint y: 116, distance: 31.9
click at [144, 112] on div "1" at bounding box center [233, 108] width 181 height 11
type input "3"
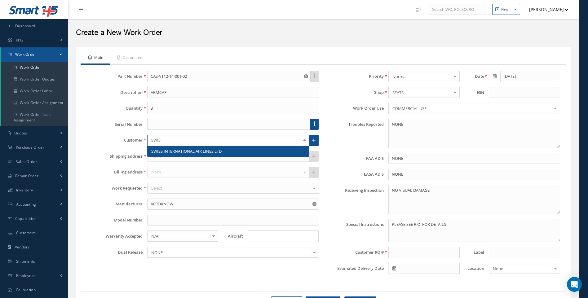
type input "SWISS"
click at [172, 148] on span "SWISS INTERNATIONAL AIR LINES LTD" at bounding box center [229, 151] width 162 height 11
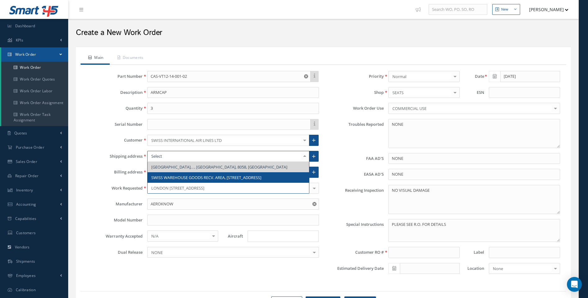
click at [176, 180] on span "SWISS WAREHOUSE GOODS RECV. AREA, [STREET_ADDRESS]" at bounding box center [206, 178] width 110 height 6
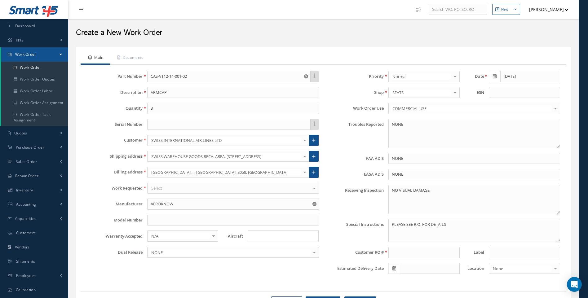
click at [168, 194] on div "Part Number CAS-VT12-14-001-02 Description ARMCAP Quantity 3 Serial Number Cust…" at bounding box center [202, 175] width 241 height 208
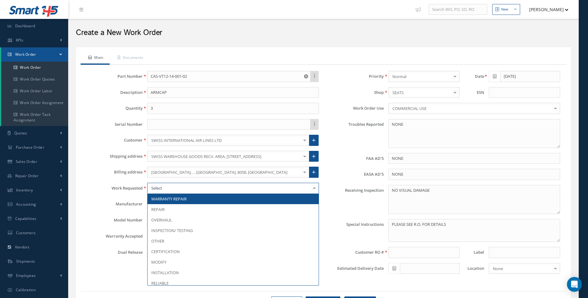
click at [166, 190] on div at bounding box center [233, 188] width 172 height 11
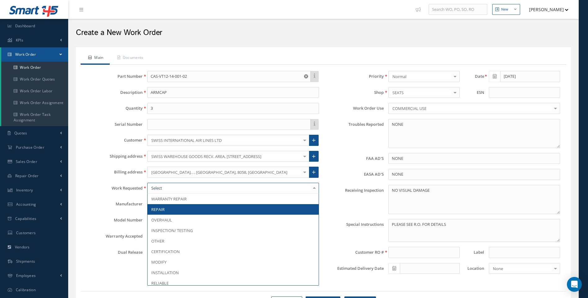
click at [165, 207] on span "REPAIR" at bounding box center [233, 209] width 171 height 11
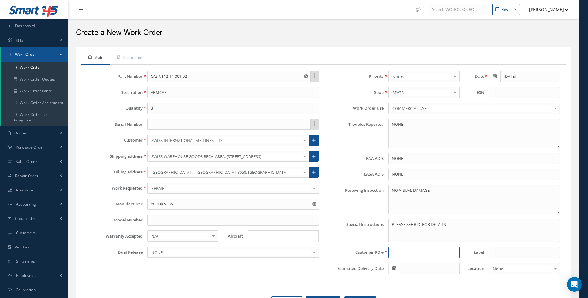
click at [402, 252] on input at bounding box center [423, 252] width 71 height 11
type input "R2529025"
click at [255, 237] on input "Search for option" at bounding box center [282, 236] width 66 height 7
type input "B777"
click at [260, 249] on link "B777" at bounding box center [283, 249] width 70 height 10
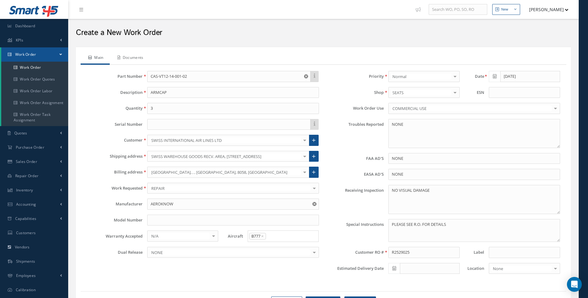
click at [138, 58] on link "Documents" at bounding box center [130, 58] width 40 height 13
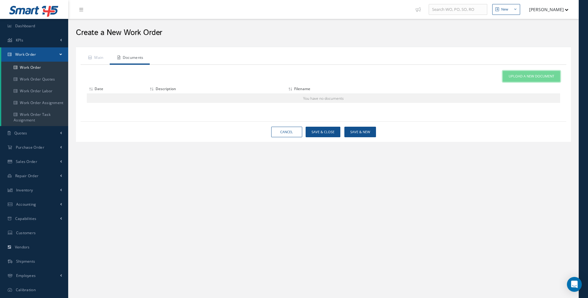
click at [519, 77] on span "Upload a New Document" at bounding box center [532, 76] width 46 height 5
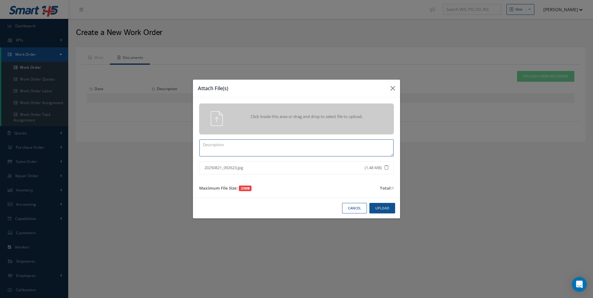
click at [237, 149] on textarea at bounding box center [296, 147] width 194 height 17
type textarea "I"
click at [382, 205] on button "Upload" at bounding box center [382, 208] width 26 height 11
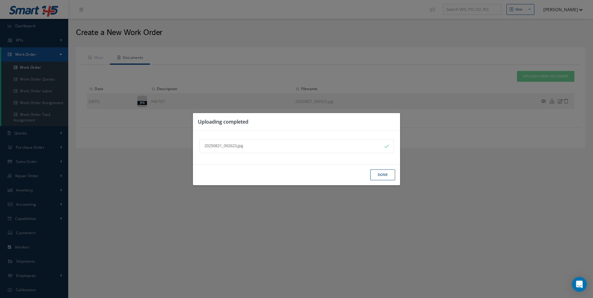
click at [382, 174] on button "Done" at bounding box center [382, 175] width 25 height 11
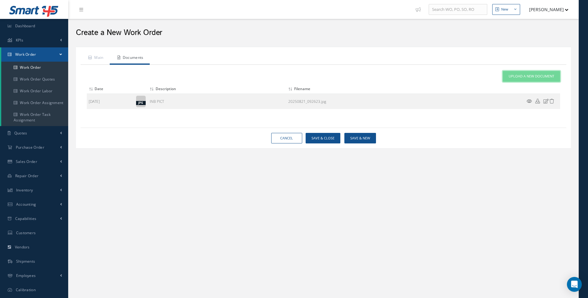
drag, startPoint x: 532, startPoint y: 77, endPoint x: 465, endPoint y: 107, distance: 72.6
click at [532, 77] on span "Upload a New Document" at bounding box center [532, 76] width 46 height 5
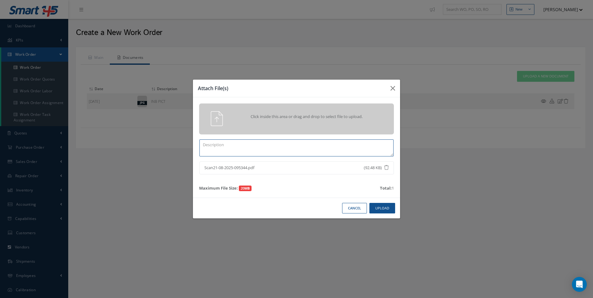
click at [218, 145] on textarea at bounding box center [296, 147] width 194 height 17
type textarea "R2529025"
click at [383, 208] on button "Upload" at bounding box center [382, 208] width 26 height 11
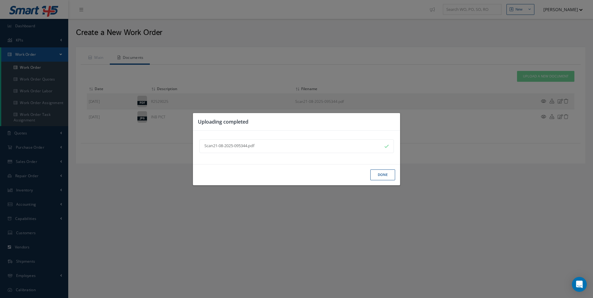
click at [380, 177] on button "Done" at bounding box center [382, 175] width 25 height 11
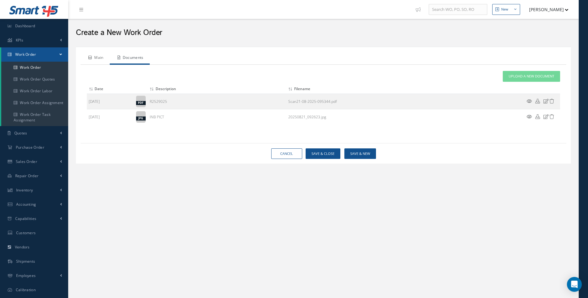
click at [96, 57] on link "Main" at bounding box center [95, 58] width 29 height 13
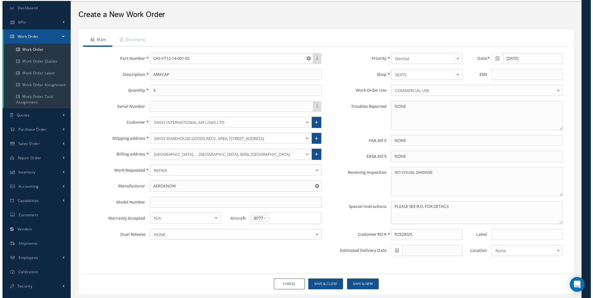
scroll to position [34, 0]
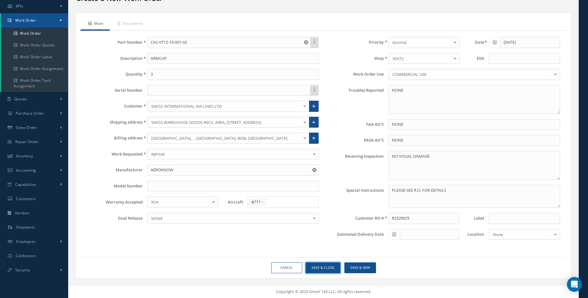
click at [320, 268] on button "Save & Close" at bounding box center [323, 268] width 35 height 11
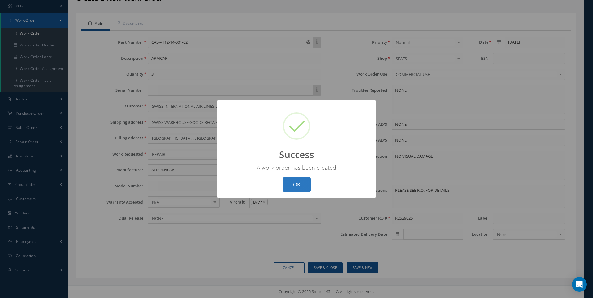
click at [293, 182] on button "OK" at bounding box center [296, 185] width 28 height 15
select select "25"
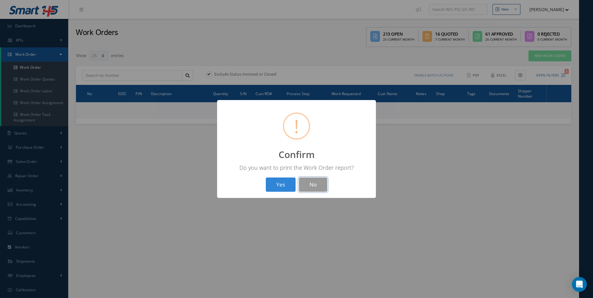
click at [312, 183] on button "No" at bounding box center [313, 185] width 28 height 15
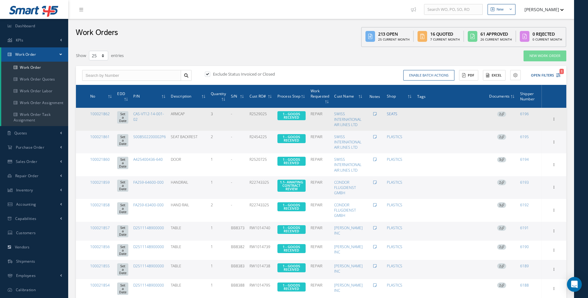
click at [393, 115] on link "SEATS" at bounding box center [392, 113] width 11 height 5
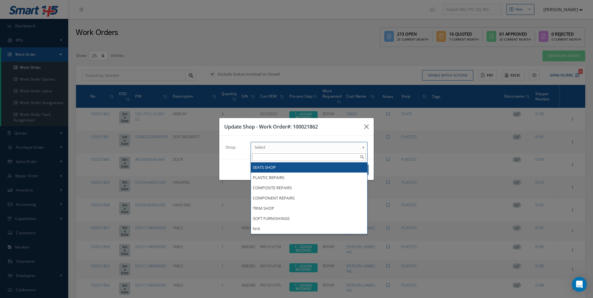
click at [362, 146] on b at bounding box center [364, 149] width 6 height 10
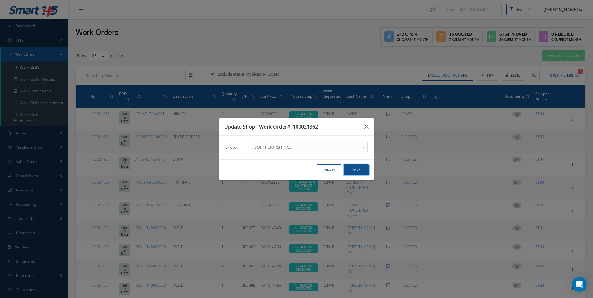
click at [353, 168] on button "Save" at bounding box center [356, 170] width 25 height 11
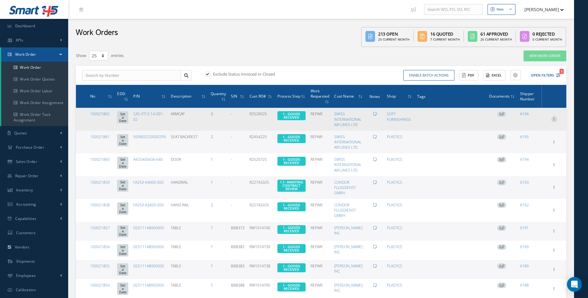
click at [553, 119] on icon at bounding box center [554, 118] width 6 height 5
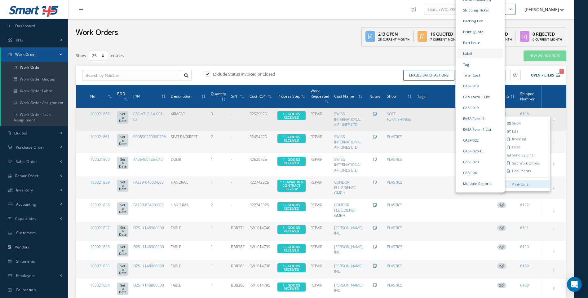
click at [468, 49] on link "Label" at bounding box center [480, 54] width 46 height 10
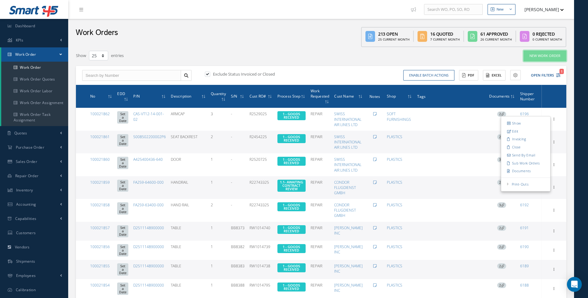
click at [547, 57] on link "New Work Order" at bounding box center [545, 56] width 43 height 11
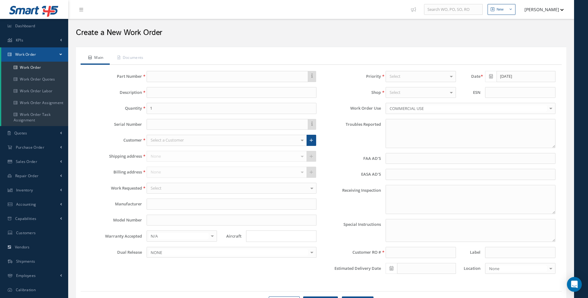
type textarea "NONE"
type input "NONE"
type textarea "NO VISUAL DAMAGE"
type textarea "PLEASE SEE R.O. FOR DETAILS"
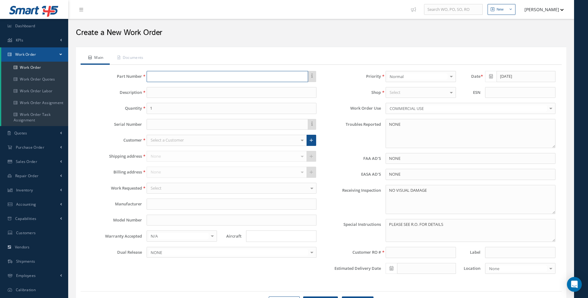
click at [164, 78] on input "text" at bounding box center [228, 76] width 162 height 11
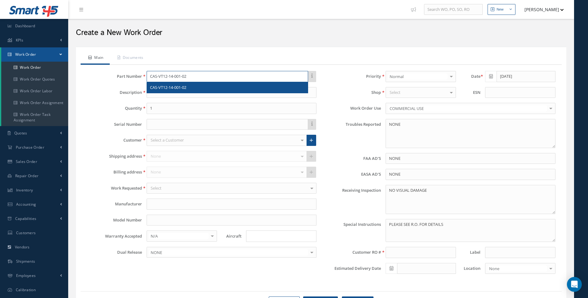
type input "CAS-VT12-14-001-02"
click at [175, 85] on span "CAS-VT12-14-001-02" at bounding box center [168, 88] width 36 height 6
type input "ARMCAP"
type input "AEROKNOW"
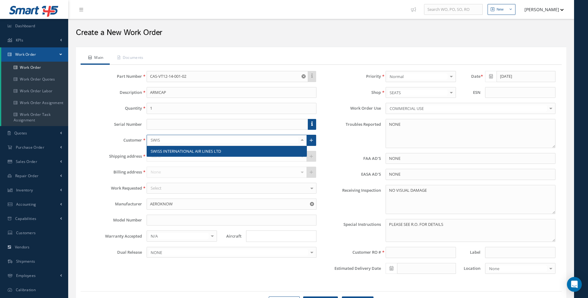
type input "SWISS"
click at [175, 152] on span "SWISS INTERNATIONAL AIR LINES LTD" at bounding box center [186, 151] width 70 height 6
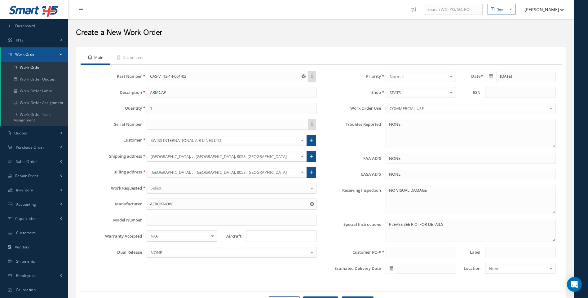
click at [303, 157] on div at bounding box center [302, 156] width 9 height 10
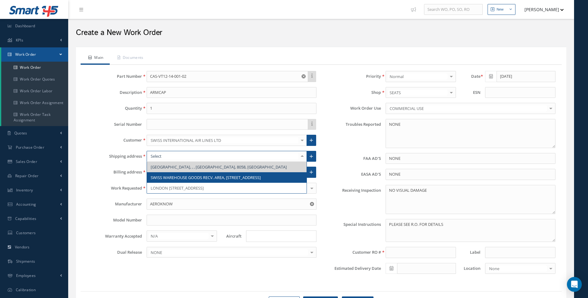
click at [203, 183] on span "SWISS WAREHOUSE GOODS RECV. AREA, TOR 101/130, FLUGHOFSTRASSE U7, , ZURICH, , S…" at bounding box center [227, 177] width 160 height 11
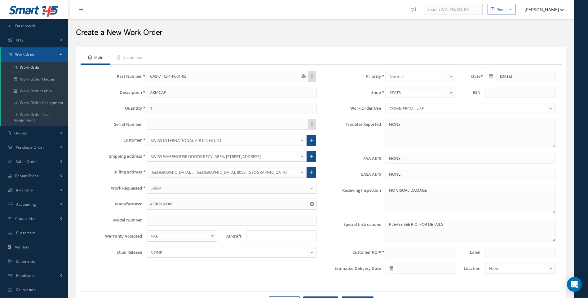
click at [176, 193] on div "Select" at bounding box center [232, 188] width 170 height 11
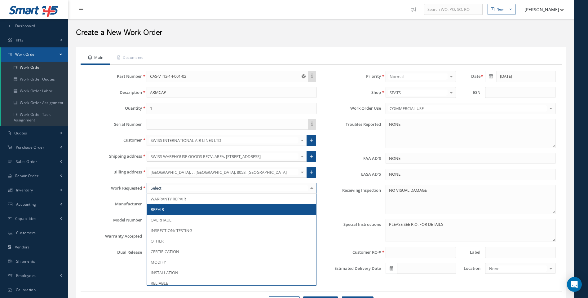
click at [168, 207] on span "REPAIR" at bounding box center [231, 209] width 169 height 11
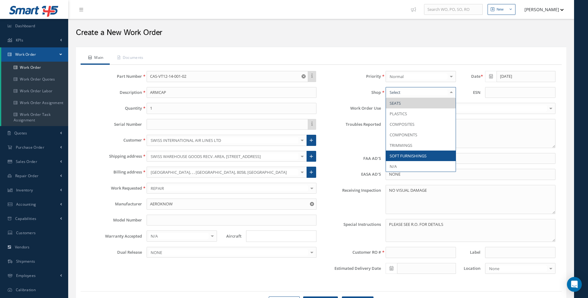
click at [411, 156] on span "SOFT FURNISHINGS" at bounding box center [408, 156] width 37 height 6
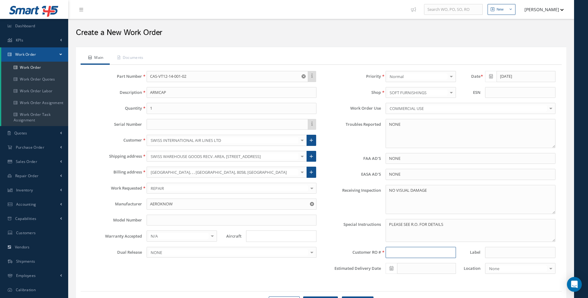
click at [390, 250] on input at bounding box center [421, 252] width 70 height 11
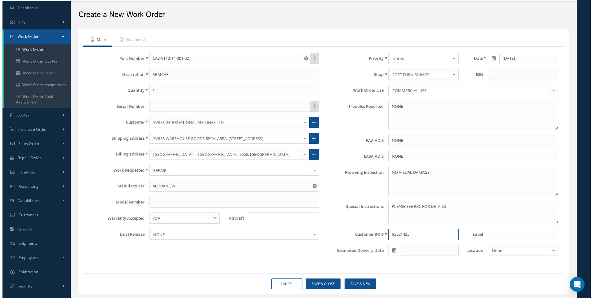
scroll to position [34, 0]
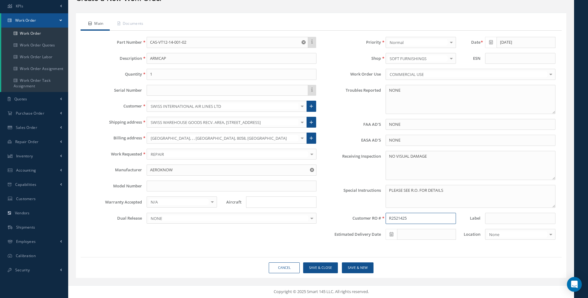
type input "R2521425"
click at [319, 268] on button "Save & Close" at bounding box center [320, 268] width 35 height 11
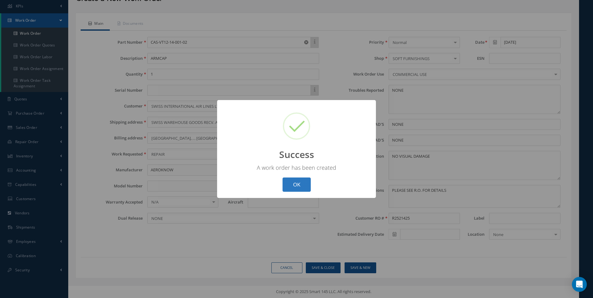
click at [300, 183] on button "OK" at bounding box center [296, 185] width 28 height 15
select select "25"
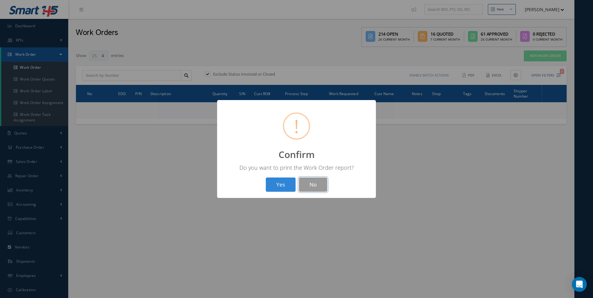
click at [320, 188] on button "No" at bounding box center [313, 185] width 28 height 15
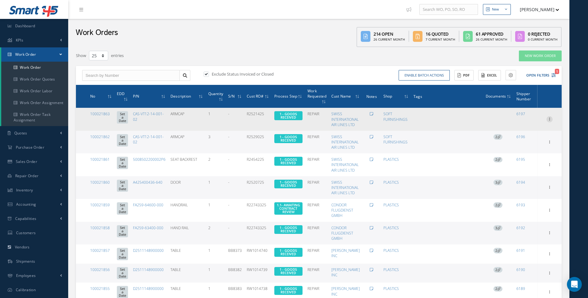
click at [552, 120] on icon at bounding box center [550, 118] width 6 height 5
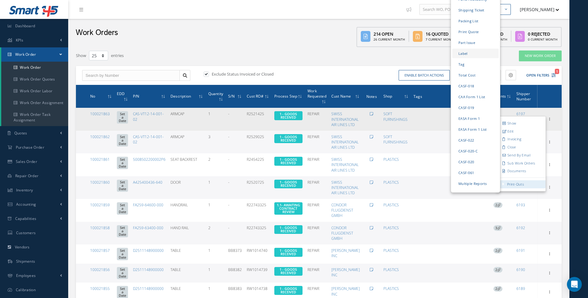
click at [464, 49] on link "Label" at bounding box center [475, 54] width 46 height 10
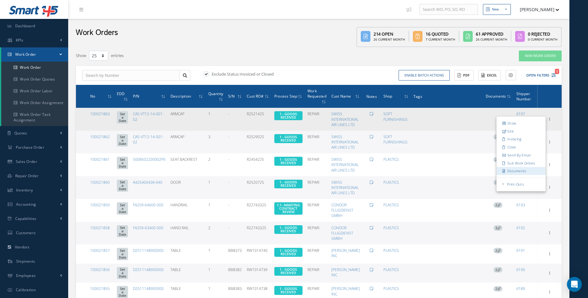
click at [521, 170] on link "Documents" at bounding box center [521, 171] width 49 height 8
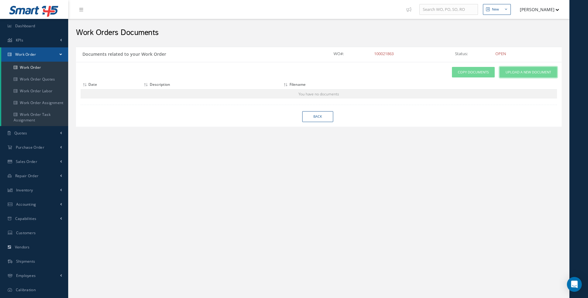
click at [522, 73] on span "Upload a New Document" at bounding box center [529, 72] width 46 height 5
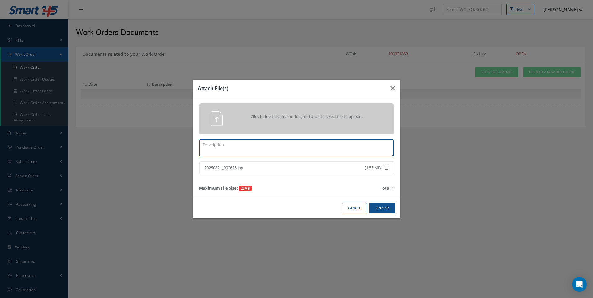
click at [260, 146] on textarea at bounding box center [296, 147] width 194 height 17
click at [377, 206] on button "Upload" at bounding box center [382, 208] width 26 height 11
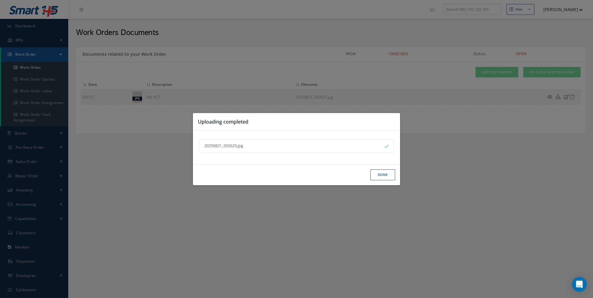
click at [378, 178] on button "Done" at bounding box center [382, 175] width 25 height 11
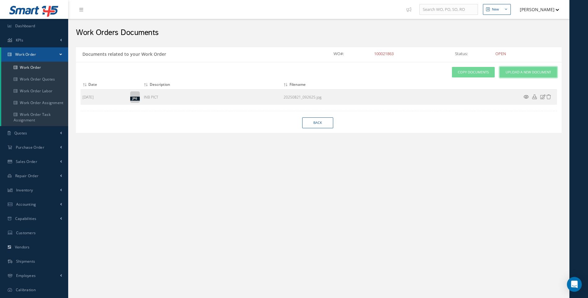
click at [522, 74] on span "Upload a New Document" at bounding box center [529, 72] width 46 height 5
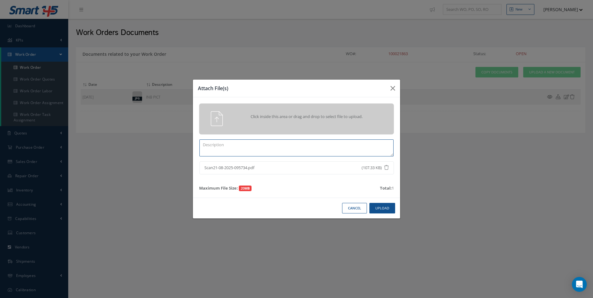
click at [210, 154] on textarea at bounding box center [296, 147] width 194 height 17
type textarea "R2521425"
click at [376, 206] on button "Upload" at bounding box center [382, 208] width 26 height 11
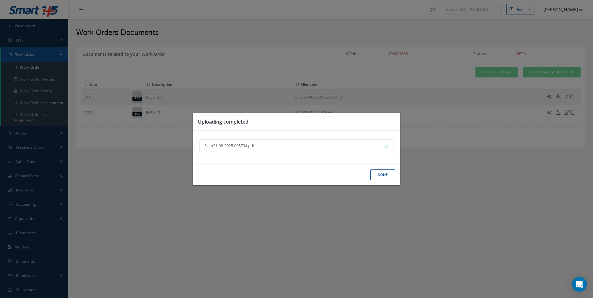
drag, startPoint x: 381, startPoint y: 175, endPoint x: 425, endPoint y: 165, distance: 45.8
click at [382, 175] on button "Done" at bounding box center [382, 175] width 25 height 11
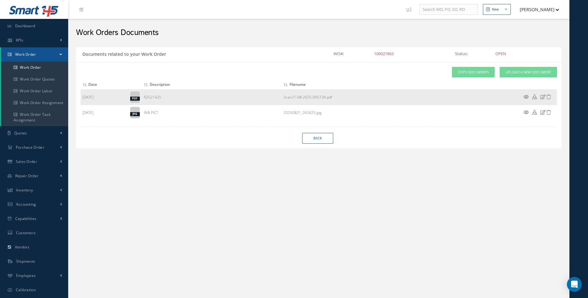
click at [527, 96] on icon at bounding box center [526, 97] width 5 height 5
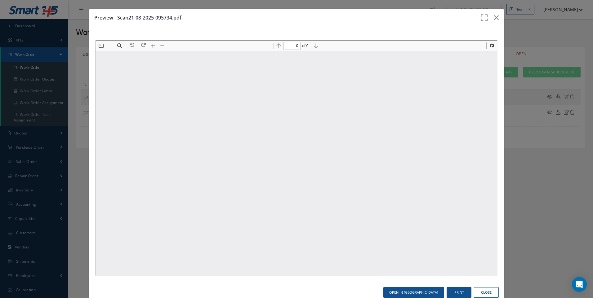
type input "1"
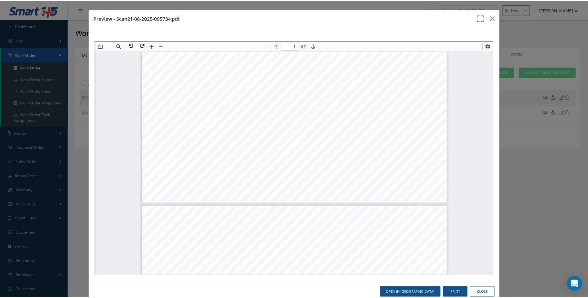
scroll to position [313, 0]
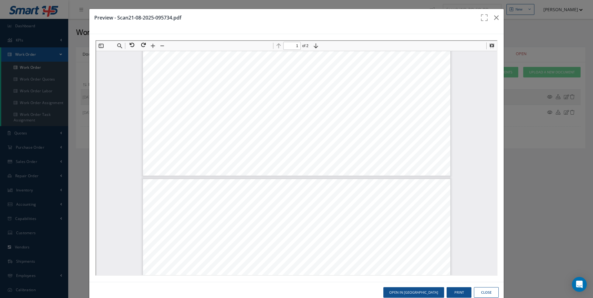
click at [481, 289] on button "Close" at bounding box center [486, 292] width 25 height 11
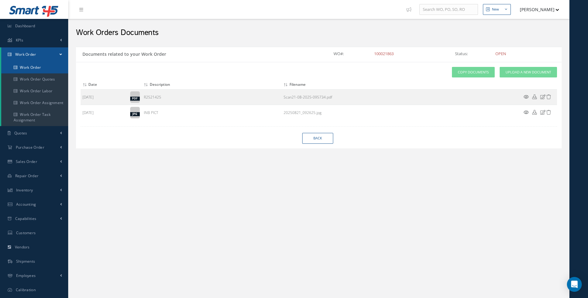
click at [41, 66] on link "Work Order" at bounding box center [34, 68] width 67 height 12
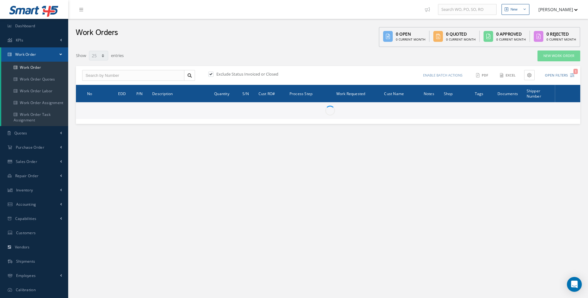
select select "25"
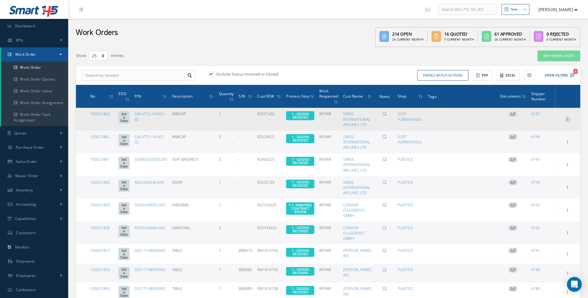
click at [567, 118] on icon at bounding box center [568, 118] width 6 height 5
click at [527, 130] on link "Edit" at bounding box center [539, 131] width 49 height 8
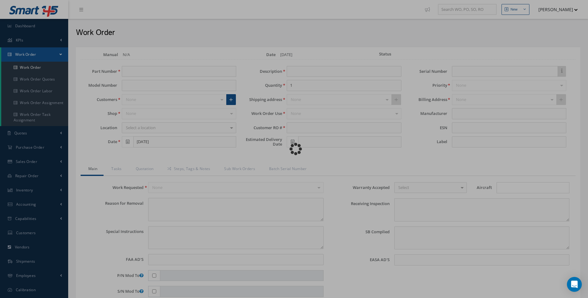
type input "CAS-VT12-14-001-02"
type input "ARMCAP"
type input "R2521425"
type textarea "NONE"
type textarea "PLEASE SEE R.O. FOR DETAILS"
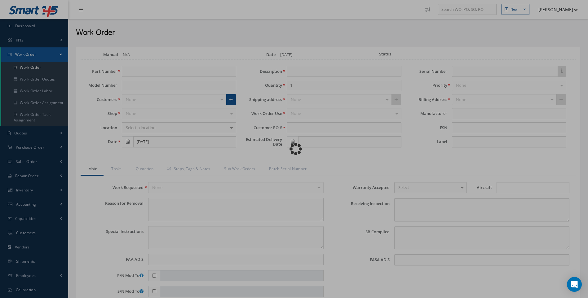
type input "NONE"
type textarea "NO VISUAL DAMAGE"
type textarea "NONE"
type input "NONE"
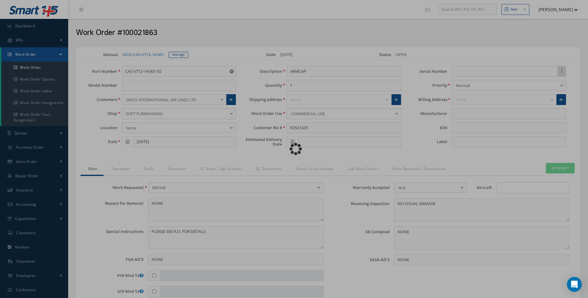
type input "AEROKNOW"
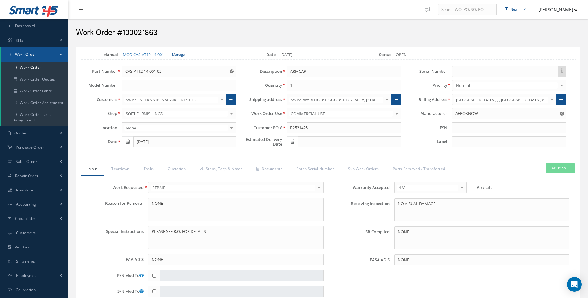
click at [511, 193] on div "× Loading..." at bounding box center [533, 187] width 73 height 11
click at [506, 190] on input "Search for option" at bounding box center [532, 188] width 68 height 7
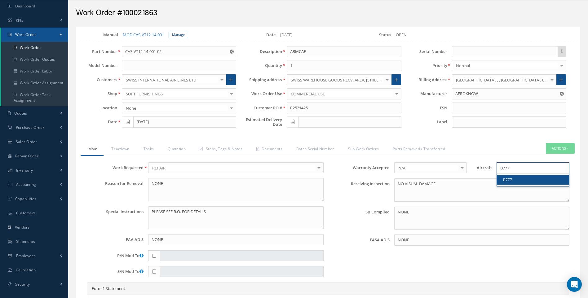
scroll to position [31, 0]
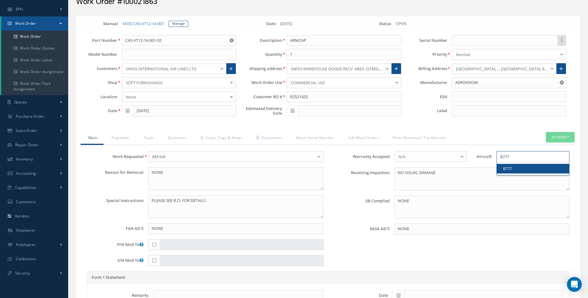
type input "B777"
click at [507, 167] on link "B777" at bounding box center [533, 169] width 72 height 10
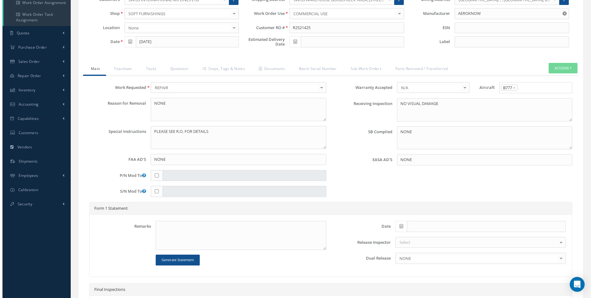
scroll to position [217, 0]
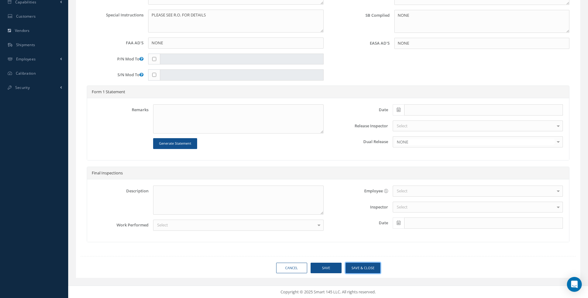
click at [363, 266] on button "Save & Close" at bounding box center [363, 268] width 35 height 11
type input "AEROKNOW"
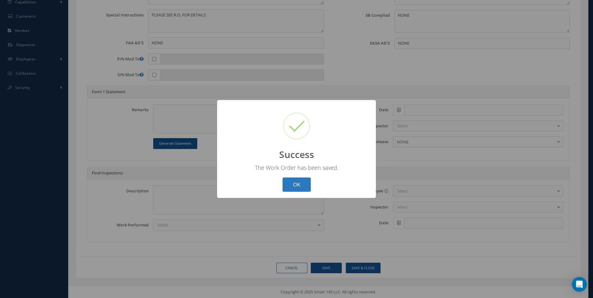
click at [305, 188] on button "OK" at bounding box center [296, 185] width 28 height 15
select select "25"
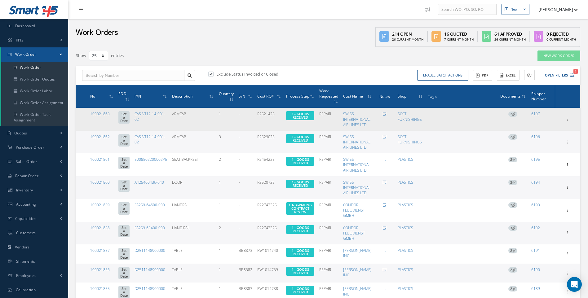
click at [516, 116] on icon at bounding box center [513, 113] width 3 height 3
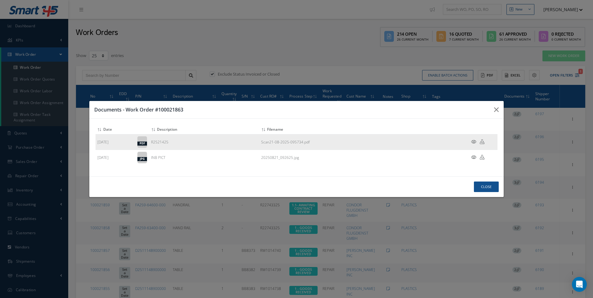
click at [473, 141] on icon at bounding box center [473, 141] width 5 height 5
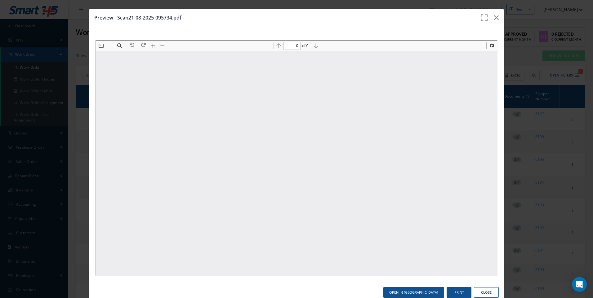
type input "1"
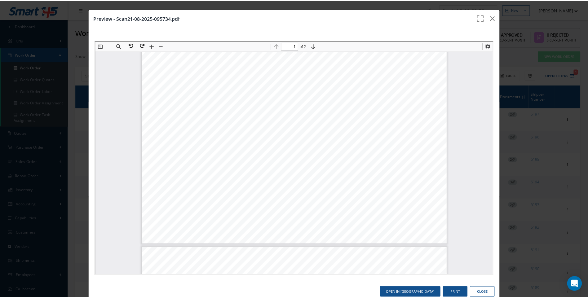
scroll to position [189, 0]
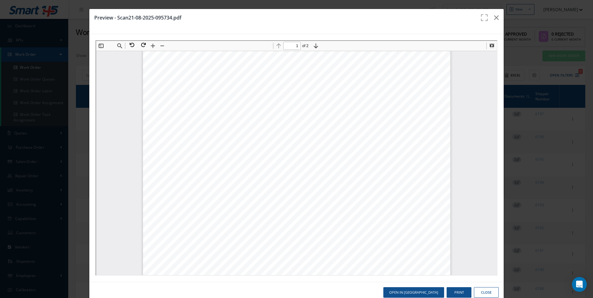
click at [480, 295] on button "Close" at bounding box center [486, 292] width 25 height 11
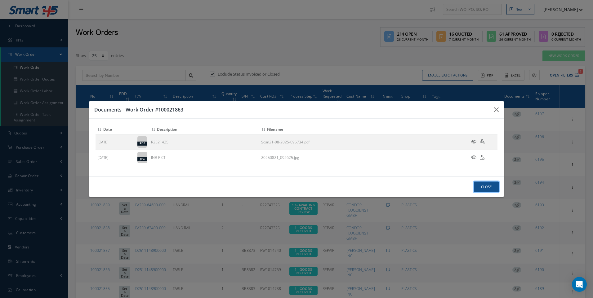
click at [483, 184] on button "Close" at bounding box center [486, 187] width 25 height 11
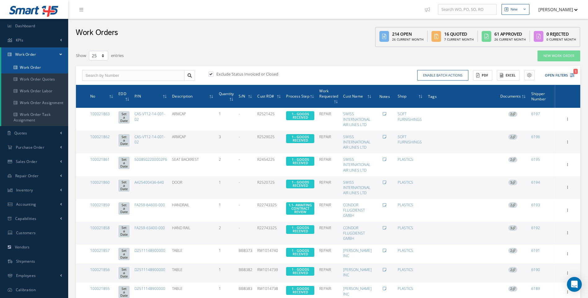
click at [40, 65] on link "Work Order" at bounding box center [34, 68] width 67 height 12
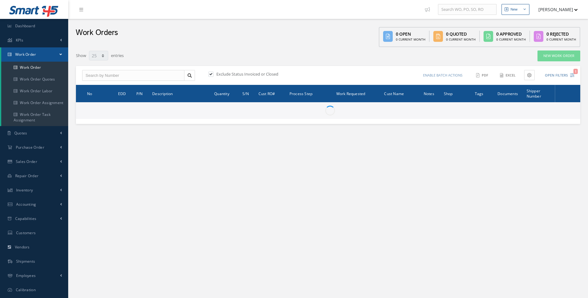
select select "25"
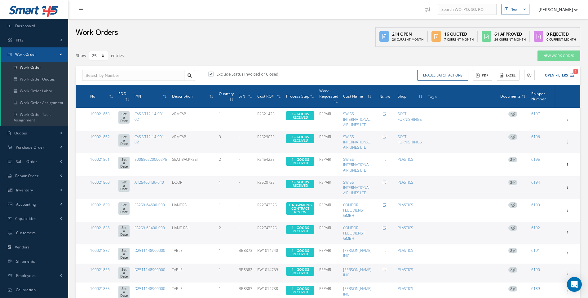
click at [213, 73] on label at bounding box center [214, 74] width 2 height 6
click at [210, 73] on input "checkbox" at bounding box center [210, 75] width 4 height 4
checkbox input "false"
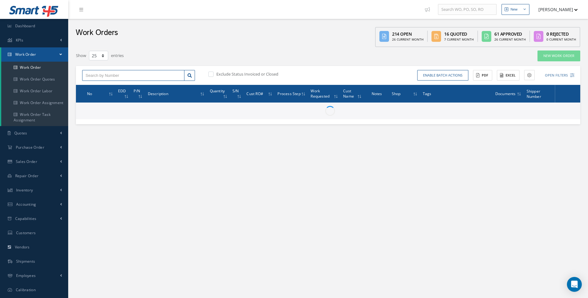
click at [111, 74] on input "text" at bounding box center [133, 75] width 102 height 11
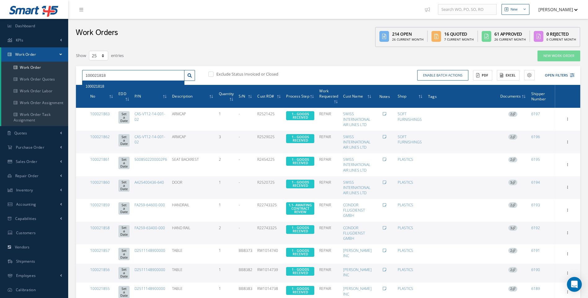
type input "100021818"
click at [100, 84] on span "100021818" at bounding box center [95, 86] width 19 height 4
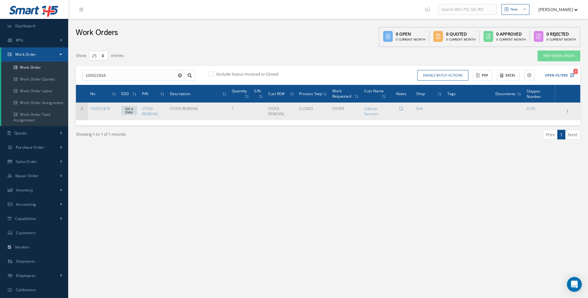
click at [81, 109] on icon at bounding box center [82, 109] width 4 height 4
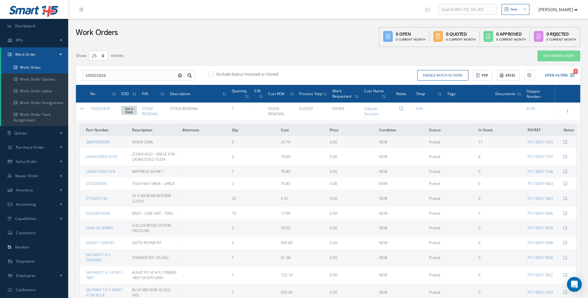
click at [42, 67] on link "Work Order" at bounding box center [34, 68] width 67 height 12
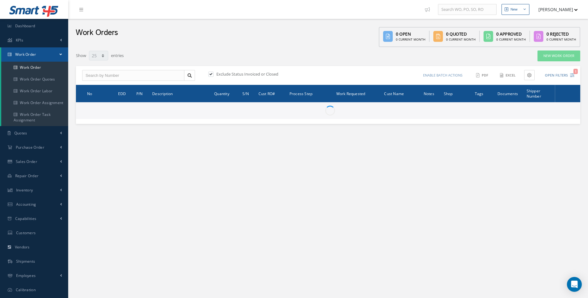
select select "25"
click at [107, 78] on input "text" at bounding box center [133, 75] width 102 height 11
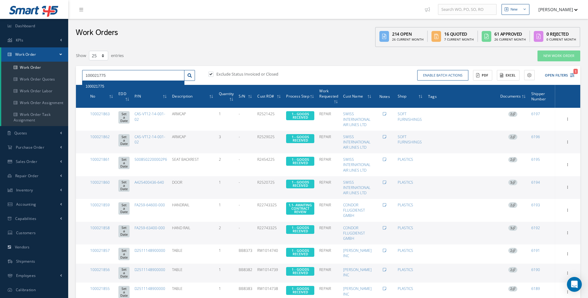
type input "100021775"
click at [104, 86] on span "100021775" at bounding box center [95, 86] width 19 height 4
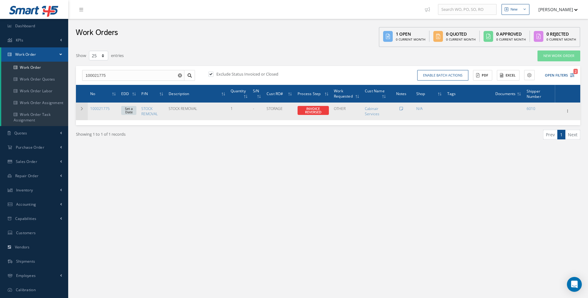
click at [81, 108] on icon at bounding box center [82, 109] width 4 height 4
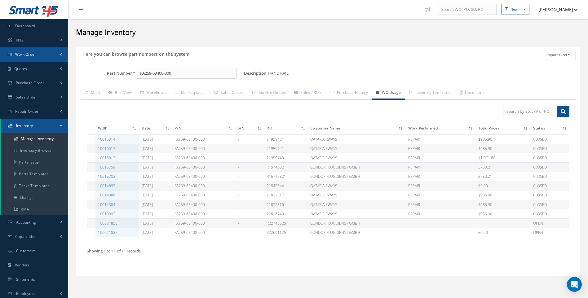
click at [32, 55] on span "Work Order" at bounding box center [25, 54] width 21 height 5
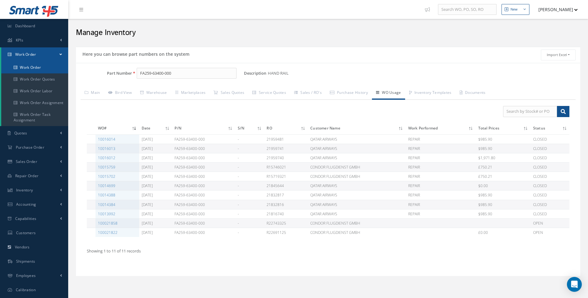
click at [36, 69] on link "Work Order" at bounding box center [34, 68] width 67 height 12
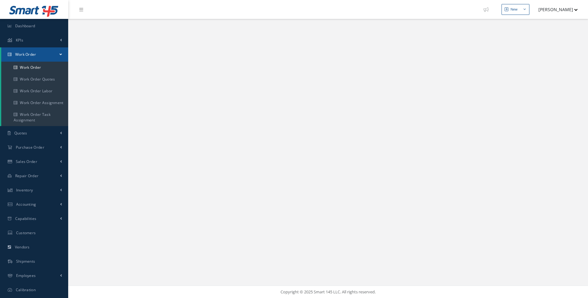
select select "25"
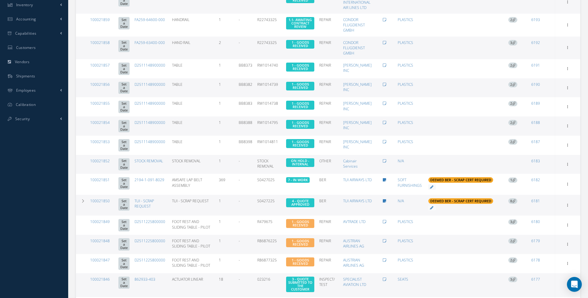
scroll to position [186, 0]
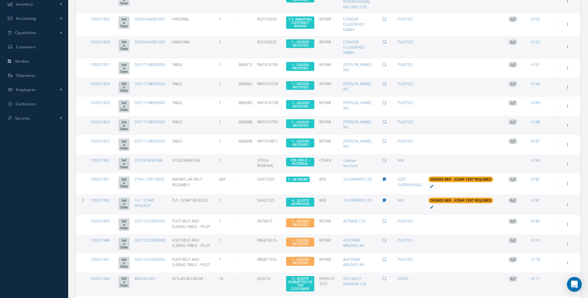
click at [513, 198] on span "8" at bounding box center [512, 201] width 9 height 6
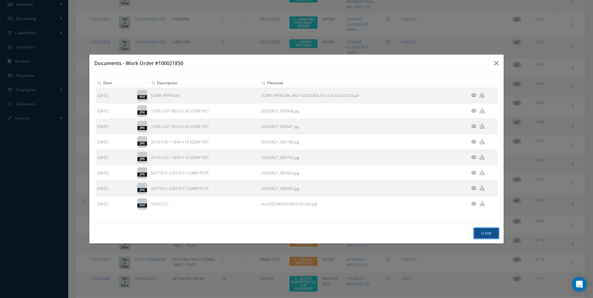
click at [485, 235] on button "Close" at bounding box center [486, 233] width 25 height 11
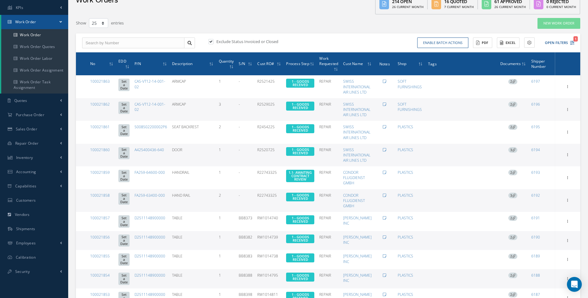
scroll to position [0, 0]
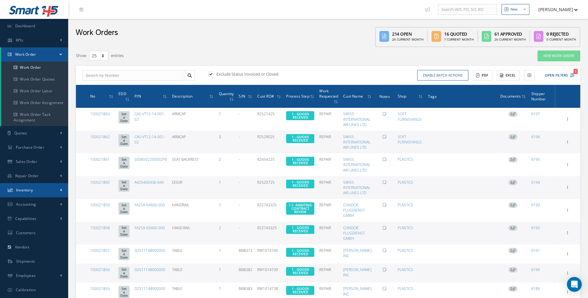
click at [28, 194] on link "Inventory" at bounding box center [34, 190] width 68 height 14
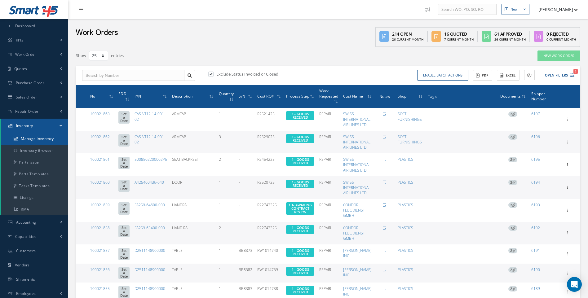
click at [37, 140] on link "Manage Inventory" at bounding box center [34, 139] width 67 height 12
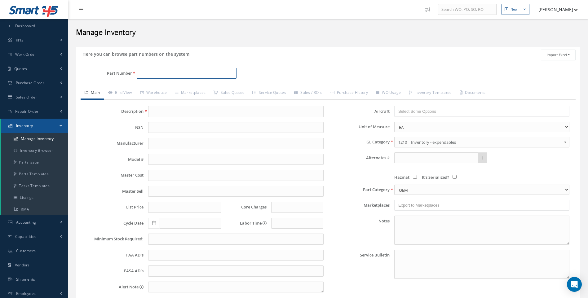
click at [144, 75] on input "Part Number" at bounding box center [187, 73] width 100 height 11
drag, startPoint x: 178, startPoint y: 72, endPoint x: 78, endPoint y: 75, distance: 99.9
click at [128, 80] on div "Part Number 2308-1-011-8029" at bounding box center [160, 76] width 168 height 16
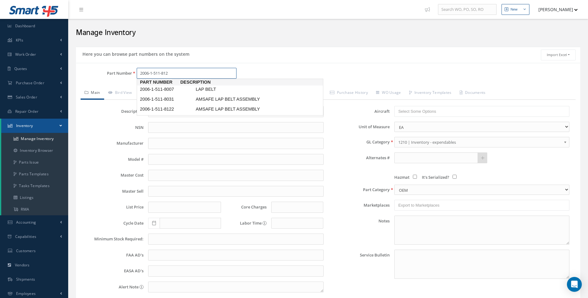
type input "2006-1-511-8122"
click at [166, 90] on span "2006-1-511-8122" at bounding box center [167, 89] width 56 height 7
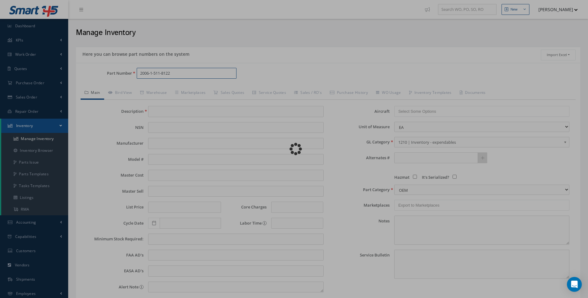
type input "AMSAFE LAP BELT ASSEMBLY"
type input "0.00"
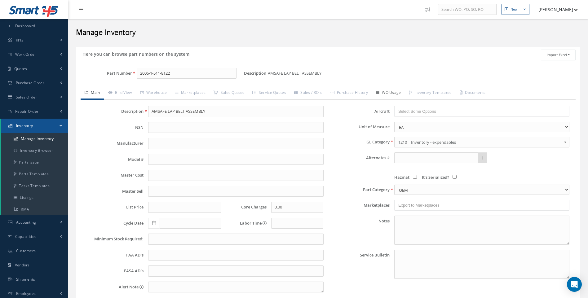
click at [397, 91] on link "WO Usage" at bounding box center [388, 93] width 33 height 13
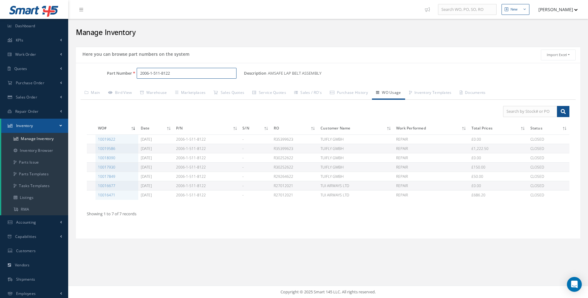
drag, startPoint x: 164, startPoint y: 75, endPoint x: 95, endPoint y: 81, distance: 68.5
click at [116, 81] on div "Part Number 2006-1-511-8122" at bounding box center [160, 76] width 168 height 16
click at [168, 99] on span "2173-1-021-8122" at bounding box center [167, 99] width 56 height 7
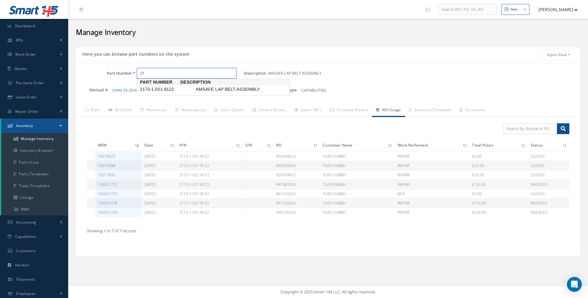
type input "2"
type input "2308"
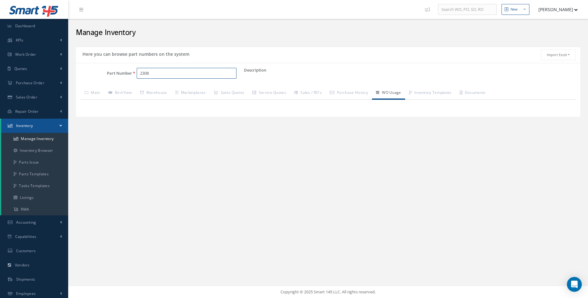
drag, startPoint x: 168, startPoint y: 74, endPoint x: 127, endPoint y: 77, distance: 40.4
click at [130, 77] on div "Part Number 2308" at bounding box center [160, 73] width 168 height 11
click at [45, 151] on link "Inventory Browser" at bounding box center [34, 151] width 67 height 12
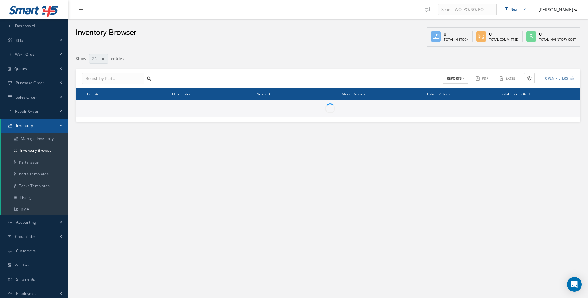
select select "25"
type input "Locations"
type input "All General Ledger"
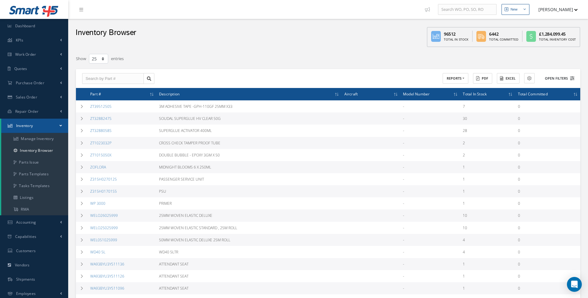
click at [572, 79] on icon at bounding box center [572, 78] width 4 height 4
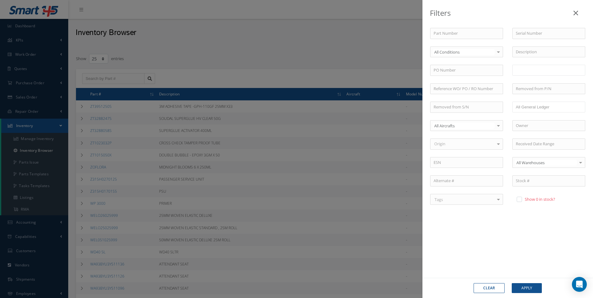
click at [522, 68] on input "text" at bounding box center [528, 70] width 25 height 8
type input "bay 1"
click at [526, 287] on button "Apply" at bounding box center [526, 288] width 30 height 10
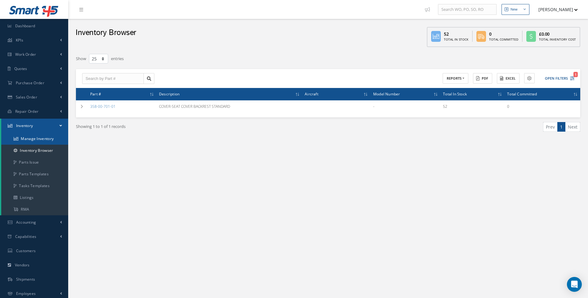
click at [40, 139] on link "Manage Inventory" at bounding box center [34, 139] width 67 height 12
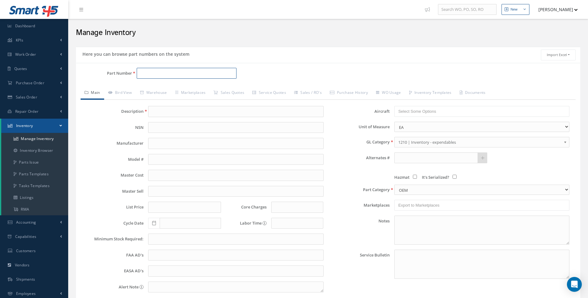
click at [146, 75] on input "Part Number" at bounding box center [187, 73] width 100 height 11
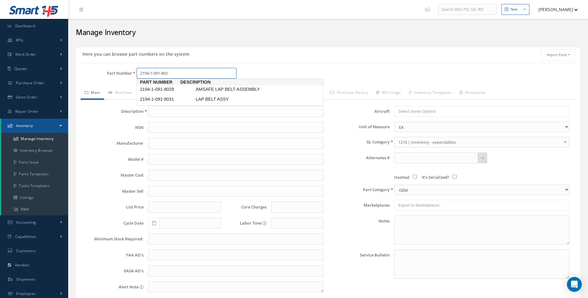
type input "2194-1-091-8029"
click at [170, 91] on span "2194-1-091-8029" at bounding box center [167, 89] width 56 height 7
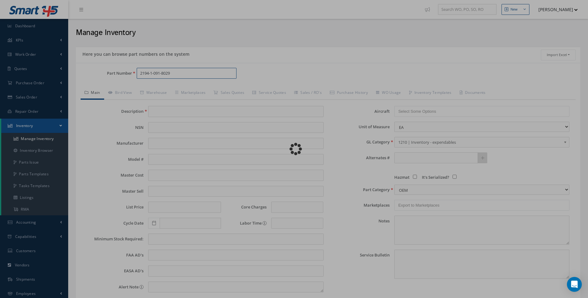
type input "AMSAFE LAP BELT ASSEMBLY"
type input "0.00"
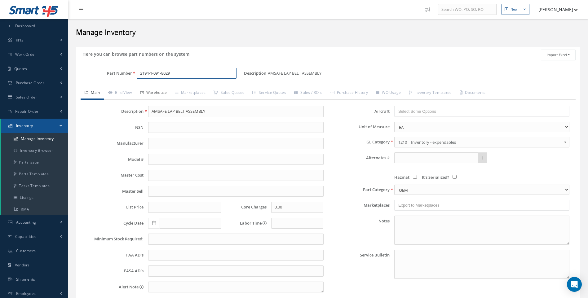
type input "2194-1-091-8029"
click at [157, 94] on link "Warehouse" at bounding box center [153, 93] width 35 height 13
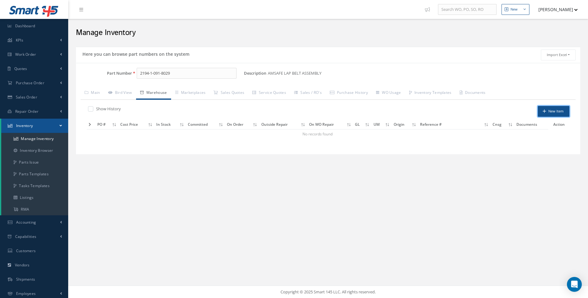
click at [551, 113] on button "New Item" at bounding box center [554, 111] width 32 height 11
type input "[DATE]"
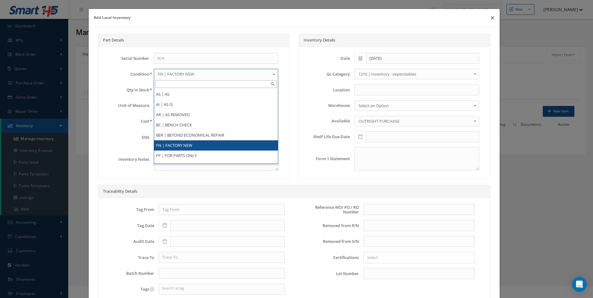
click at [187, 75] on span "FN | FACTORY NEW" at bounding box center [214, 73] width 113 height 7
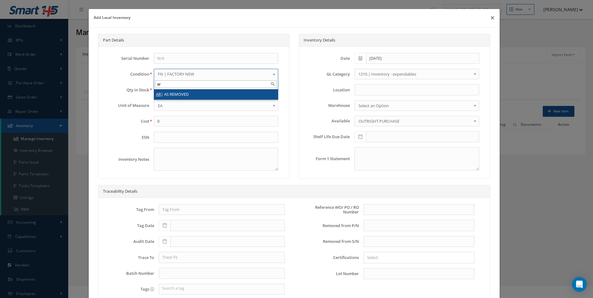
type input "ar"
click at [180, 95] on li "AR | AS REMOVED" at bounding box center [216, 94] width 124 height 10
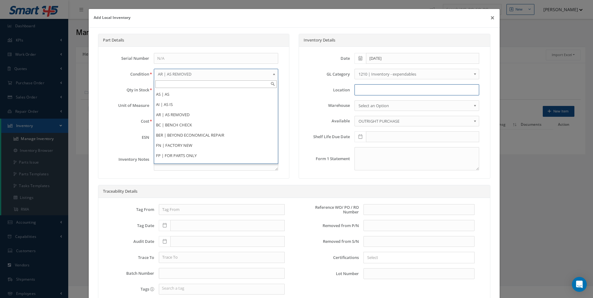
click at [361, 90] on input at bounding box center [416, 89] width 125 height 11
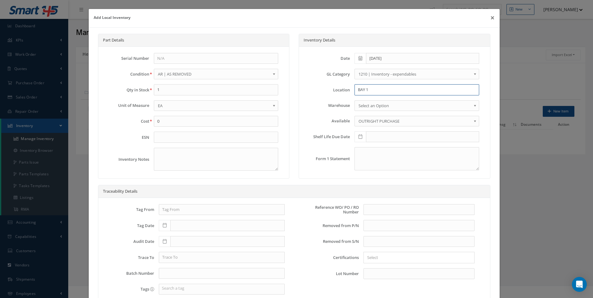
type input "BAY 1"
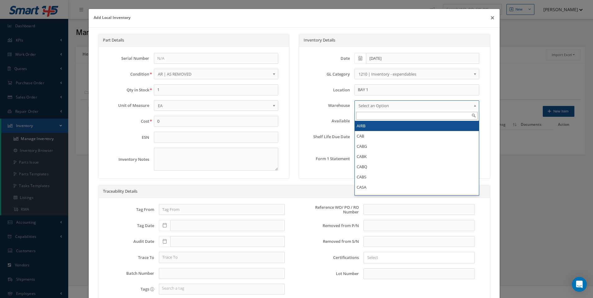
click at [370, 107] on span "Select an Option" at bounding box center [414, 105] width 113 height 7
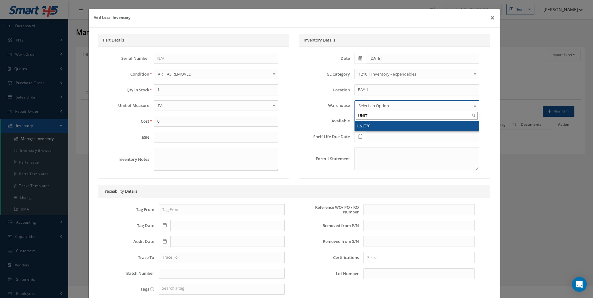
type input "UNIT"
click at [364, 127] on li "UNIT 20" at bounding box center [417, 126] width 124 height 10
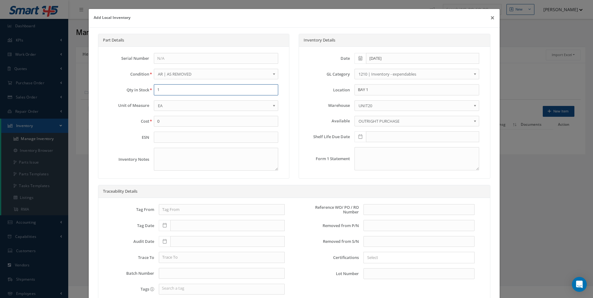
drag, startPoint x: 171, startPoint y: 91, endPoint x: 145, endPoint y: 91, distance: 26.0
click at [145, 91] on div "Qty in Stock 1" at bounding box center [193, 89] width 179 height 11
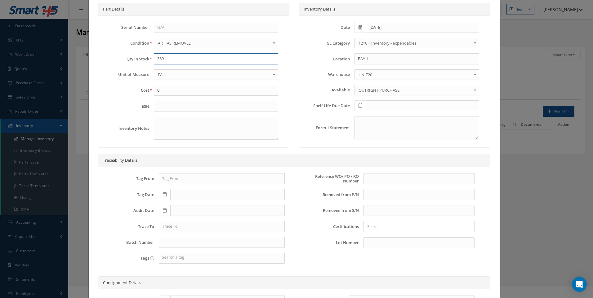
type input "369"
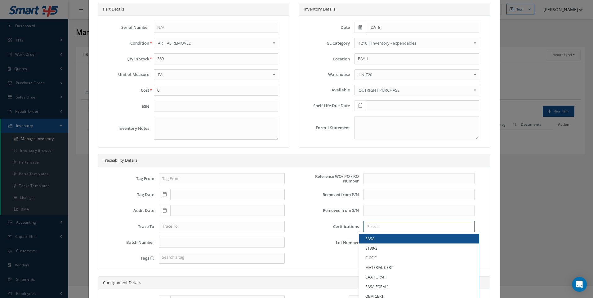
click at [372, 227] on input "Search for option" at bounding box center [417, 226] width 106 height 7
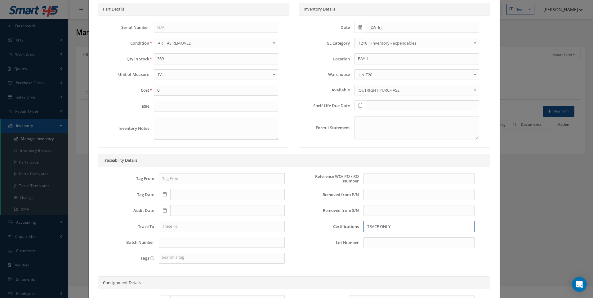
type input "TRACE ONLY"
click at [379, 179] on input "text" at bounding box center [418, 178] width 111 height 11
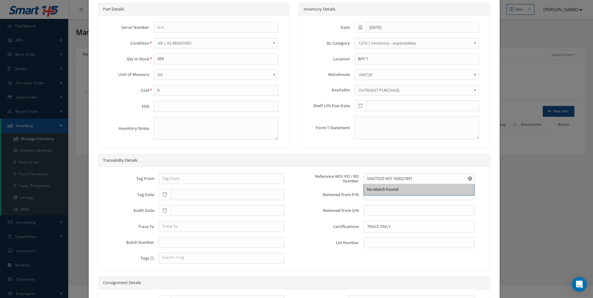
click at [392, 202] on div "Reference WO/ PO / RO Number S0427025 WO 100021851 No Match Found Removed from …" at bounding box center [389, 210] width 180 height 75
drag, startPoint x: 383, startPoint y: 178, endPoint x: 359, endPoint y: 178, distance: 24.2
click at [359, 178] on div "S0427025 WO 100021851 No Match Found" at bounding box center [419, 178] width 120 height 11
type input "WO 100021851"
click at [394, 228] on input "TRACE ONLY" at bounding box center [417, 226] width 106 height 7
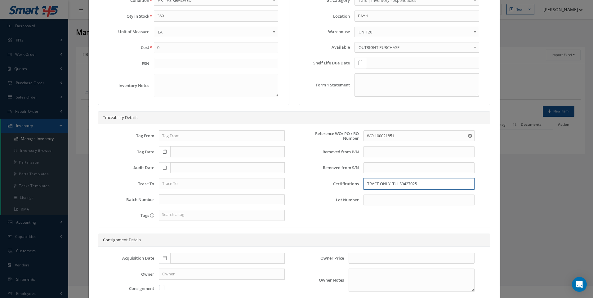
scroll to position [27, 0]
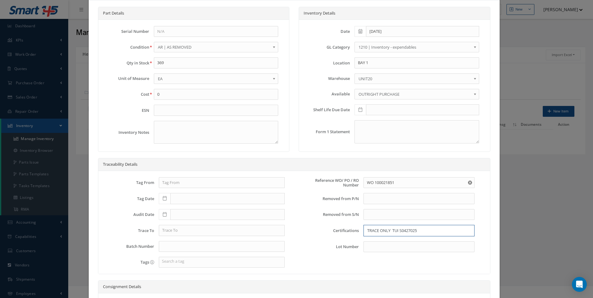
type input "TRACE ONLY TUI S0427025"
click at [163, 126] on textarea at bounding box center [216, 132] width 125 height 23
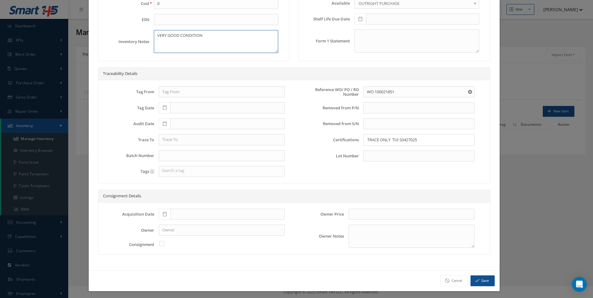
scroll to position [120, 0]
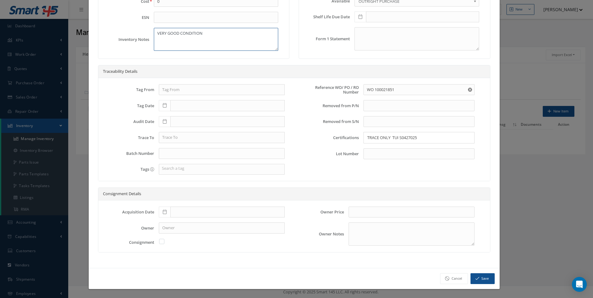
type textarea "VERY GOOD CONDITION"
click at [481, 278] on button "Save" at bounding box center [482, 278] width 24 height 11
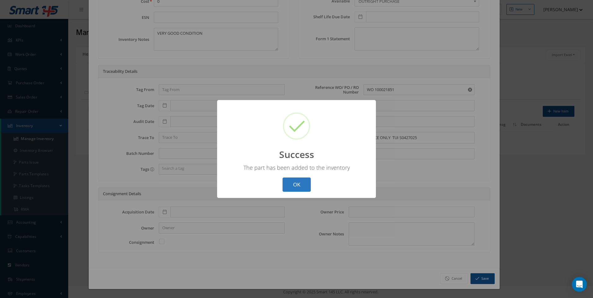
click at [296, 182] on button "OK" at bounding box center [296, 185] width 28 height 15
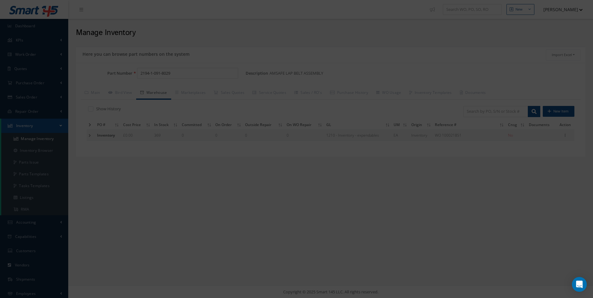
scroll to position [0, 0]
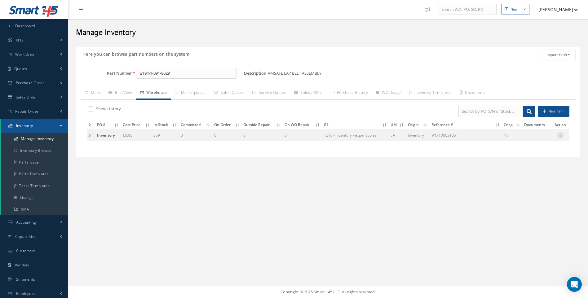
click at [562, 136] on icon at bounding box center [560, 134] width 6 height 5
click at [526, 139] on link "Edit" at bounding box center [531, 139] width 49 height 8
type input "0.00"
type input "[DATE]"
type input "WO 100021851"
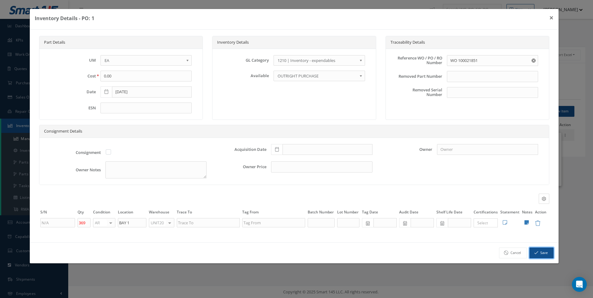
click at [540, 252] on button "Save" at bounding box center [541, 253] width 24 height 11
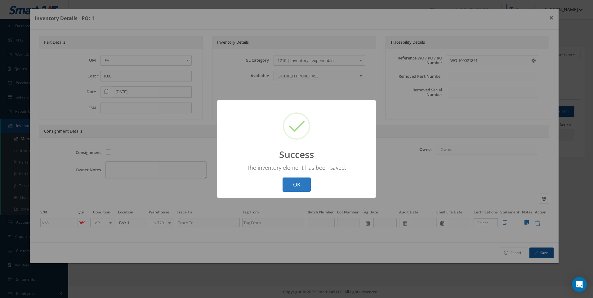
click at [302, 181] on button "OK" at bounding box center [296, 185] width 28 height 15
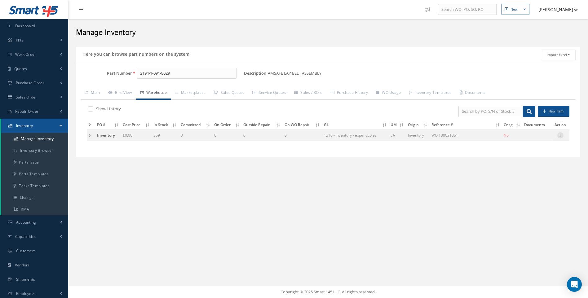
click at [561, 136] on icon at bounding box center [560, 134] width 6 height 5
click at [530, 149] on link "Manage Documents" at bounding box center [531, 149] width 49 height 13
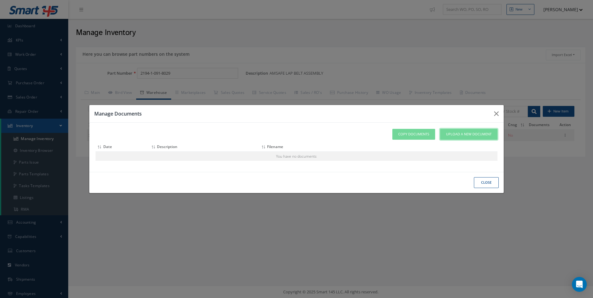
click at [456, 135] on span "Upload a New Document" at bounding box center [469, 134] width 46 height 5
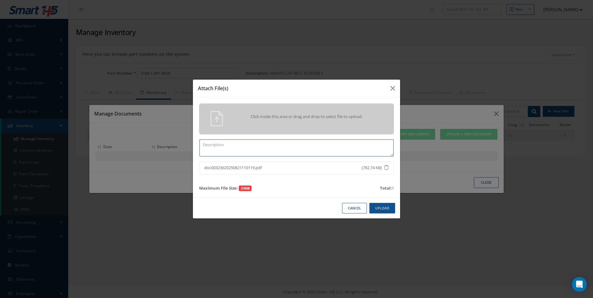
click at [226, 148] on textarea at bounding box center [296, 147] width 194 height 17
type textarea "TRACE"
click at [382, 208] on button "Upload" at bounding box center [382, 208] width 26 height 11
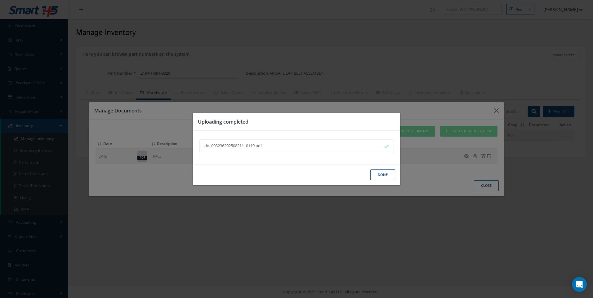
click at [384, 178] on button "Done" at bounding box center [382, 175] width 25 height 11
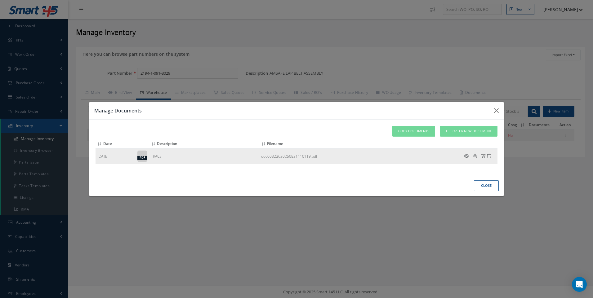
click at [467, 157] on icon at bounding box center [466, 156] width 5 height 5
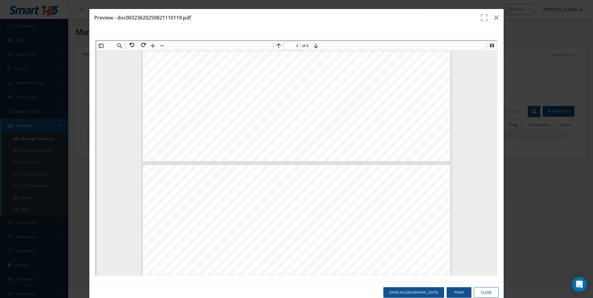
type input "4"
click at [488, 294] on button "Close" at bounding box center [486, 292] width 25 height 11
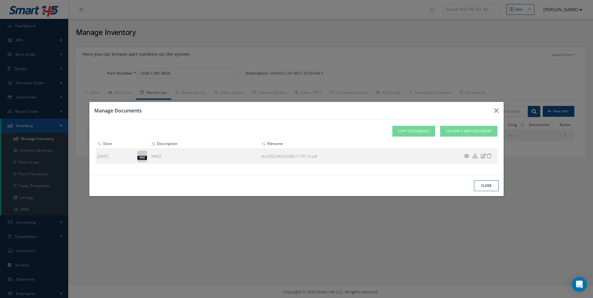
click at [0, 0] on div "Close" at bounding box center [0, 0] width 0 height 0
click at [0, 0] on button "Close" at bounding box center [0, 0] width 0 height 0
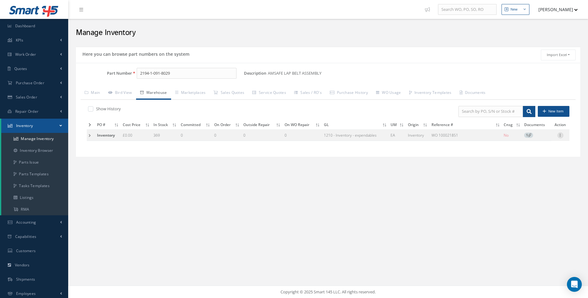
click at [562, 135] on icon at bounding box center [560, 134] width 6 height 5
click at [525, 168] on link "Label" at bounding box center [531, 168] width 49 height 8
click at [530, 137] on icon at bounding box center [529, 134] width 3 height 3
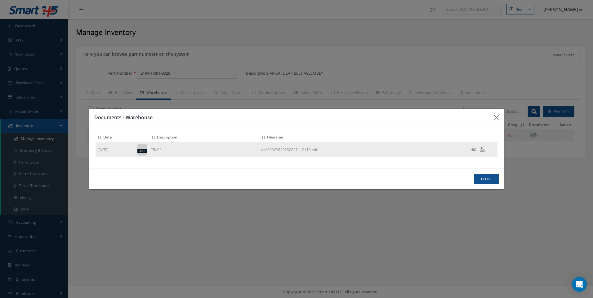
click at [473, 150] on icon at bounding box center [473, 149] width 5 height 5
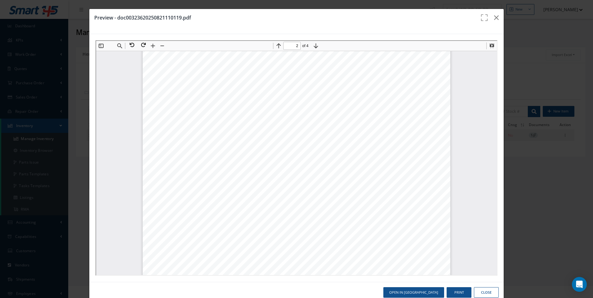
scroll to position [533, 0]
type input "1"
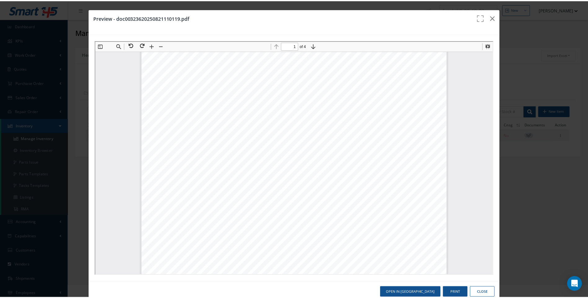
scroll to position [0, 0]
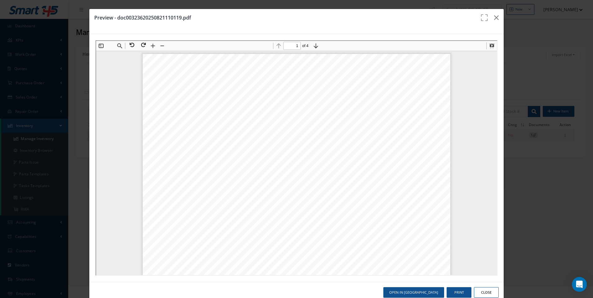
click at [482, 292] on button "Close" at bounding box center [486, 292] width 25 height 11
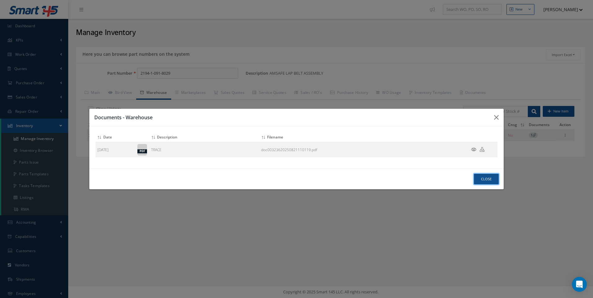
click at [483, 179] on button "Close" at bounding box center [486, 179] width 25 height 11
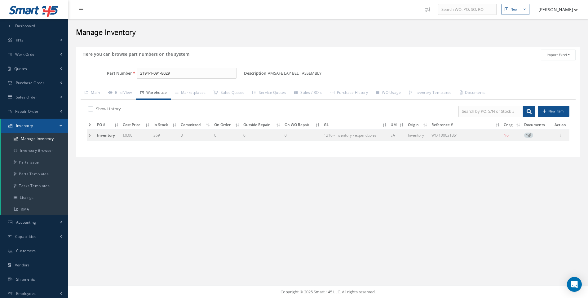
click at [87, 134] on td at bounding box center [91, 135] width 8 height 11
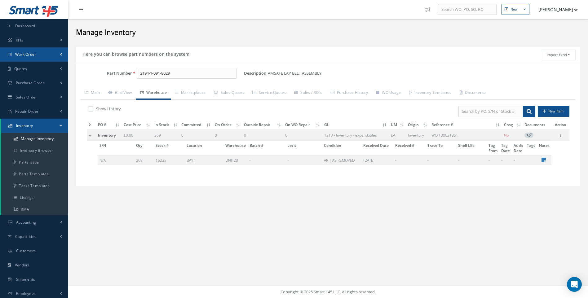
click at [24, 54] on span "Work Order" at bounding box center [25, 54] width 21 height 5
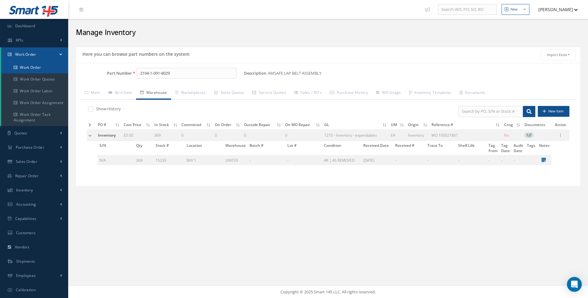
click at [32, 67] on link "Work Order" at bounding box center [34, 68] width 67 height 12
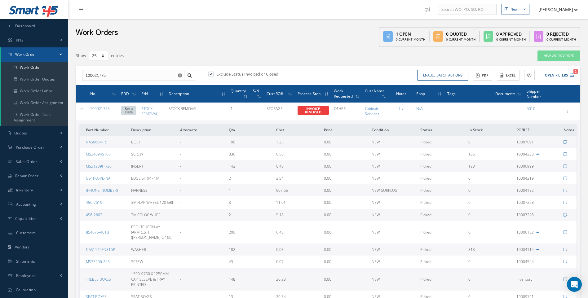
select select "25"
click at [25, 188] on span "Inventory" at bounding box center [24, 190] width 17 height 5
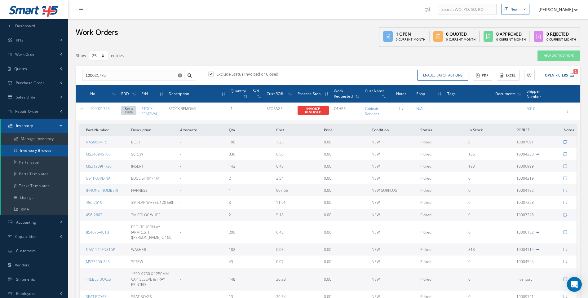
click at [39, 150] on link "Inventory Browser" at bounding box center [34, 151] width 67 height 12
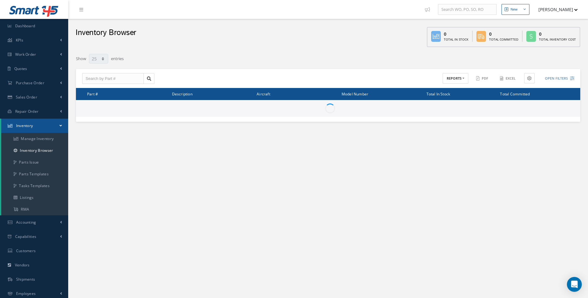
select select "25"
type input "Locations"
type input "All General Ledger"
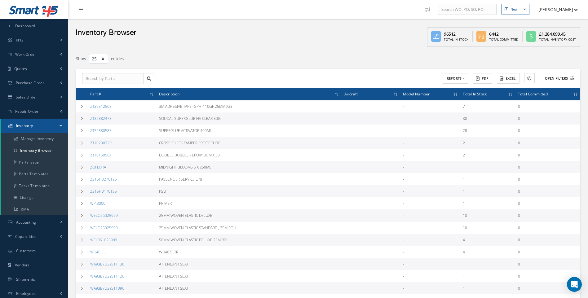
click at [572, 77] on icon at bounding box center [572, 78] width 4 height 4
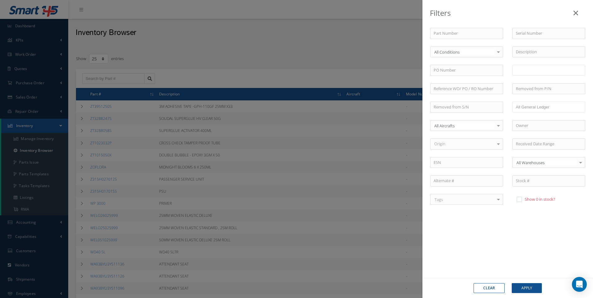
click at [526, 71] on input "text" at bounding box center [528, 70] width 25 height 8
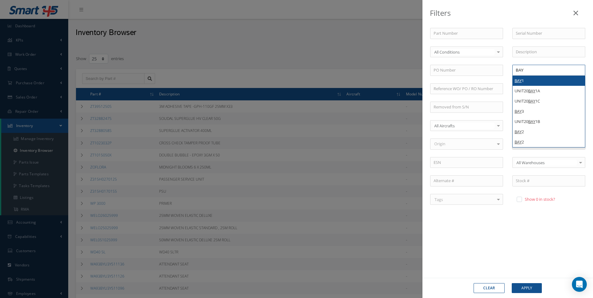
type input "BAY"
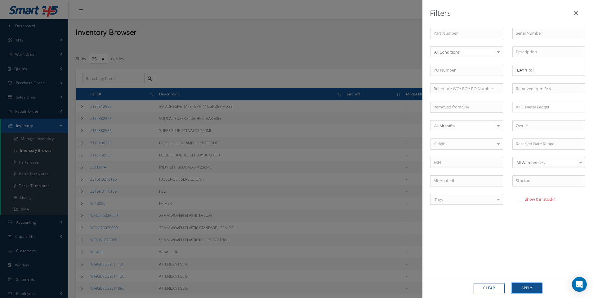
click at [527, 290] on button "Apply" at bounding box center [526, 288] width 30 height 10
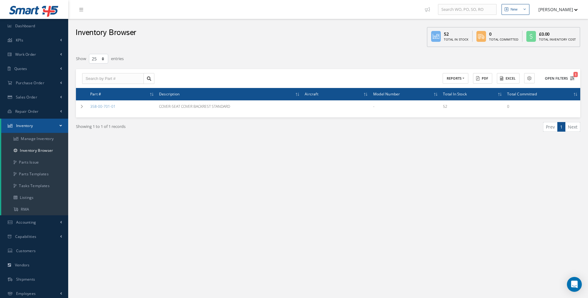
click at [570, 77] on button "Open Filters 1" at bounding box center [556, 78] width 35 height 10
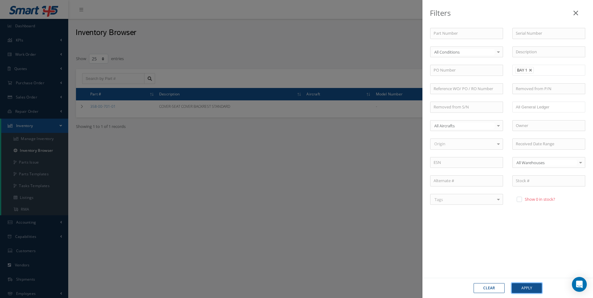
click at [525, 288] on button "Apply" at bounding box center [526, 288] width 30 height 10
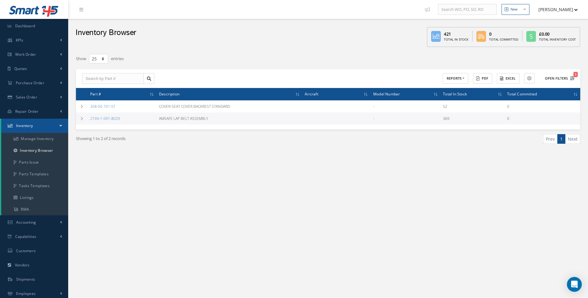
click at [572, 79] on icon "1" at bounding box center [572, 78] width 4 height 4
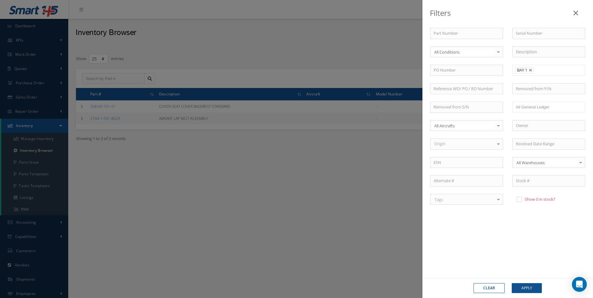
click at [317, 202] on div "Filters Part Number Serial Number All Conditions All Conditions OH | OVERHAUL S…" at bounding box center [296, 149] width 593 height 298
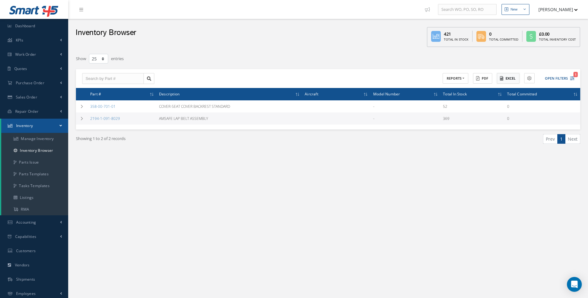
click at [513, 78] on button "Excel" at bounding box center [508, 78] width 23 height 11
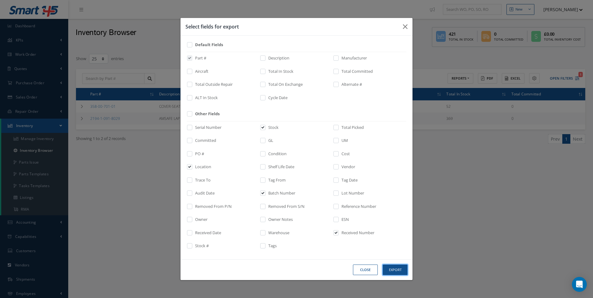
click at [0, 0] on button "Export" at bounding box center [0, 0] width 0 height 0
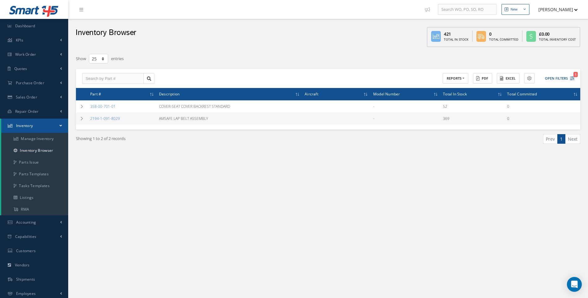
drag, startPoint x: 341, startPoint y: 30, endPoint x: 351, endPoint y: 18, distance: 16.3
click at [341, 31] on div "Inventory Browser 421 Total In Stock 0 Total Committed £0.00 Total Inventory Co…" at bounding box center [328, 34] width 520 height 31
click at [571, 77] on icon "1" at bounding box center [572, 78] width 4 height 4
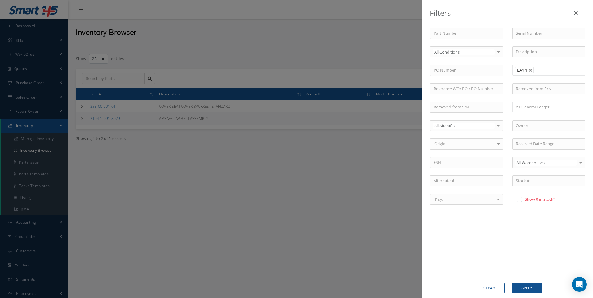
click at [529, 68] on li "BAY 1" at bounding box center [524, 70] width 19 height 7
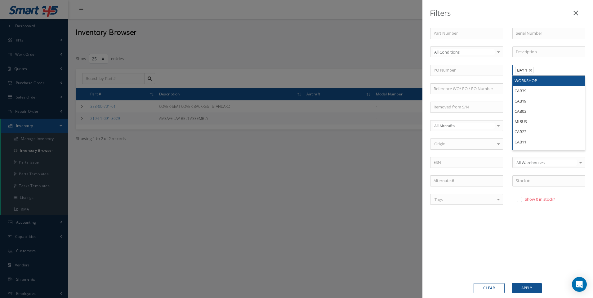
click at [30, 54] on div "Filters Part Number Serial Number All Conditions All Conditions OH | OVERHAUL S…" at bounding box center [296, 149] width 593 height 298
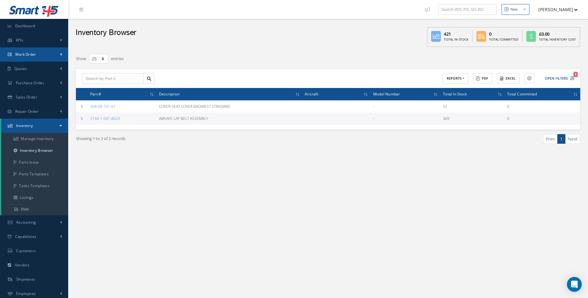
click at [34, 54] on span "Work Order" at bounding box center [25, 54] width 21 height 5
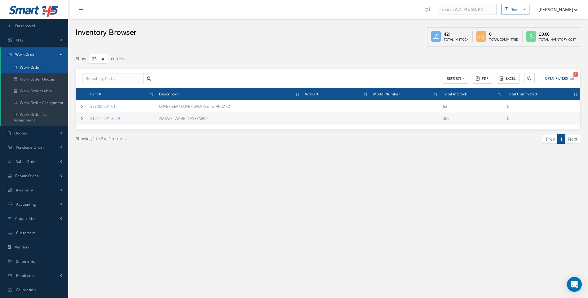
click at [40, 68] on link "Work Order" at bounding box center [34, 68] width 67 height 12
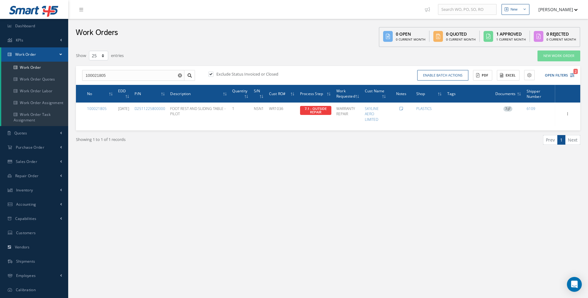
select select "25"
click at [38, 67] on link "Work Order" at bounding box center [34, 68] width 67 height 12
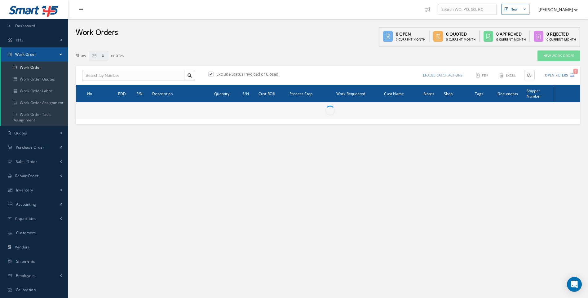
select select "25"
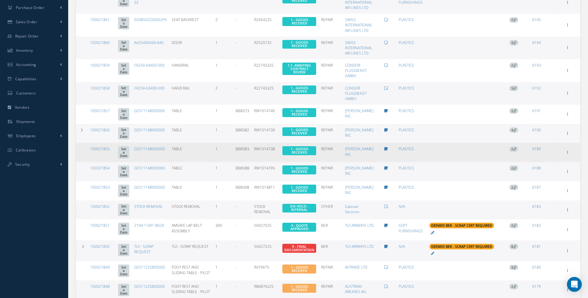
scroll to position [155, 0]
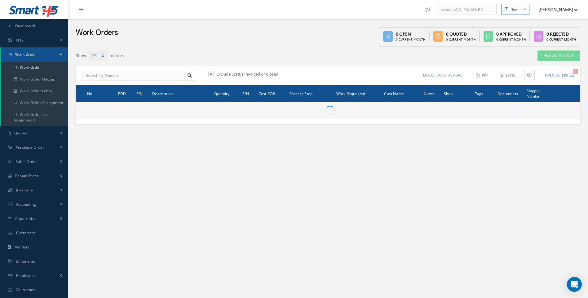
select select "25"
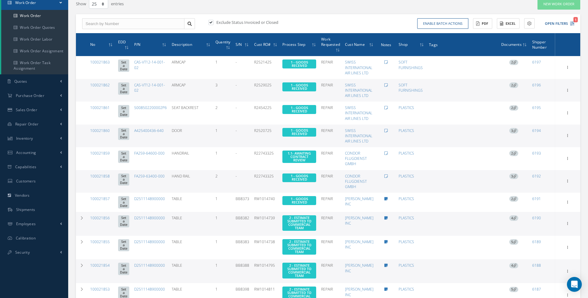
scroll to position [31, 0]
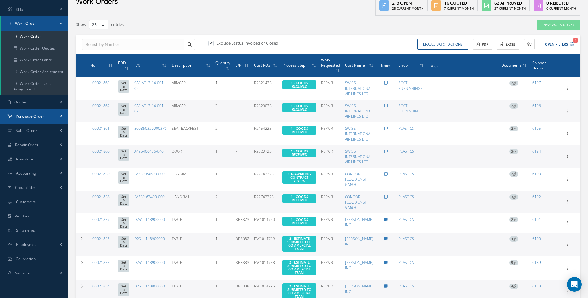
click at [36, 113] on link "Purchase Order" at bounding box center [34, 116] width 68 height 14
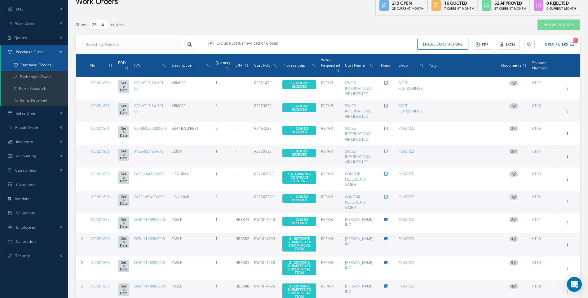
click at [36, 64] on a=1&status_id=2&status_id=3&status_id=5&collapsedFilters"] "Purchase Orders" at bounding box center [34, 65] width 67 height 12
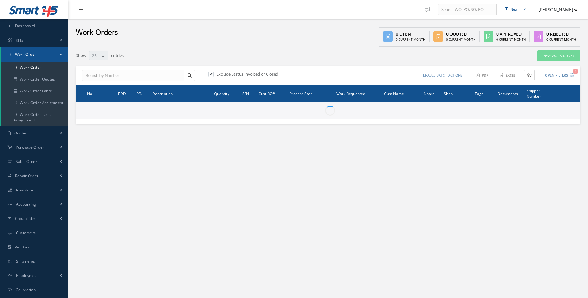
select select "25"
type input "All Work Request"
type input "All Work Performed"
type input "All Status"
type input "WO Part Status"
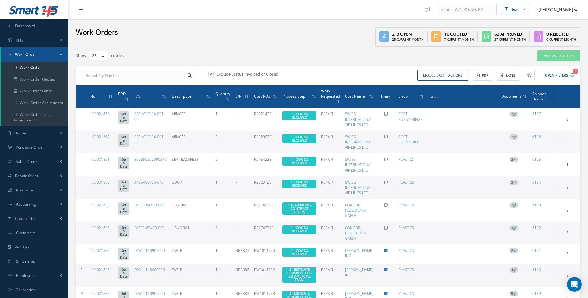
click at [576, 76] on div "Enable batch actions Update Work Orders Close Work Orders ACTIONS Receive Payme…" at bounding box center [452, 75] width 248 height 11
click at [574, 76] on icon "1" at bounding box center [572, 75] width 4 height 4
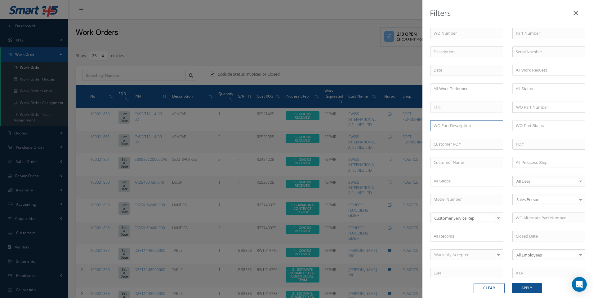
click at [458, 128] on input "text" at bounding box center [466, 125] width 73 height 11
click at [447, 161] on input "text" at bounding box center [466, 162] width 73 height 11
type input "tui"
click at [511, 283] on button "Apply" at bounding box center [526, 288] width 30 height 10
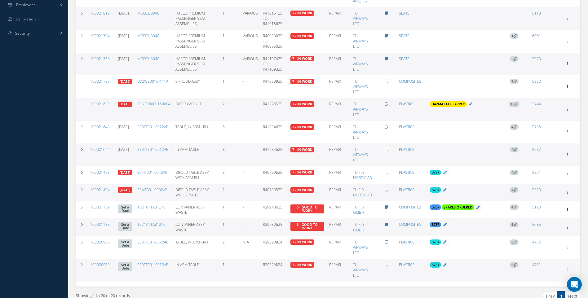
scroll to position [302, 0]
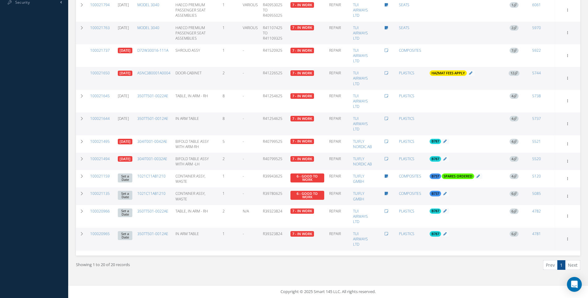
click at [574, 264] on li "Next" at bounding box center [572, 265] width 15 height 10
click at [572, 264] on li "Next" at bounding box center [572, 265] width 15 height 10
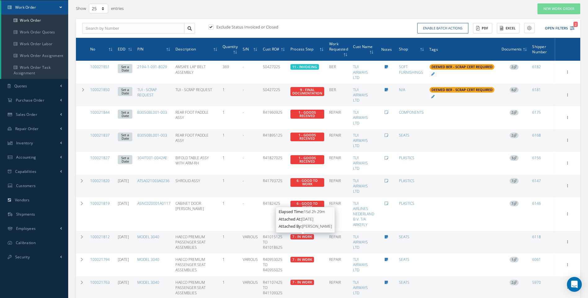
scroll to position [0, 0]
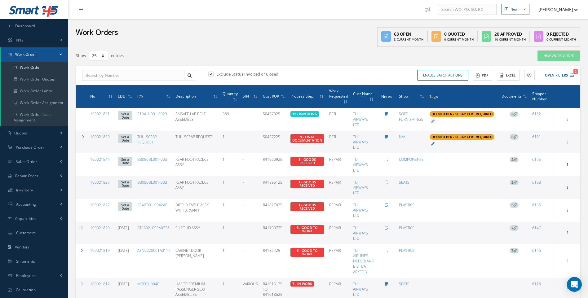
click at [213, 73] on label at bounding box center [214, 74] width 2 height 6
click at [210, 73] on input "checkbox" at bounding box center [210, 75] width 4 height 4
checkbox input "false"
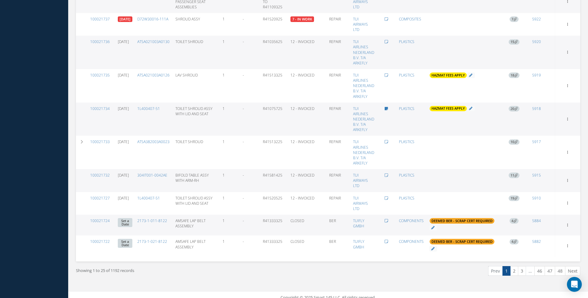
scroll to position [455, 0]
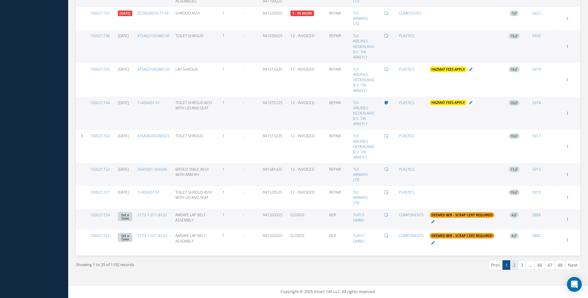
click at [515, 263] on link "2" at bounding box center [514, 265] width 8 height 10
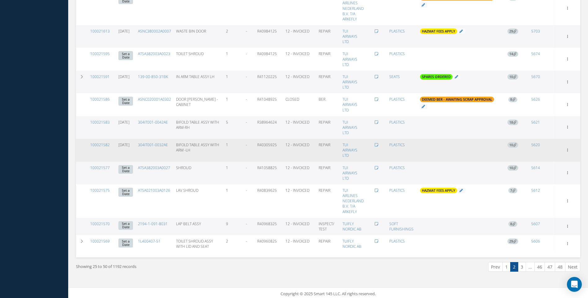
scroll to position [437, 0]
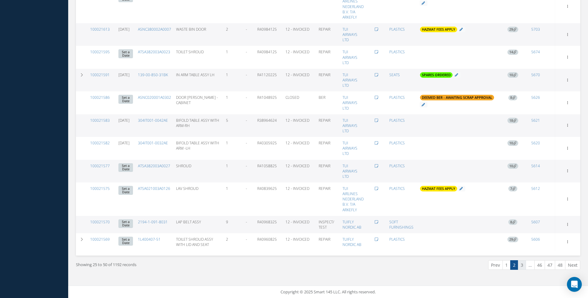
click at [522, 265] on link "3" at bounding box center [522, 265] width 8 height 10
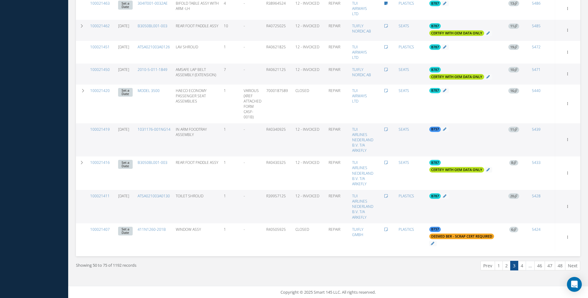
scroll to position [467, 0]
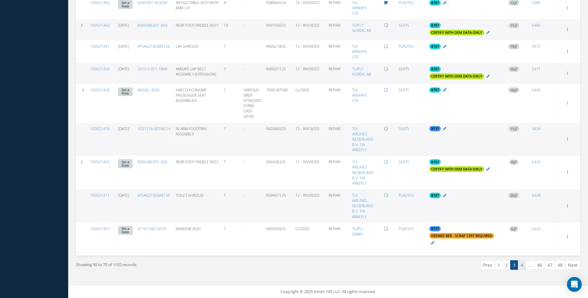
click at [522, 266] on link "4" at bounding box center [522, 265] width 8 height 10
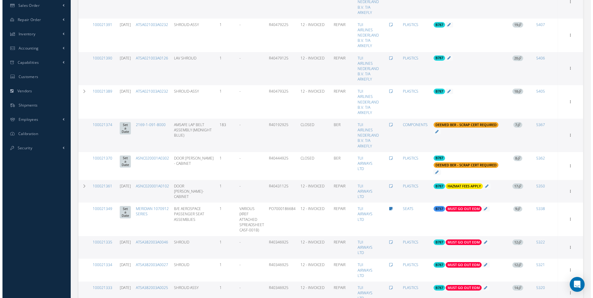
scroll to position [199, 0]
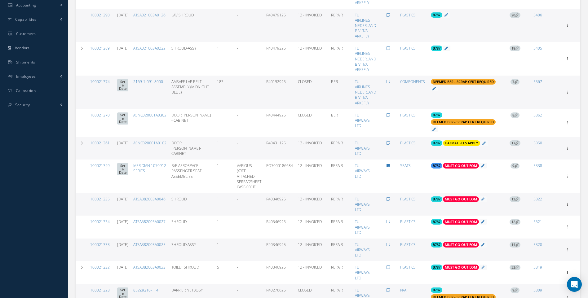
click at [515, 80] on span "7" at bounding box center [515, 82] width 9 height 6
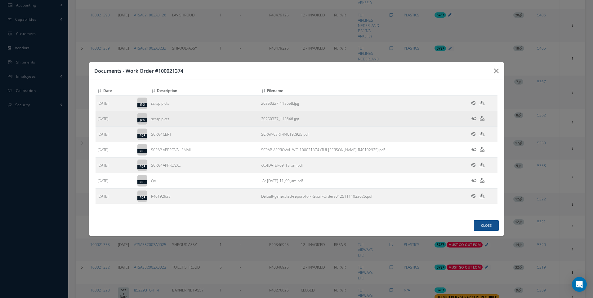
click at [476, 118] on icon at bounding box center [473, 118] width 5 height 5
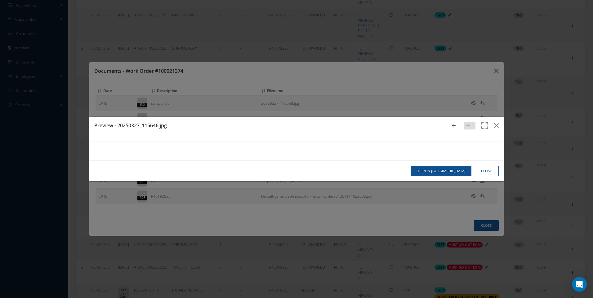
scroll to position [77, 0]
click at [299, 149] on img at bounding box center [296, 151] width 5 height 5
click at [477, 177] on button "Close" at bounding box center [486, 171] width 25 height 11
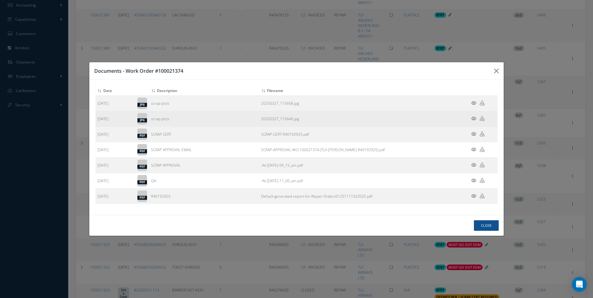
click at [475, 120] on icon at bounding box center [473, 118] width 5 height 5
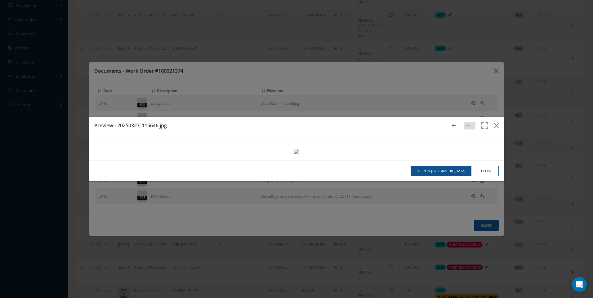
click at [477, 177] on button "Close" at bounding box center [486, 171] width 25 height 11
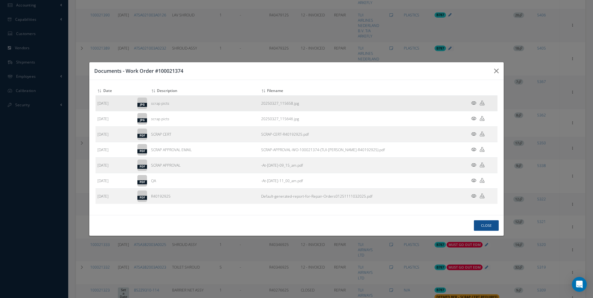
click at [474, 104] on icon at bounding box center [473, 103] width 5 height 5
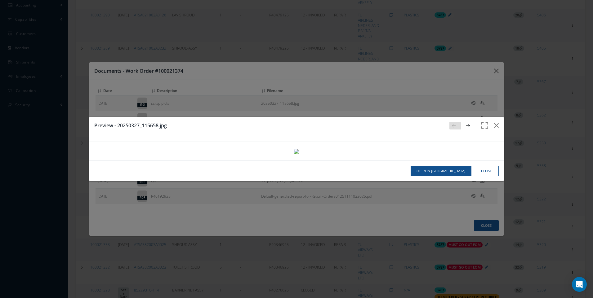
click at [482, 177] on button "Close" at bounding box center [486, 171] width 25 height 11
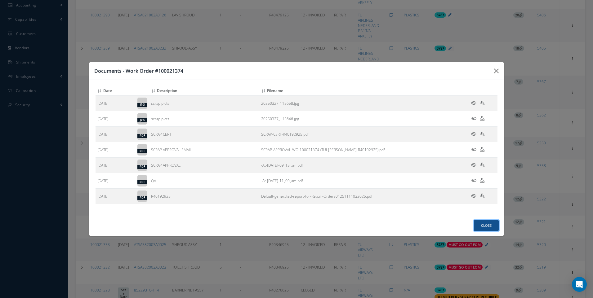
click at [489, 226] on button "Close" at bounding box center [486, 225] width 25 height 11
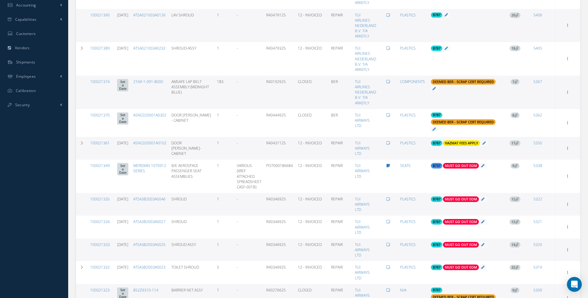
click at [517, 82] on icon at bounding box center [515, 81] width 3 height 3
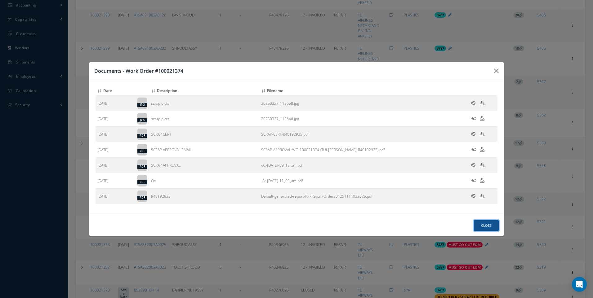
click at [487, 224] on button "Close" at bounding box center [486, 225] width 25 height 11
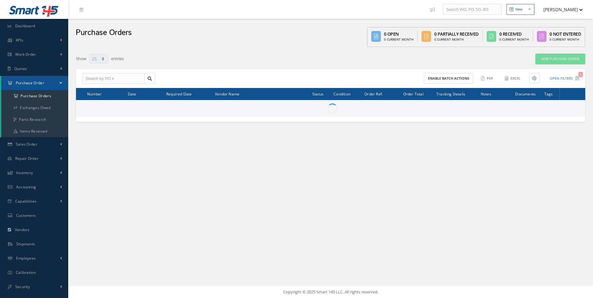
select select "25"
click at [96, 81] on input "text" at bounding box center [113, 78] width 62 height 11
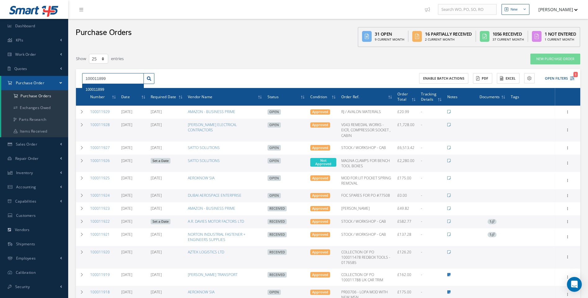
type input "100011899"
click at [96, 85] on div "100011899" at bounding box center [112, 89] width 61 height 11
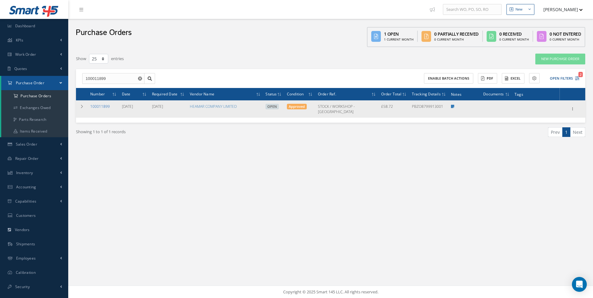
click at [98, 106] on link "100011899" at bounding box center [100, 106] width 20 height 5
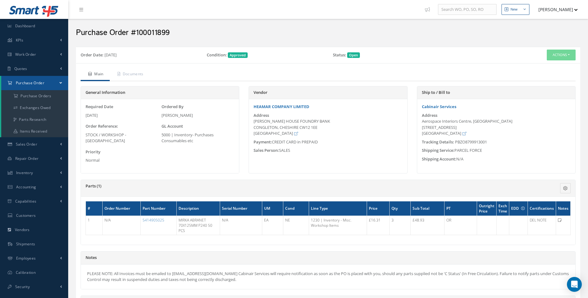
click at [576, 54] on div "Actions Receive Edit Send By Email Email History Documents Print-Outs Print Pur…" at bounding box center [517, 55] width 126 height 11
click at [569, 55] on button "Actions" at bounding box center [561, 55] width 29 height 11
click at [551, 67] on link "Receive" at bounding box center [551, 67] width 50 height 8
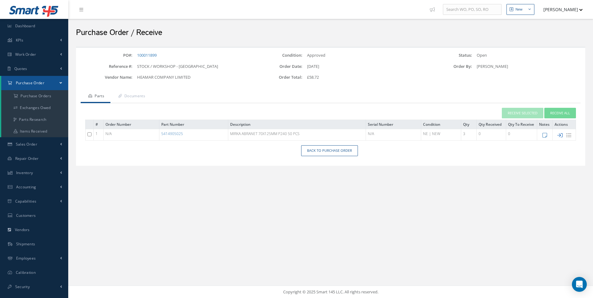
click at [559, 135] on icon at bounding box center [559, 135] width 5 height 5
type input "[DATE]"
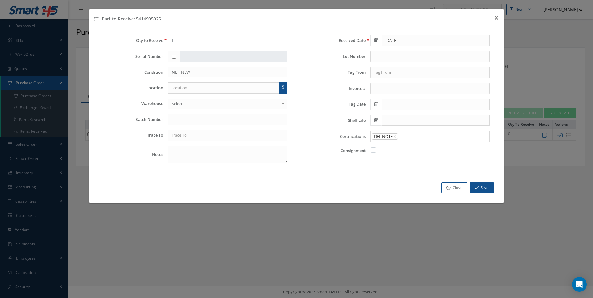
drag, startPoint x: 166, startPoint y: 40, endPoint x: 130, endPoint y: 46, distance: 36.7
click at [163, 42] on div "1" at bounding box center [227, 40] width 129 height 11
type input "3"
click at [182, 91] on input "text" at bounding box center [223, 87] width 111 height 11
type input "h"
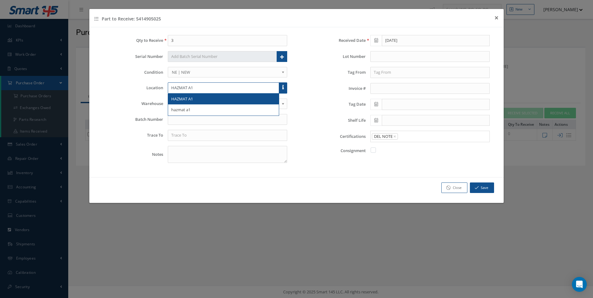
type input "HAZMAT A1"
click at [183, 100] on span "HAZMAT A1" at bounding box center [182, 99] width 22 height 6
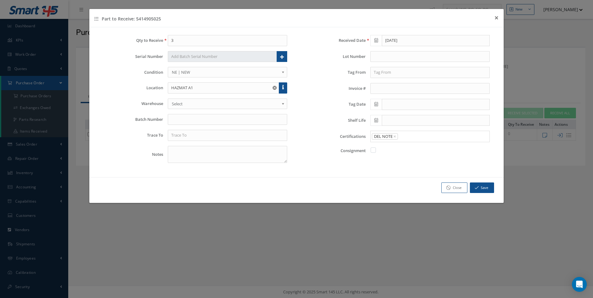
click at [183, 101] on span "Select" at bounding box center [225, 103] width 107 height 7
click at [176, 132] on input "text" at bounding box center [227, 135] width 119 height 11
type input "HEAMAR"
click at [408, 140] on div "DEL NOTE × × Loading..." at bounding box center [429, 136] width 119 height 11
click at [403, 139] on input "Search for option" at bounding box center [441, 136] width 87 height 7
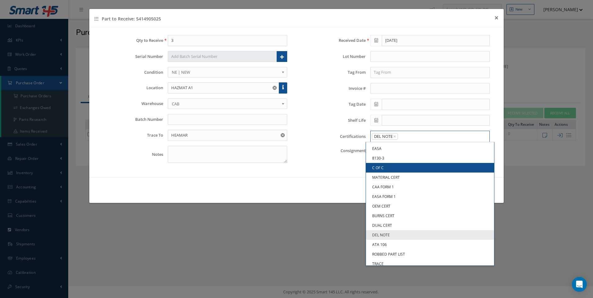
click at [381, 167] on link "C OF C" at bounding box center [430, 168] width 128 height 10
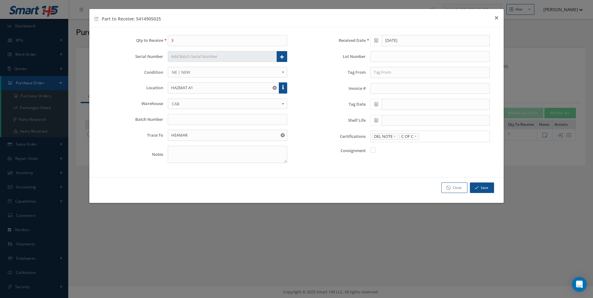
click at [377, 103] on icon at bounding box center [376, 104] width 4 height 4
click at [410, 160] on td "21" at bounding box center [411, 161] width 9 height 9
click at [387, 106] on input "[DATE]" at bounding box center [436, 104] width 108 height 11
click at [404, 162] on td "20" at bounding box center [402, 161] width 9 height 9
type input "[DATE]"
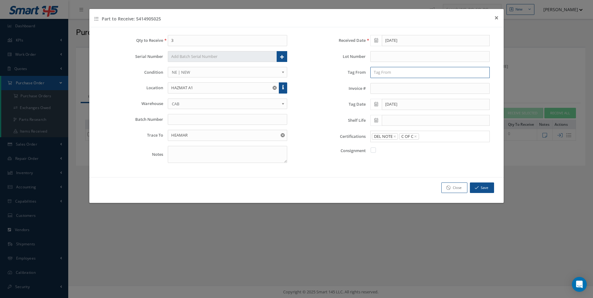
click at [388, 75] on input "text" at bounding box center [429, 72] width 119 height 11
type input "HEAMAR"
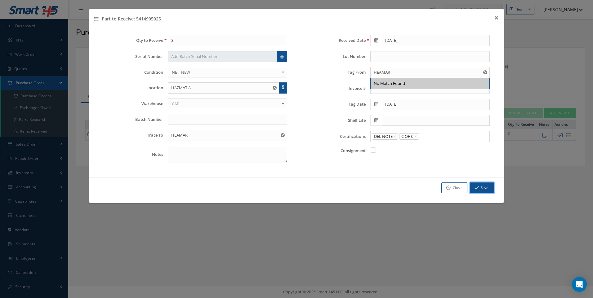
click at [479, 189] on button "Save" at bounding box center [482, 188] width 24 height 11
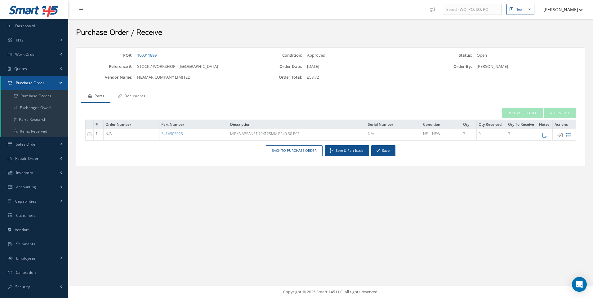
click at [131, 100] on link "Documents" at bounding box center [130, 96] width 41 height 13
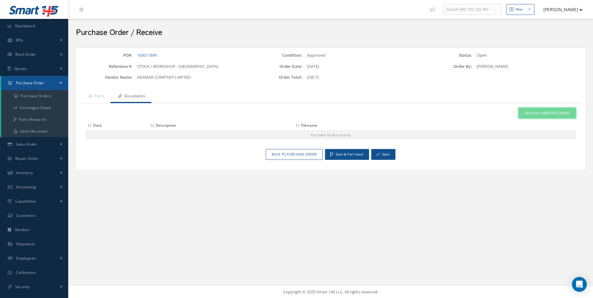
click at [541, 116] on link "Upload a New Document" at bounding box center [546, 113] width 57 height 11
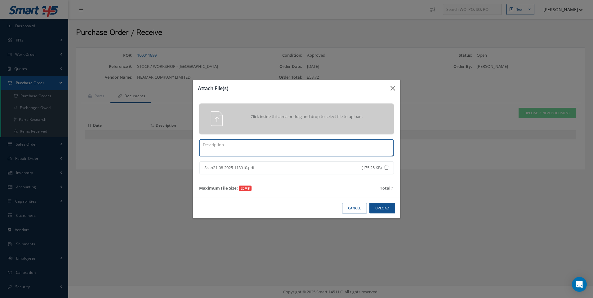
click at [236, 149] on textarea at bounding box center [296, 147] width 194 height 17
type textarea "DEL NOTE"
click at [385, 213] on button "Upload" at bounding box center [382, 208] width 26 height 11
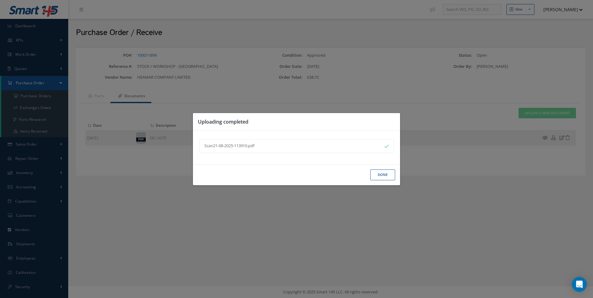
click at [378, 177] on button "Done" at bounding box center [382, 175] width 25 height 11
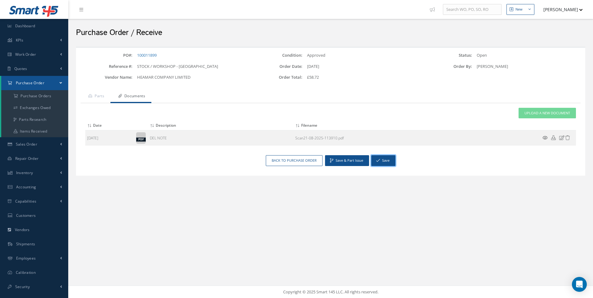
click at [380, 160] on button "Save" at bounding box center [383, 160] width 24 height 11
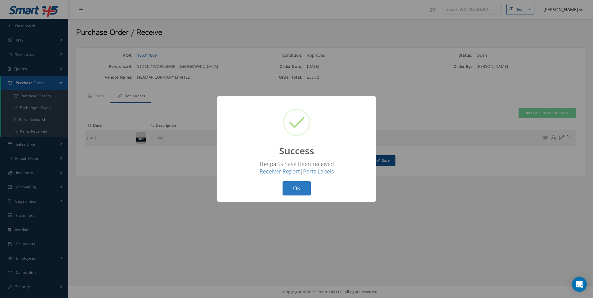
click at [299, 188] on button "OK" at bounding box center [296, 188] width 28 height 15
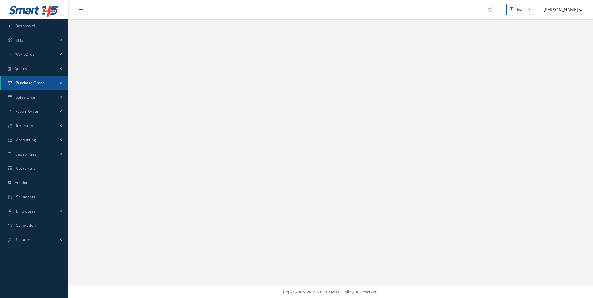
select select "25"
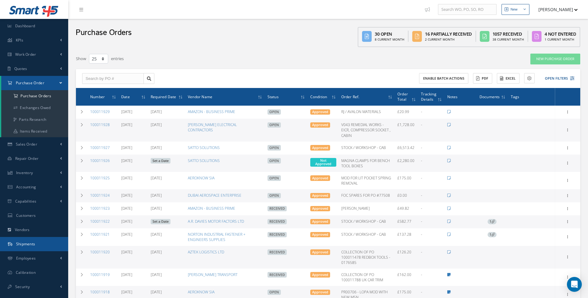
click at [35, 244] on span "Shipments" at bounding box center [25, 243] width 19 height 5
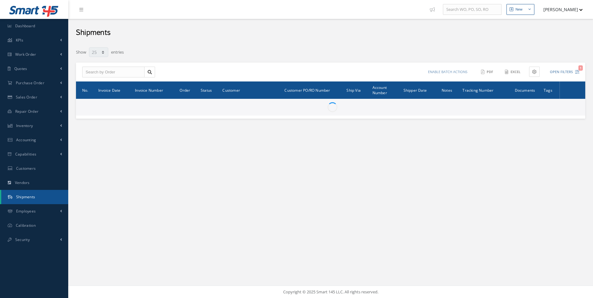
select select "25"
click at [95, 75] on input "text" at bounding box center [113, 72] width 62 height 11
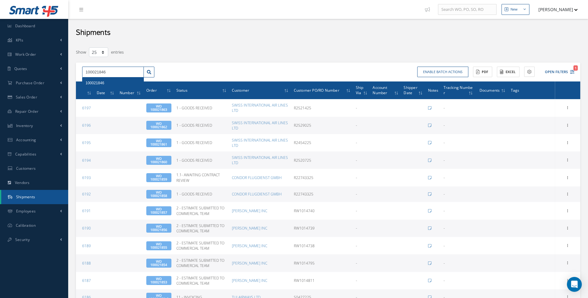
type input "100021846"
click at [94, 86] on div "100021846" at bounding box center [113, 83] width 55 height 6
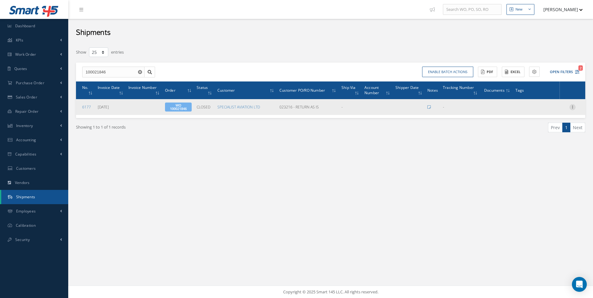
click at [572, 105] on icon at bounding box center [572, 106] width 6 height 5
click at [529, 109] on link "Edit" at bounding box center [543, 111] width 49 height 8
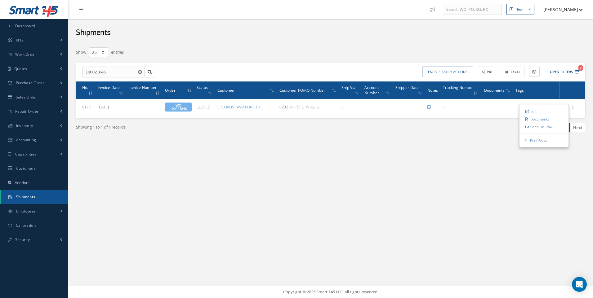
type input "[DATE]"
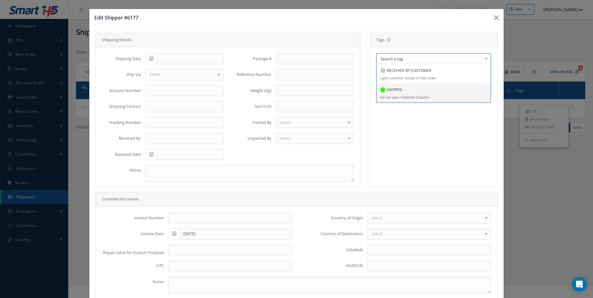
click at [397, 91] on h5 "SHIPPED" at bounding box center [394, 90] width 15 height 4
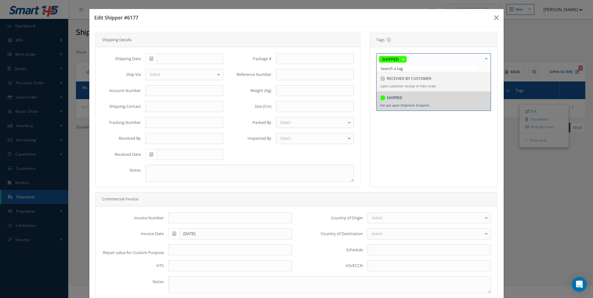
click at [152, 60] on icon at bounding box center [151, 58] width 4 height 4
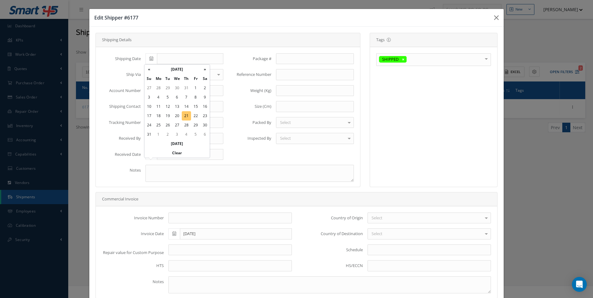
click at [186, 115] on td "21" at bounding box center [186, 115] width 9 height 9
type input "[DATE]"
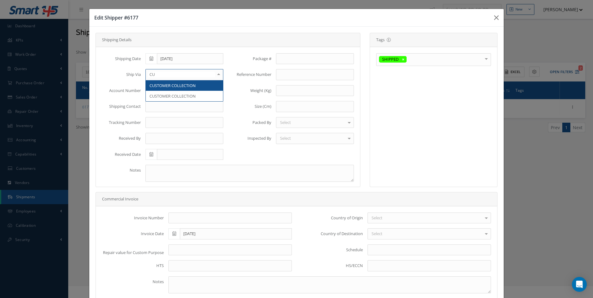
type input "CUS"
click at [183, 89] on span "CUSTOMER COLLECTION" at bounding box center [184, 85] width 77 height 11
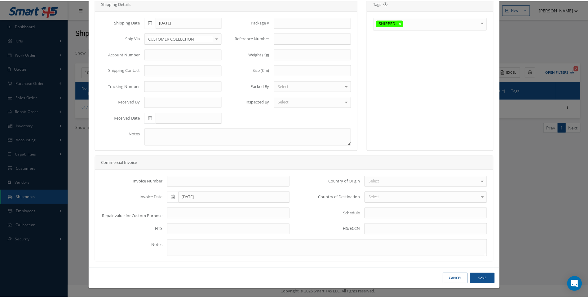
scroll to position [37, 0]
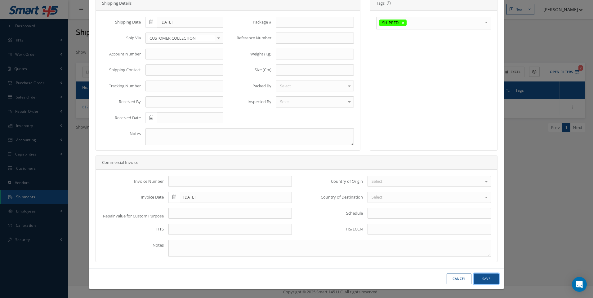
click at [483, 278] on button "Save" at bounding box center [486, 279] width 25 height 11
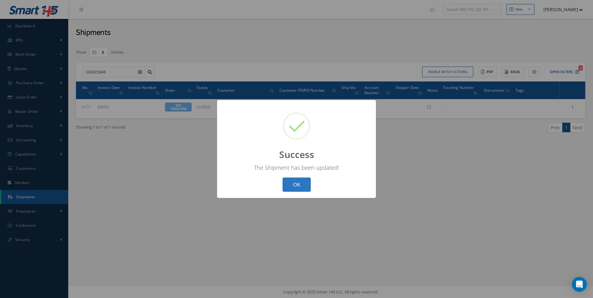
click at [299, 186] on button "OK" at bounding box center [296, 185] width 28 height 15
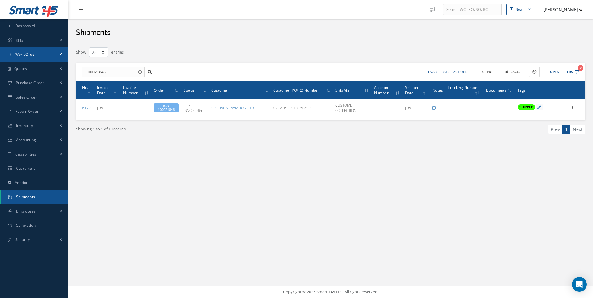
click at [22, 57] on link "Work Order" at bounding box center [34, 54] width 68 height 14
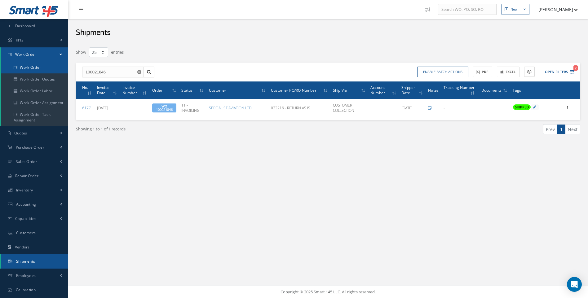
click at [24, 65] on link "Work Order" at bounding box center [34, 68] width 67 height 12
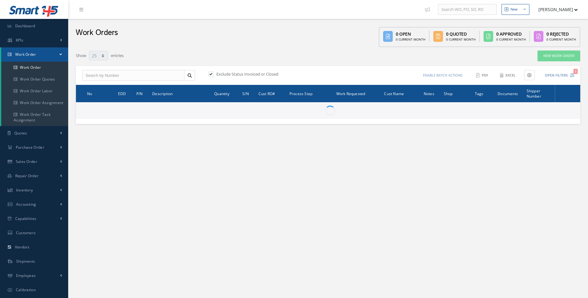
select select "25"
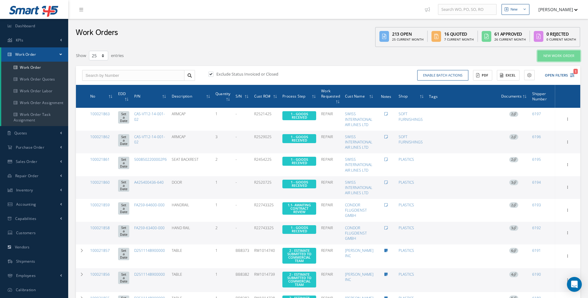
click at [561, 56] on link "New Work Order" at bounding box center [559, 56] width 43 height 11
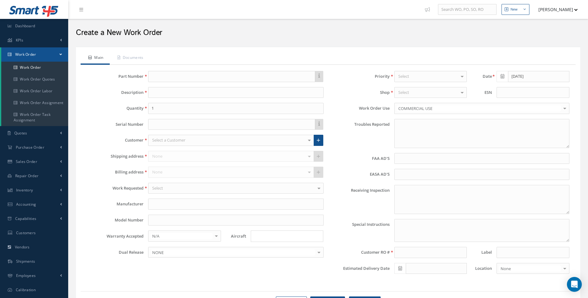
type textarea "NONE"
type input "NONE"
type textarea "NO VISUAL DAMAGE"
type textarea "PLEASE SEE R.O. FOR DETAILS"
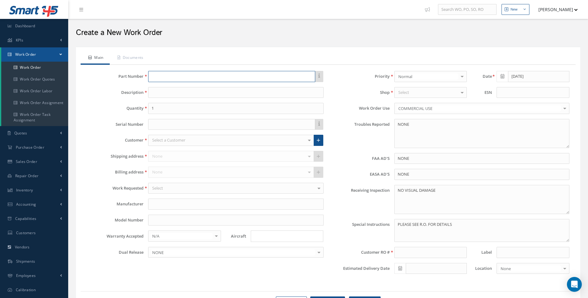
click at [160, 71] on input "text" at bounding box center [231, 76] width 167 height 11
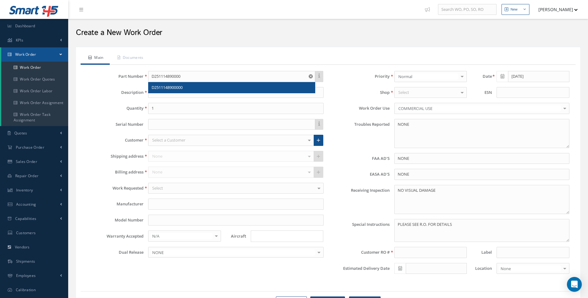
click at [175, 86] on span "D2511148900000" at bounding box center [167, 88] width 31 height 6
type input "D2511148900000"
type input "TABLE"
type input "AEROKNOW"
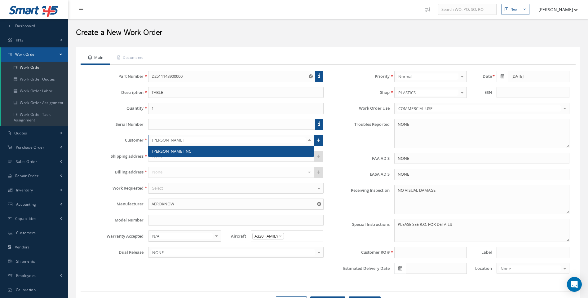
type input "[PERSON_NAME]"
click at [172, 154] on span "[PERSON_NAME] INC" at bounding box center [171, 151] width 39 height 6
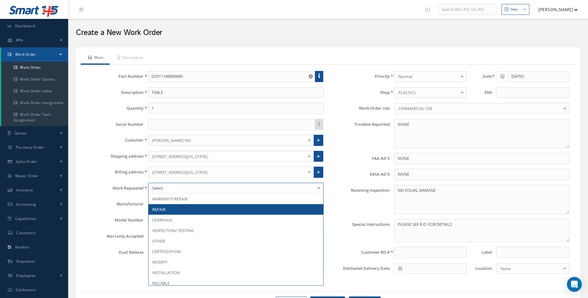
drag, startPoint x: 166, startPoint y: 212, endPoint x: 361, endPoint y: 179, distance: 197.9
click at [166, 213] on span "REPAIR" at bounding box center [235, 209] width 175 height 11
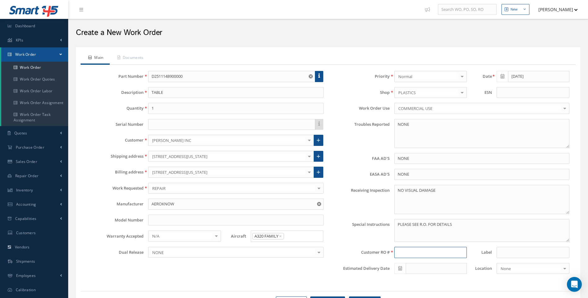
click at [409, 253] on input at bounding box center [430, 252] width 73 height 11
type input "RW1014770"
click at [162, 125] on input "text" at bounding box center [231, 124] width 167 height 11
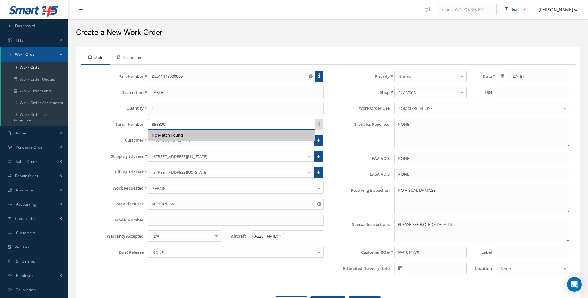
type input "BB8390"
click at [141, 56] on link "Documents" at bounding box center [130, 58] width 40 height 13
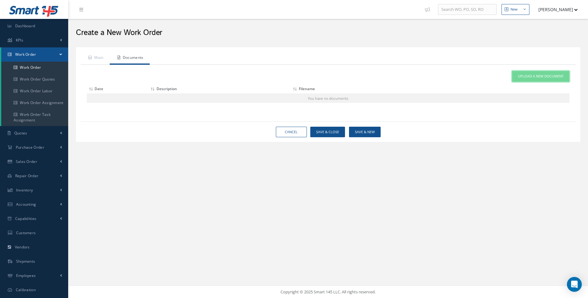
click at [540, 77] on span "Upload a New Document" at bounding box center [541, 76] width 46 height 5
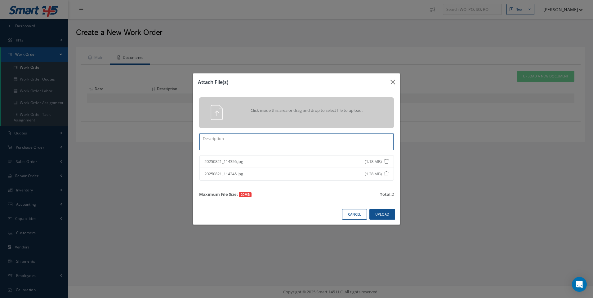
click at [237, 139] on textarea at bounding box center [296, 141] width 194 height 17
click at [390, 219] on button "Upload" at bounding box center [382, 214] width 26 height 11
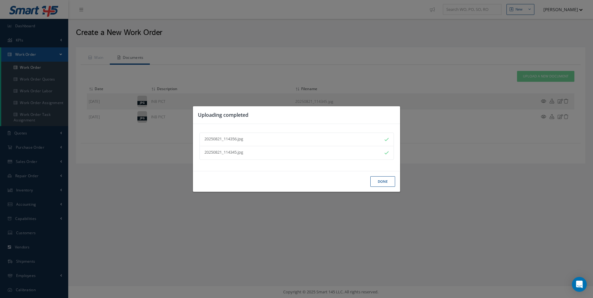
click at [379, 180] on button "Done" at bounding box center [382, 181] width 25 height 11
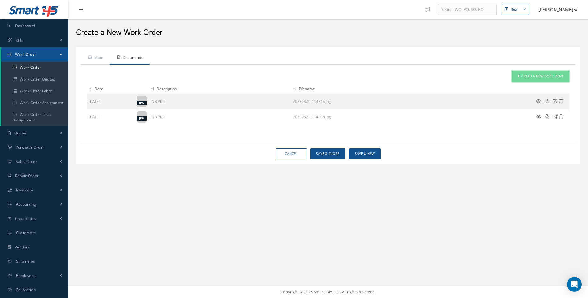
drag, startPoint x: 535, startPoint y: 78, endPoint x: 457, endPoint y: 116, distance: 86.8
click at [535, 78] on span "Upload a New Document" at bounding box center [541, 76] width 46 height 5
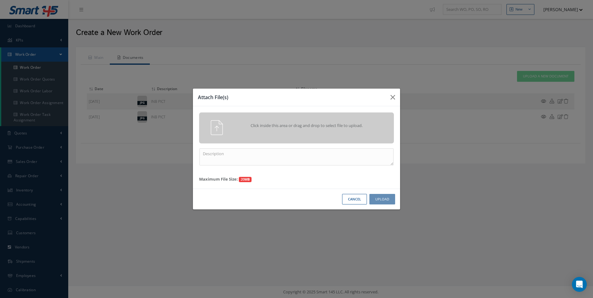
click at [346, 113] on div "Click inside this area or drag and drop to select file to upload." at bounding box center [296, 128] width 195 height 31
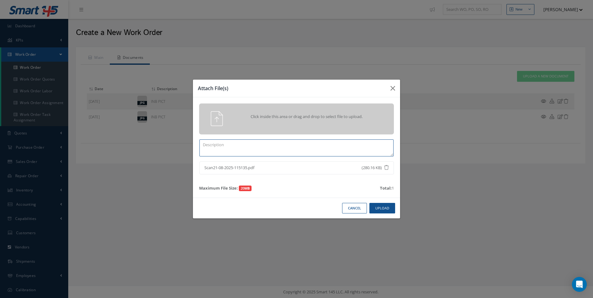
click at [226, 149] on textarea at bounding box center [296, 147] width 194 height 17
type textarea "RW1014770"
click at [381, 208] on button "Upload" at bounding box center [382, 208] width 26 height 11
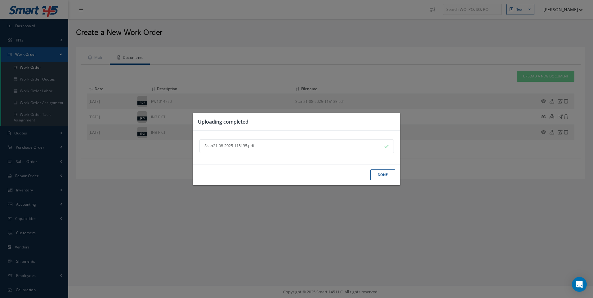
click at [382, 176] on button "Done" at bounding box center [382, 175] width 25 height 11
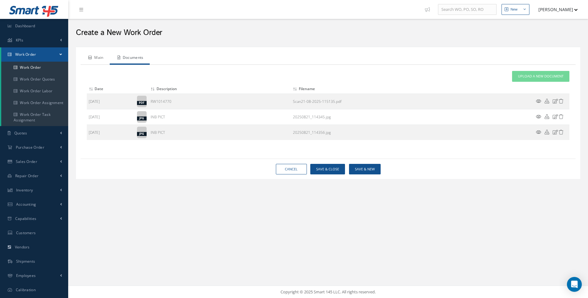
click at [99, 59] on link "Main" at bounding box center [95, 58] width 29 height 13
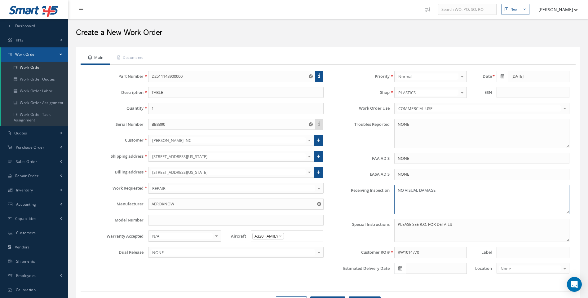
click at [439, 189] on textarea "NO VISUAL DAMAGE" at bounding box center [481, 199] width 175 height 29
drag, startPoint x: 446, startPoint y: 196, endPoint x: 397, endPoint y: 195, distance: 48.7
click at [397, 195] on textarea "NO VISUAL DAMAGE FEDEX INB 457891368067" at bounding box center [481, 199] width 175 height 29
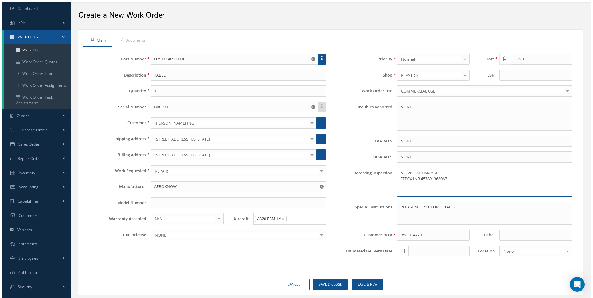
scroll to position [34, 0]
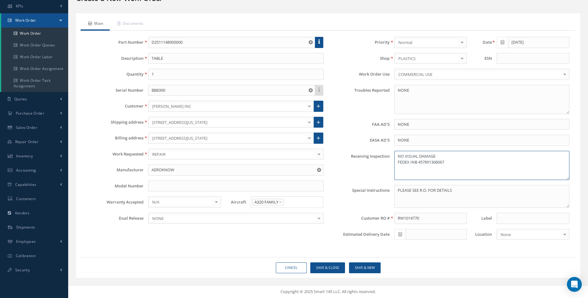
type textarea "NO VISUAL DAMAGE FEDEX INB 457891368067"
click at [334, 271] on button "Save & Close" at bounding box center [327, 268] width 35 height 11
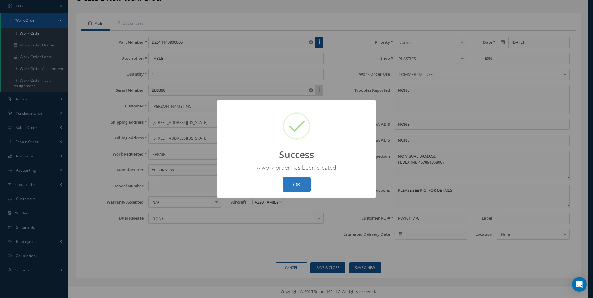
click at [298, 187] on button "OK" at bounding box center [296, 185] width 28 height 15
select select "25"
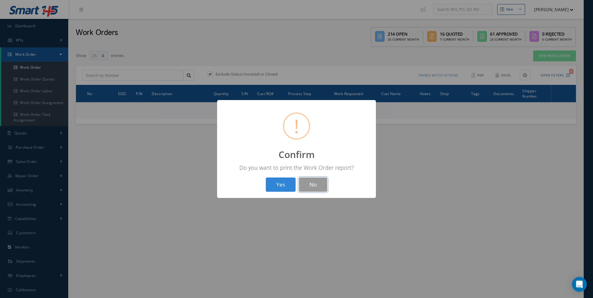
click at [309, 182] on button "No" at bounding box center [313, 185] width 28 height 15
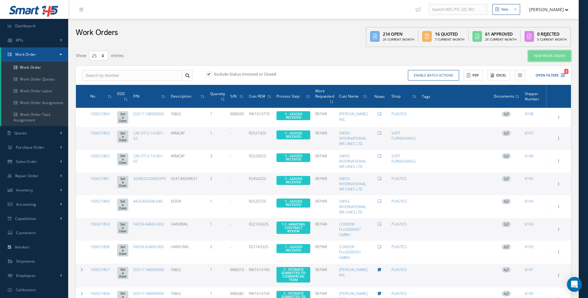
click at [544, 52] on link "New Work Order" at bounding box center [549, 56] width 43 height 11
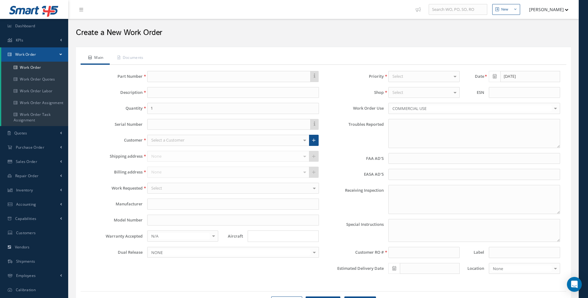
type textarea "NONE"
type input "NONE"
type textarea "NO VISUAL DAMAGE"
type textarea "PLEASE SEE R.O. FOR DETAILS"
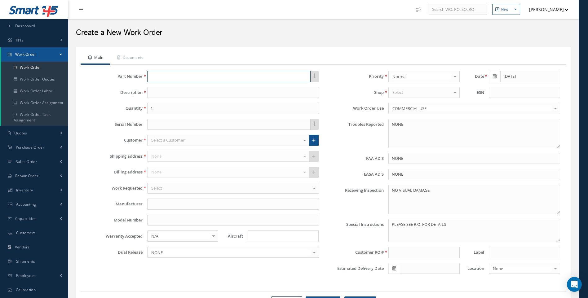
click at [154, 76] on input "text" at bounding box center [228, 76] width 163 height 11
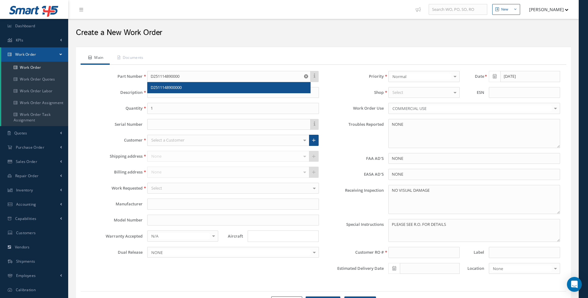
click at [166, 88] on span "D2511148900000" at bounding box center [166, 88] width 31 height 6
type input "D2511148900000"
type input "TABLE"
type input "AEROKNOW"
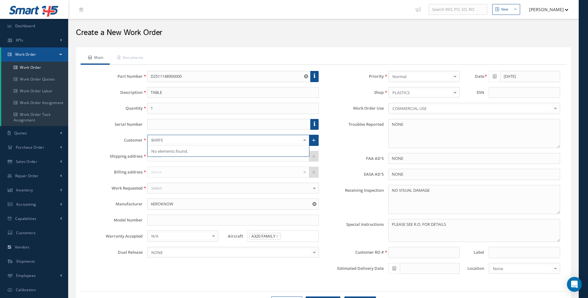
type input "BARF"
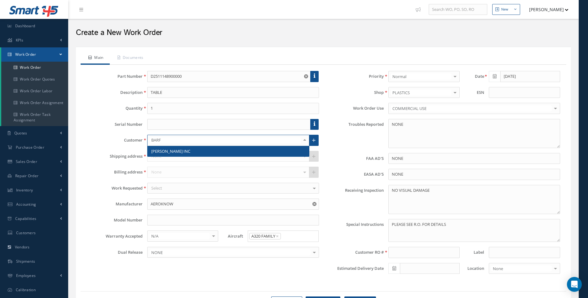
click at [161, 152] on span "[PERSON_NAME] INC" at bounding box center [170, 151] width 39 height 6
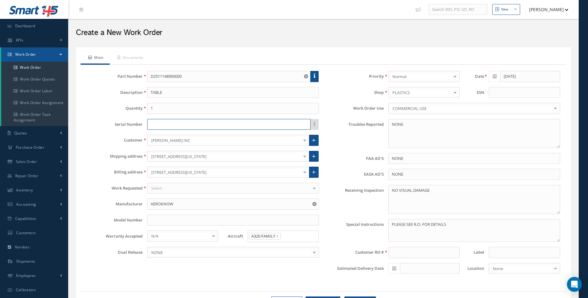
click at [160, 125] on input "text" at bounding box center [228, 124] width 163 height 11
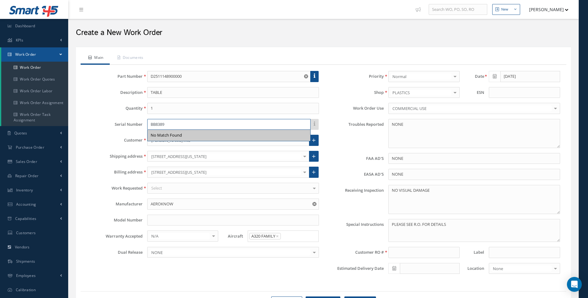
type input "BB8389"
click at [398, 251] on input at bounding box center [423, 252] width 71 height 11
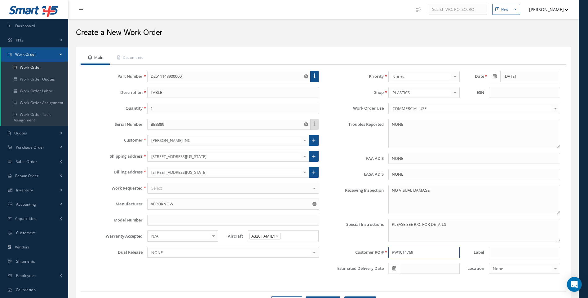
type input "RW1014769"
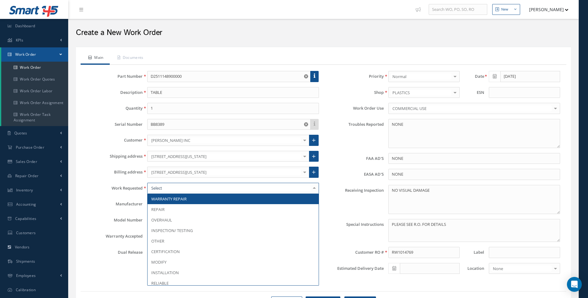
click at [265, 188] on div at bounding box center [233, 188] width 172 height 11
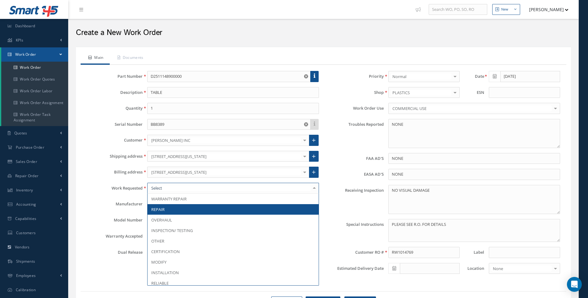
click at [170, 210] on span "REPAIR" at bounding box center [233, 209] width 171 height 11
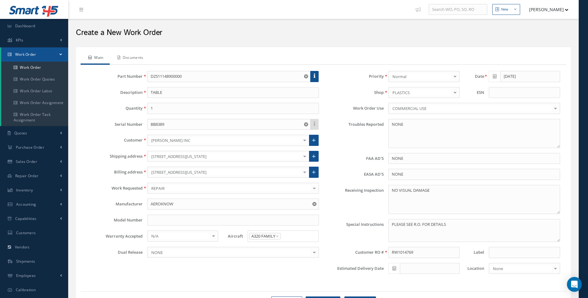
click at [132, 56] on link "Documents" at bounding box center [130, 58] width 40 height 13
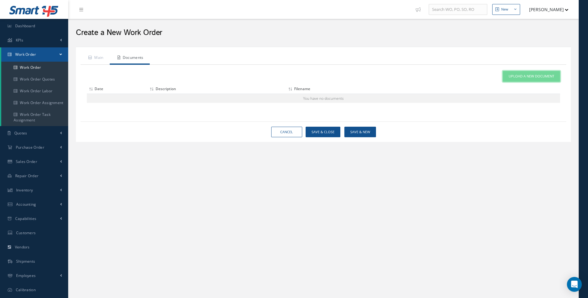
click at [522, 79] on link "Upload a New Document" at bounding box center [531, 76] width 57 height 11
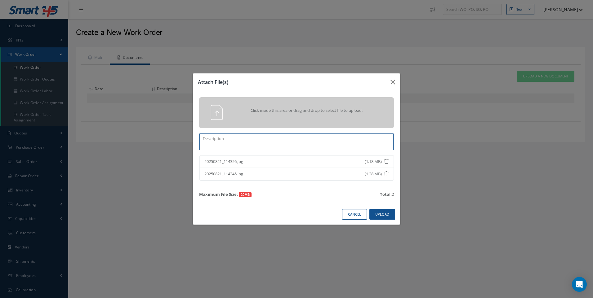
click at [264, 146] on textarea at bounding box center [296, 141] width 194 height 17
type textarea "INB PICT"
click at [380, 212] on button "Upload" at bounding box center [382, 214] width 26 height 11
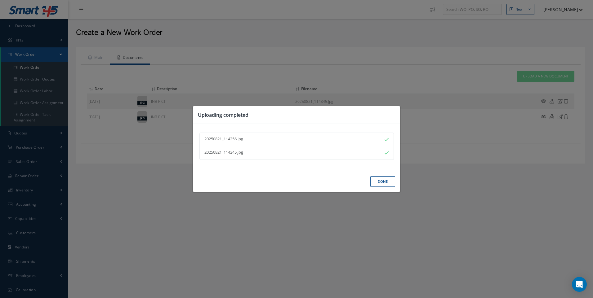
click at [379, 183] on button "Done" at bounding box center [382, 181] width 25 height 11
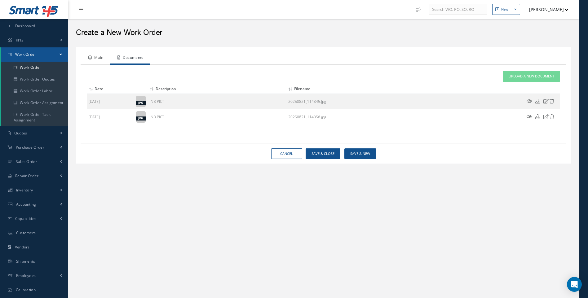
click at [97, 56] on link "Main" at bounding box center [95, 58] width 29 height 13
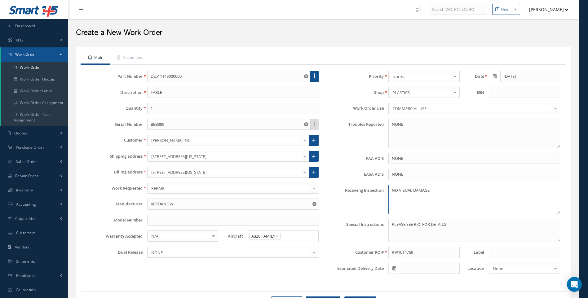
click at [435, 193] on textarea "NO VISUAL DAMAGE" at bounding box center [474, 199] width 172 height 29
click at [404, 198] on textarea "NO VISUAL DAMAGE" at bounding box center [474, 199] width 172 height 29
paste textarea "FEDEX INB 457891368067"
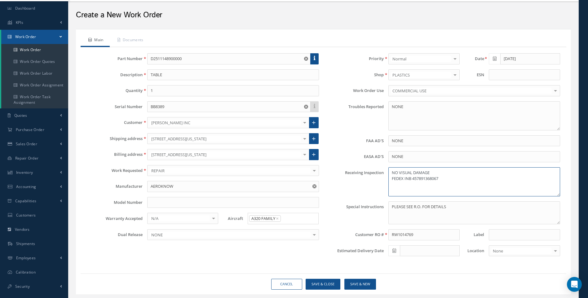
scroll to position [34, 0]
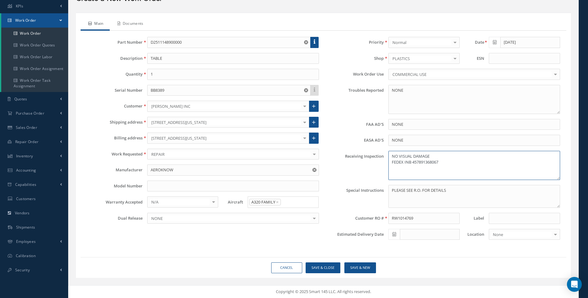
type textarea "NO VISUAL DAMAGE FEDEX INB 457891368067"
click at [139, 26] on link "Documents" at bounding box center [130, 24] width 40 height 13
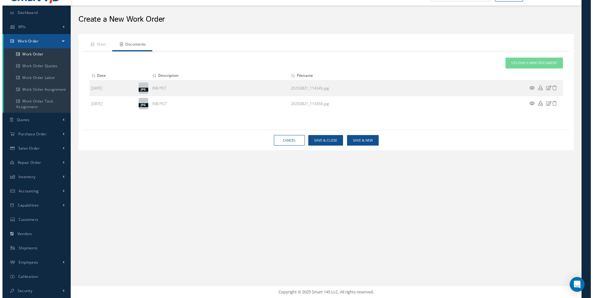
scroll to position [13, 0]
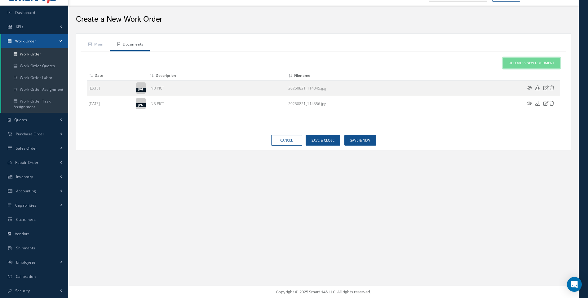
click at [538, 62] on span "Upload a New Document" at bounding box center [532, 62] width 46 height 5
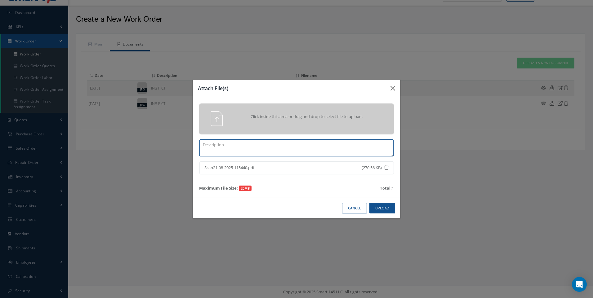
click at [243, 145] on textarea at bounding box center [296, 147] width 194 height 17
type textarea "RW1014769"
click at [382, 207] on button "Upload" at bounding box center [382, 208] width 26 height 11
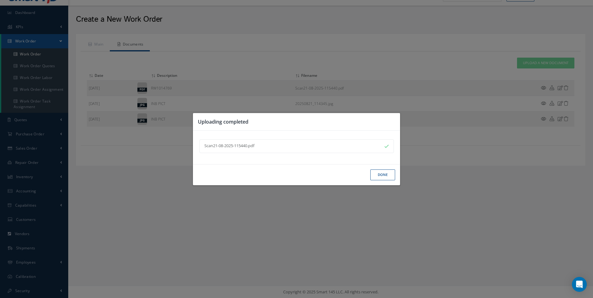
drag, startPoint x: 382, startPoint y: 176, endPoint x: 352, endPoint y: 167, distance: 31.7
click at [382, 176] on button "Done" at bounding box center [382, 175] width 25 height 11
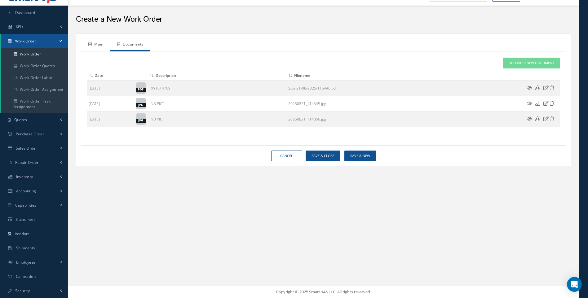
click at [101, 44] on link "Main" at bounding box center [95, 44] width 29 height 13
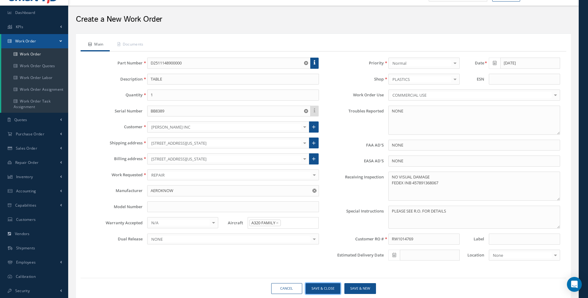
click at [331, 286] on button "Save & Close" at bounding box center [323, 288] width 35 height 11
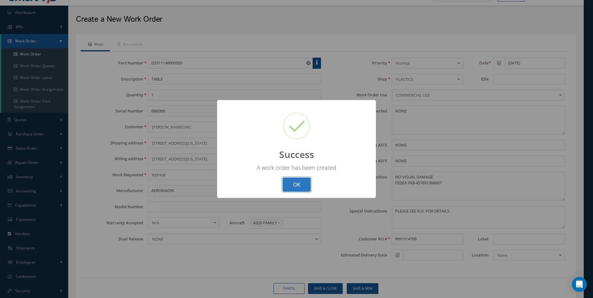
click at [292, 180] on button "OK" at bounding box center [296, 185] width 28 height 15
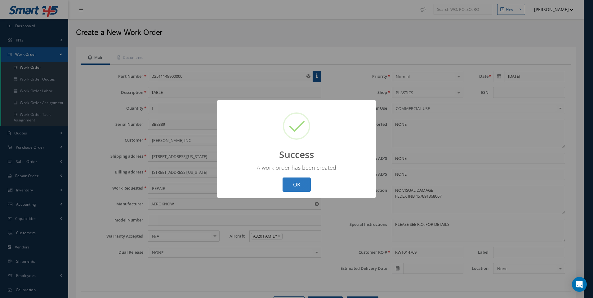
select select "25"
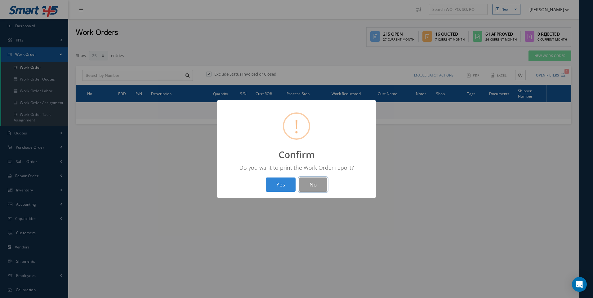
click at [308, 185] on button "No" at bounding box center [313, 185] width 28 height 15
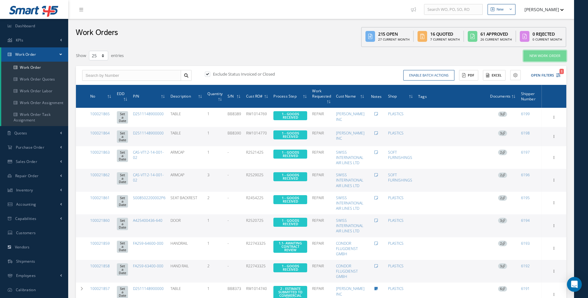
click at [545, 55] on link "New Work Order" at bounding box center [545, 56] width 43 height 11
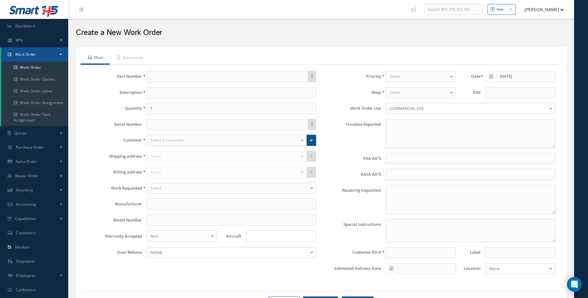
type textarea "NONE"
type input "NONE"
type textarea "NO VISUAL DAMAGE"
type textarea "PLEASE SEE R.O. FOR DETAILS"
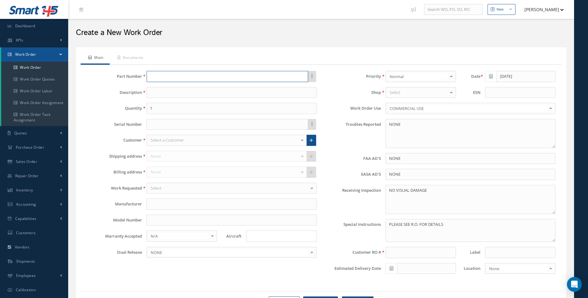
click at [156, 79] on input "text" at bounding box center [228, 76] width 162 height 11
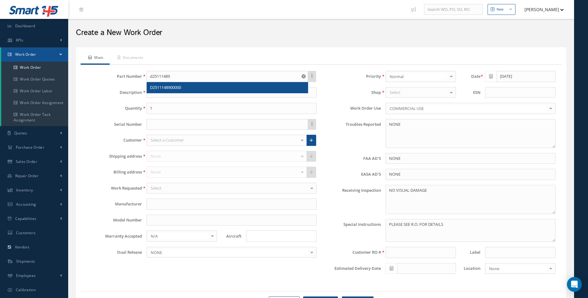
click at [159, 86] on span "D2511148900000" at bounding box center [165, 88] width 31 height 6
type input "D2511148900000"
type input "TABLE"
type input "AEROKNOW"
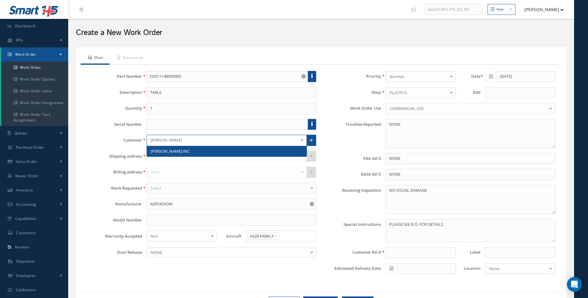
type input "[PERSON_NAME]"
click at [171, 153] on span "[PERSON_NAME] INC" at bounding box center [170, 151] width 39 height 6
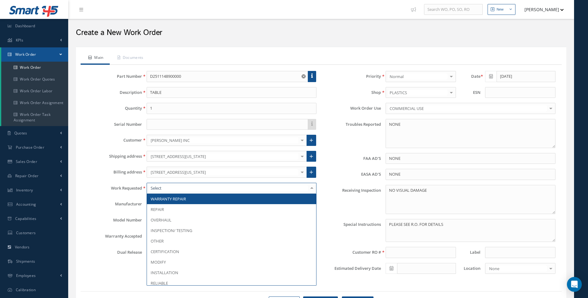
click at [166, 188] on div at bounding box center [232, 188] width 170 height 11
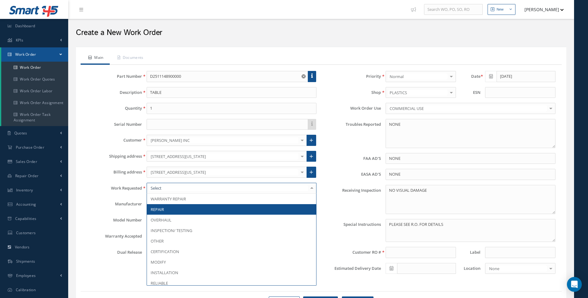
click at [162, 206] on span "REPAIR" at bounding box center [231, 209] width 169 height 11
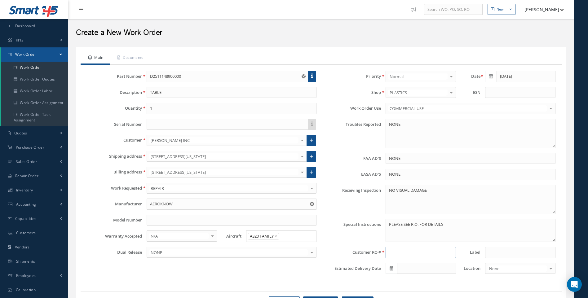
click at [398, 253] on input at bounding box center [421, 252] width 70 height 11
type input "r"
type input "RW1014797"
click at [136, 59] on link "Documents" at bounding box center [130, 58] width 40 height 13
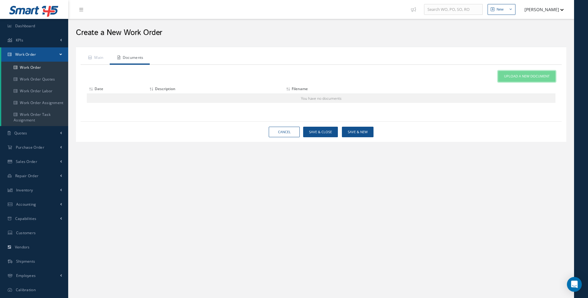
click at [518, 78] on span "Upload a New Document" at bounding box center [527, 76] width 46 height 5
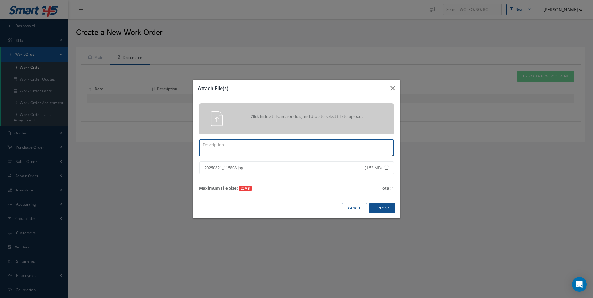
click at [237, 148] on textarea at bounding box center [296, 147] width 194 height 17
click at [377, 206] on button "Upload" at bounding box center [382, 208] width 26 height 11
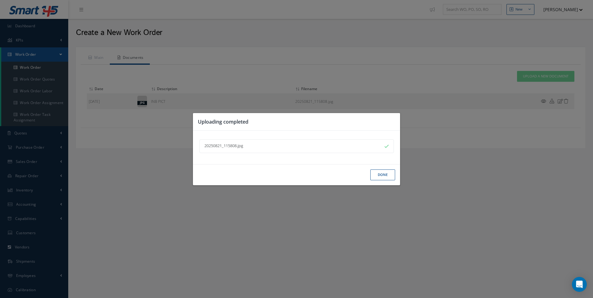
click at [0, 0] on div "Uploading completed 20250821_115808.jpg Done" at bounding box center [0, 0] width 0 height 0
drag, startPoint x: 378, startPoint y: 174, endPoint x: 381, endPoint y: 174, distance: 3.4
click at [378, 174] on button "Done" at bounding box center [382, 175] width 25 height 11
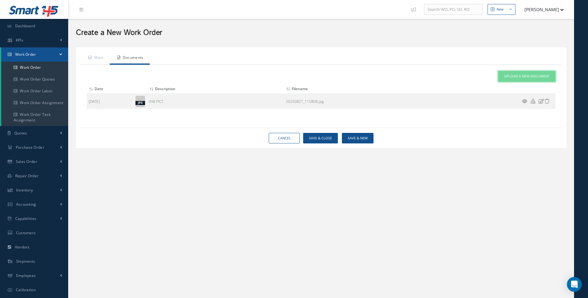
click at [522, 78] on span "Upload a New Document" at bounding box center [527, 76] width 46 height 5
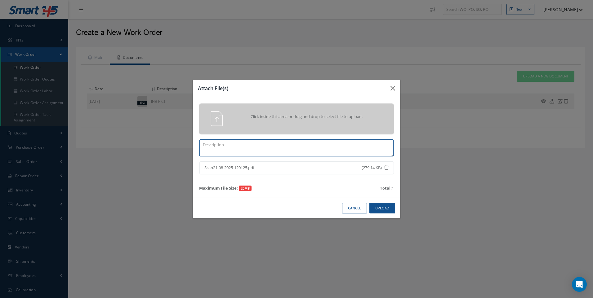
click at [233, 145] on textarea at bounding box center [296, 147] width 194 height 17
type textarea "RW1014797"
click at [382, 208] on button "Upload" at bounding box center [382, 208] width 26 height 11
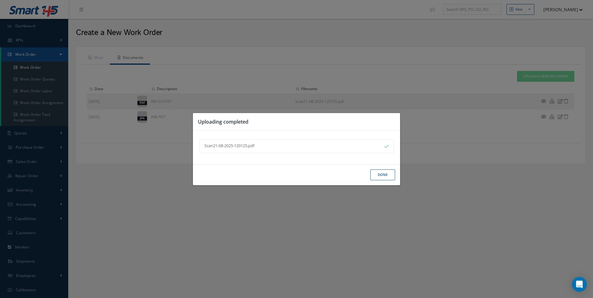
click at [380, 174] on button "Done" at bounding box center [382, 175] width 25 height 11
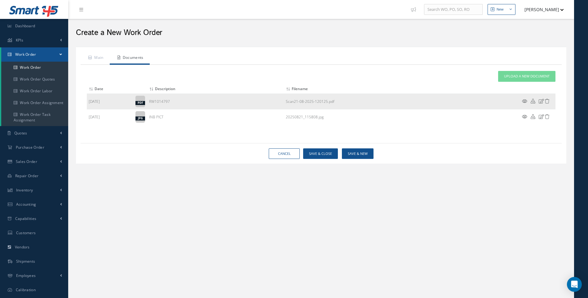
click at [523, 100] on icon at bounding box center [524, 101] width 5 height 5
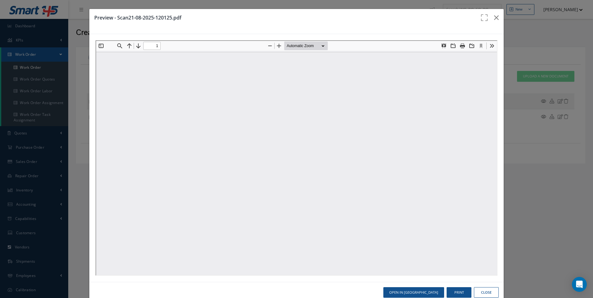
type input "0"
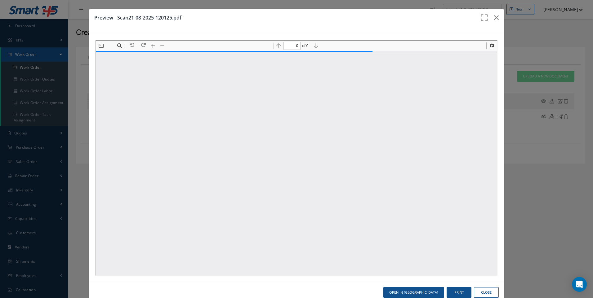
type input "1"
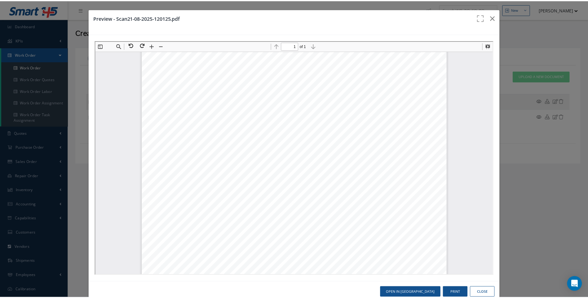
scroll to position [216, 0]
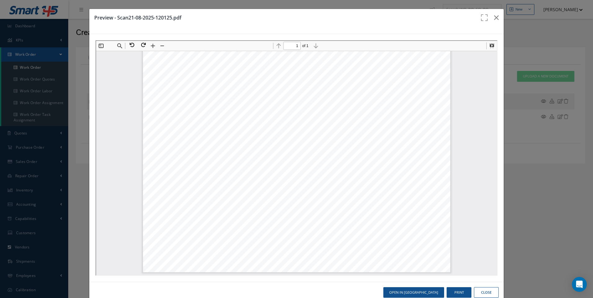
drag, startPoint x: 483, startPoint y: 294, endPoint x: 486, endPoint y: 296, distance: 4.0
click at [485, 295] on button "Close" at bounding box center [486, 292] width 25 height 11
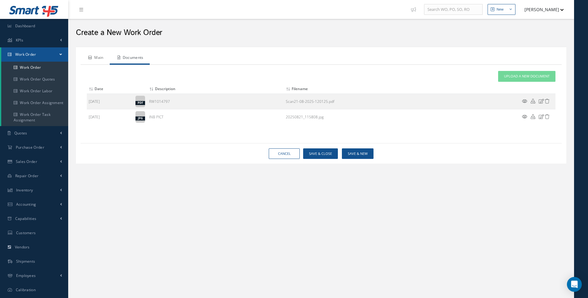
click at [102, 57] on link "Main" at bounding box center [95, 58] width 29 height 13
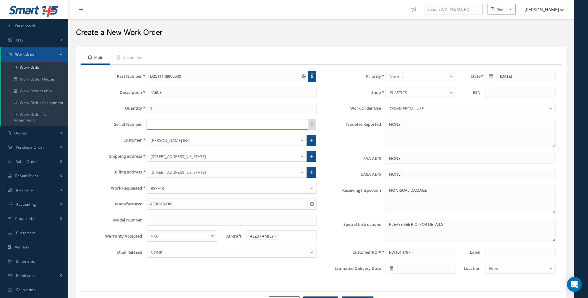
click at [153, 124] on input "text" at bounding box center [228, 124] width 162 height 11
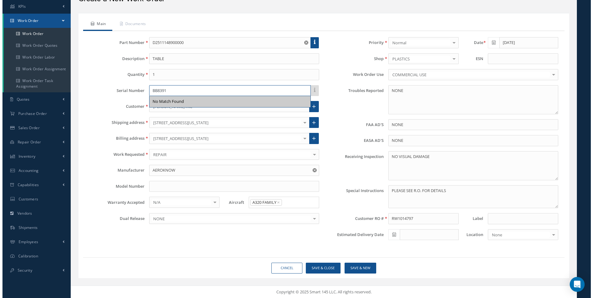
scroll to position [34, 0]
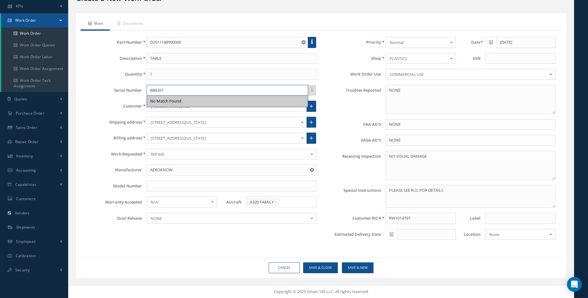
type input "BB8391"
click at [326, 264] on button "Save & Close" at bounding box center [320, 268] width 35 height 11
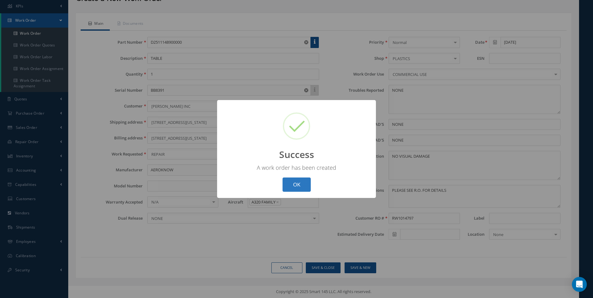
click at [302, 182] on button "OK" at bounding box center [296, 185] width 28 height 15
select select "25"
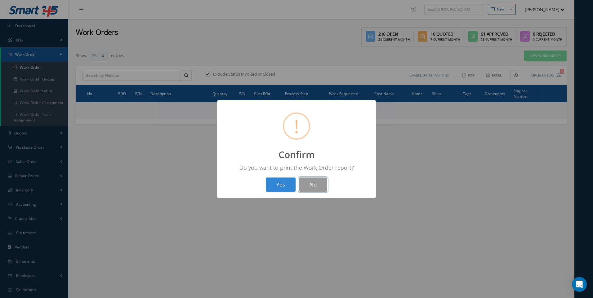
click at [311, 181] on button "No" at bounding box center [313, 185] width 28 height 15
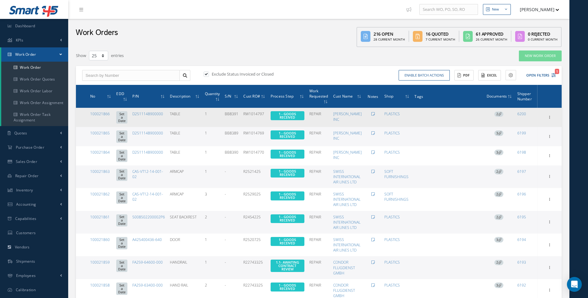
click at [413, 120] on td "Add Tags Add Tags for # 100021866 Search a tag 21G ORDER For use on 21G Orders.…" at bounding box center [447, 117] width 71 height 19
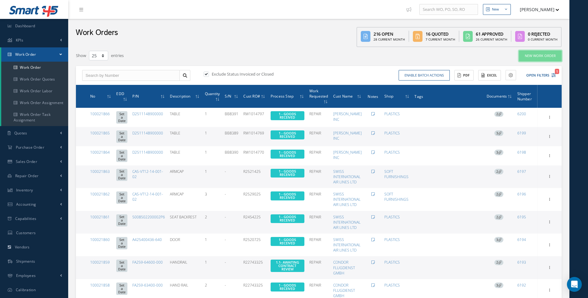
click at [541, 55] on link "New Work Order" at bounding box center [540, 56] width 43 height 11
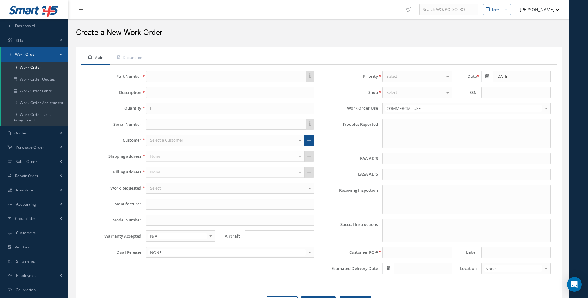
type textarea "NONE"
type input "NONE"
type textarea "NO VISUAL DAMAGE"
type textarea "PLEASE SEE R.O. FOR DETAILS"
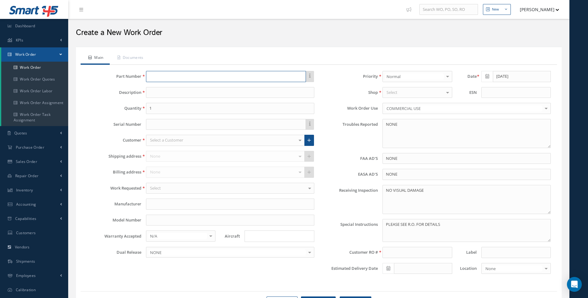
click at [165, 80] on input "text" at bounding box center [226, 76] width 160 height 11
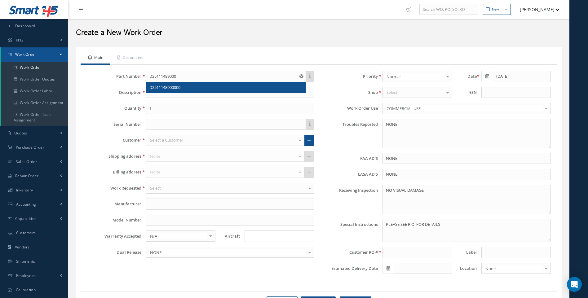
click at [165, 89] on span "D2511148900000" at bounding box center [164, 88] width 31 height 6
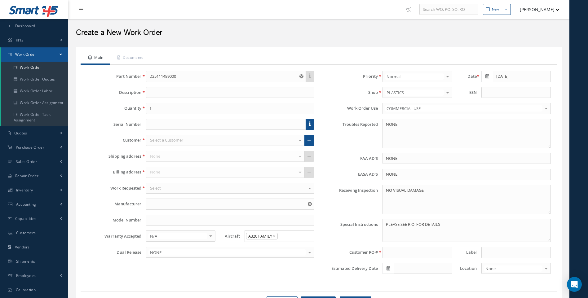
type input "D2511148900000"
type input "TABLE"
type input "AEROKNOW"
click at [157, 126] on input "text" at bounding box center [226, 124] width 160 height 11
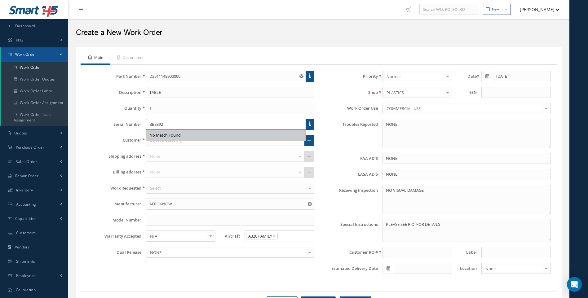
type input "BB8392"
click at [159, 148] on div "Part Number D2511148900000 Description TABLE Quantity 1 Serial Number BB8392 No…" at bounding box center [200, 175] width 237 height 208
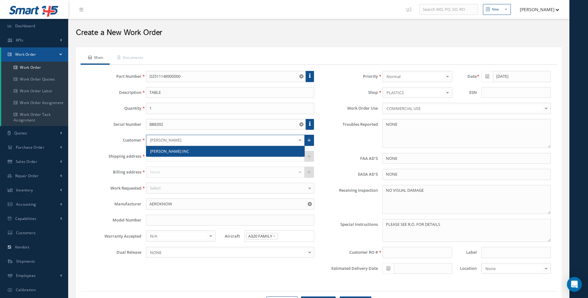
type input "[PERSON_NAME]"
click at [160, 152] on span "[PERSON_NAME] INC" at bounding box center [169, 151] width 39 height 6
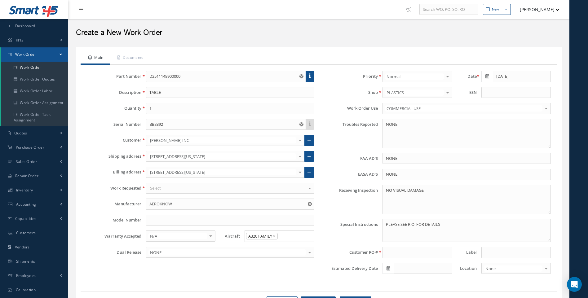
click at [166, 192] on div "Select" at bounding box center [230, 188] width 168 height 11
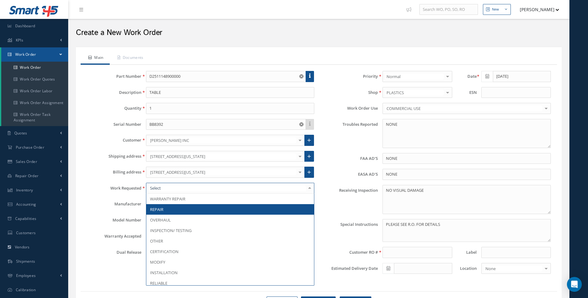
click at [160, 210] on span "REPAIR" at bounding box center [156, 210] width 13 height 6
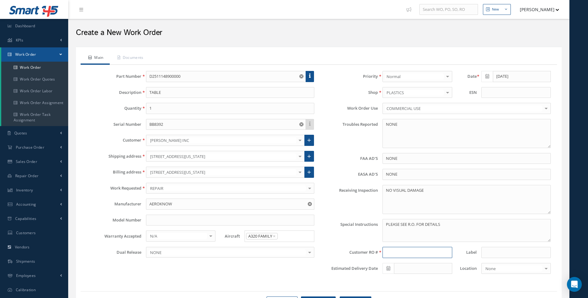
click at [397, 255] on input at bounding box center [418, 252] width 70 height 11
type input "RW1014796"
click at [132, 57] on link "Documents" at bounding box center [130, 58] width 40 height 13
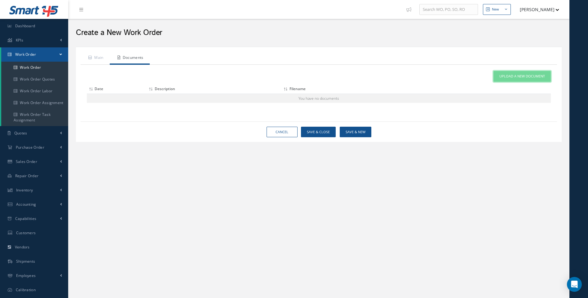
click at [518, 75] on span "Upload a New Document" at bounding box center [522, 76] width 46 height 5
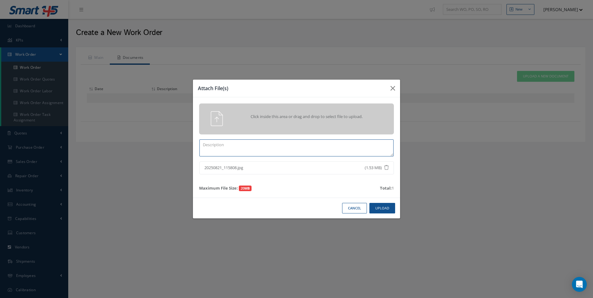
click at [271, 150] on textarea at bounding box center [296, 147] width 194 height 17
click at [392, 208] on button "Upload" at bounding box center [382, 208] width 26 height 11
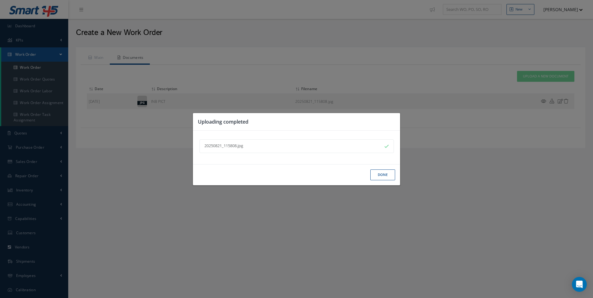
click at [384, 173] on button "Done" at bounding box center [382, 175] width 25 height 11
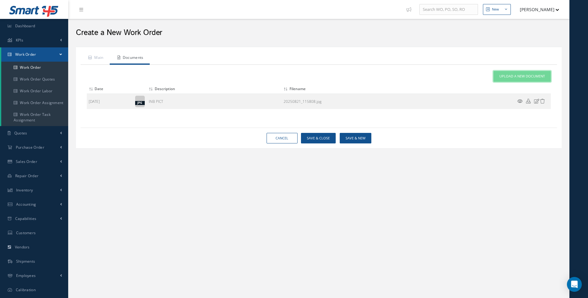
click at [520, 76] on span "Upload a New Document" at bounding box center [522, 76] width 46 height 5
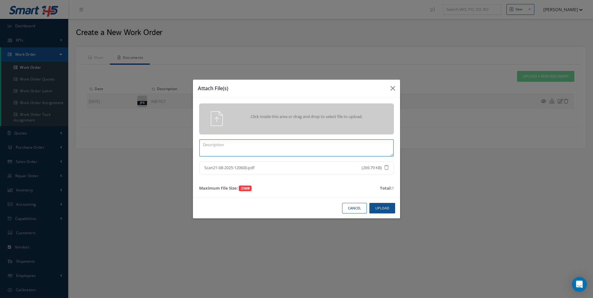
click at [223, 151] on textarea at bounding box center [296, 147] width 194 height 17
type textarea "RW1014796"
click at [385, 207] on button "Upload" at bounding box center [382, 208] width 26 height 11
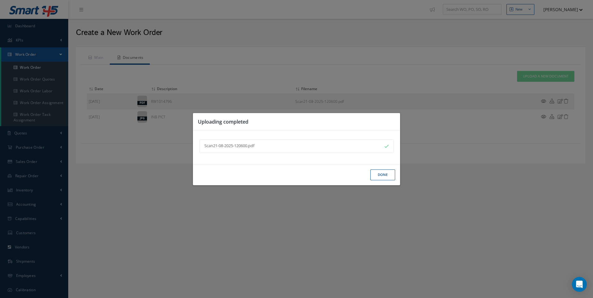
click at [384, 177] on button "Done" at bounding box center [382, 175] width 25 height 11
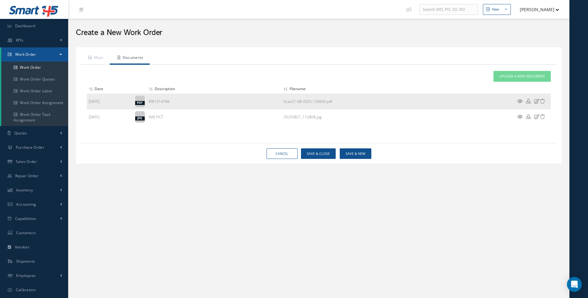
click at [520, 101] on icon at bounding box center [519, 101] width 5 height 5
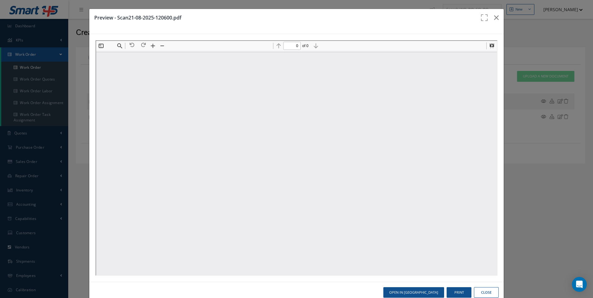
type input "1"
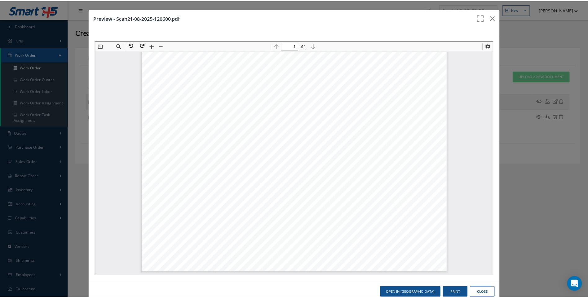
scroll to position [154, 0]
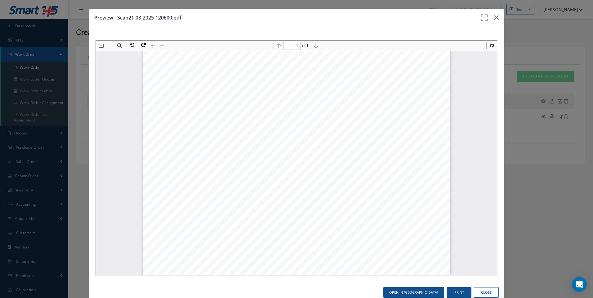
drag, startPoint x: 486, startPoint y: 288, endPoint x: 480, endPoint y: 286, distance: 6.4
click at [486, 288] on button "Close" at bounding box center [486, 292] width 25 height 11
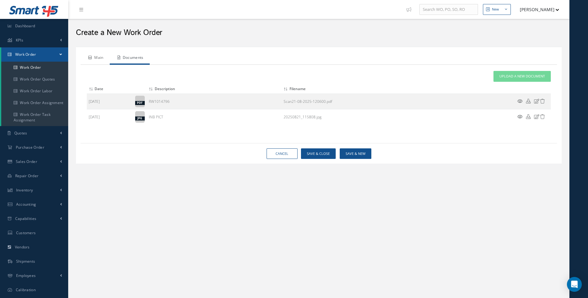
click at [99, 57] on link "Main" at bounding box center [95, 58] width 29 height 13
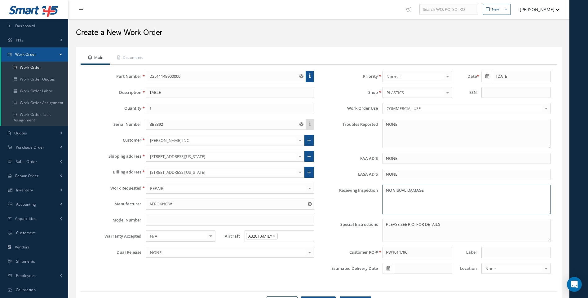
click at [426, 192] on textarea "NO VISUAL DAMAGE" at bounding box center [467, 199] width 168 height 29
drag, startPoint x: 436, startPoint y: 198, endPoint x: 385, endPoint y: 197, distance: 50.8
click at [385, 197] on textarea "NO VISUAL DAMAGE FEDEX INB 457891369556" at bounding box center [467, 199] width 168 height 29
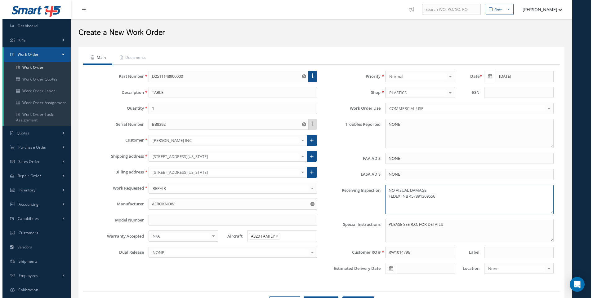
scroll to position [34, 0]
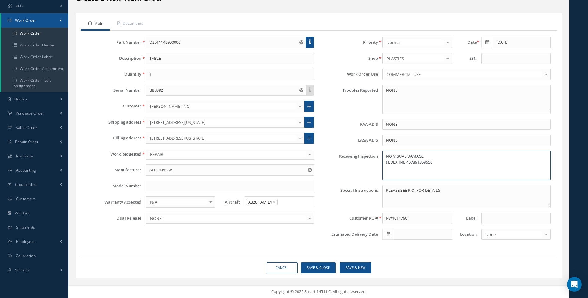
type textarea "NO VISUAL DAMAGE FEDEX INB 457891369556"
click at [320, 271] on button "Save & Close" at bounding box center [318, 268] width 35 height 11
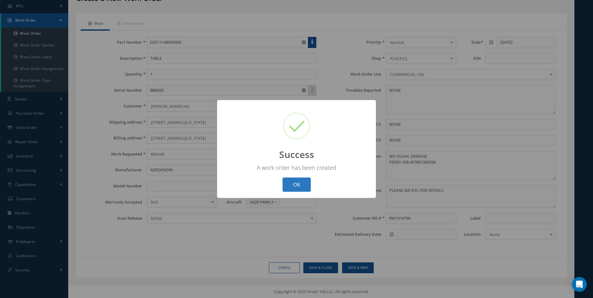
click at [289, 181] on button "OK" at bounding box center [296, 185] width 28 height 15
select select "25"
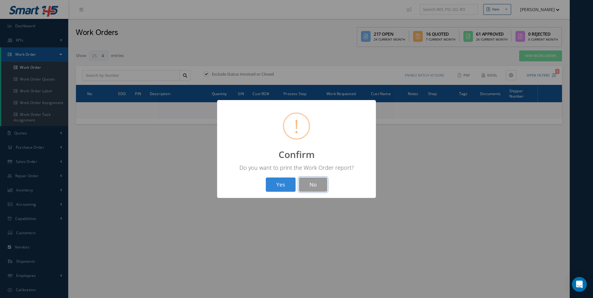
click at [321, 187] on button "No" at bounding box center [313, 185] width 28 height 15
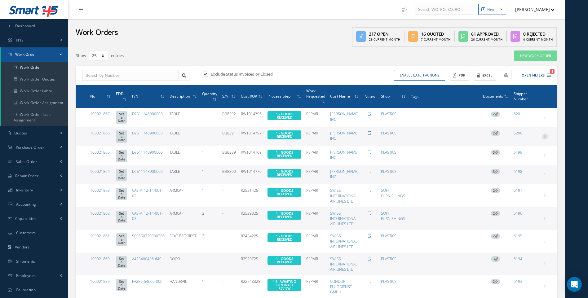
click at [546, 119] on icon at bounding box center [545, 116] width 6 height 5
click at [506, 145] on link "Edit" at bounding box center [516, 149] width 49 height 8
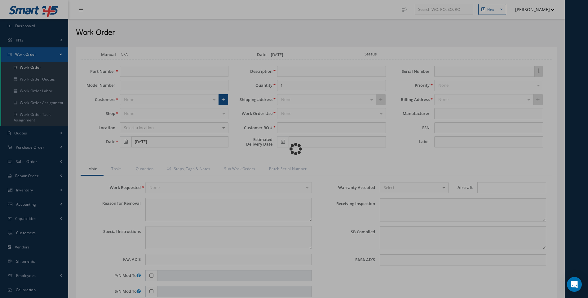
type input "D2511148900000"
type input "TABLE"
type input "RW1014797"
type input "BB8391"
type textarea "NONE"
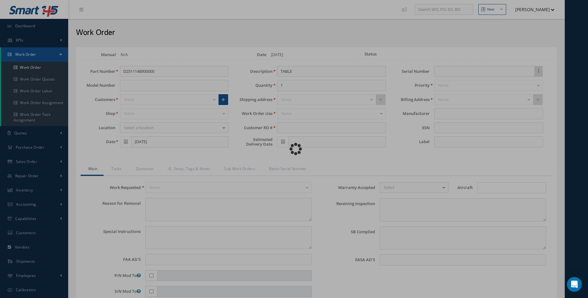
type textarea "PLEASE SEE R.O. FOR DETAILS"
type input "NONE"
type textarea "NO VISUAL DAMAGE"
type textarea "NONE"
type input "NONE"
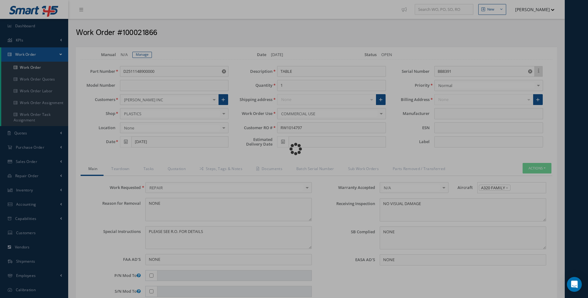
type input "AEROKNOW"
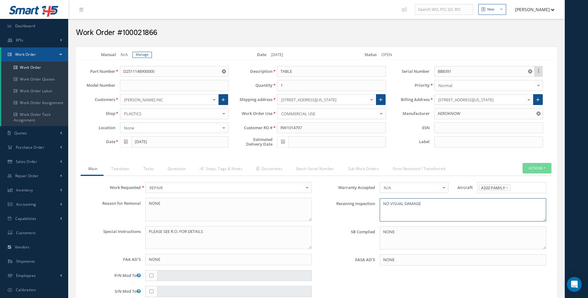
click at [425, 204] on textarea "NO VISUAL DAMAGE" at bounding box center [463, 209] width 166 height 23
paste textarea "FEDEX INB 457891369556"
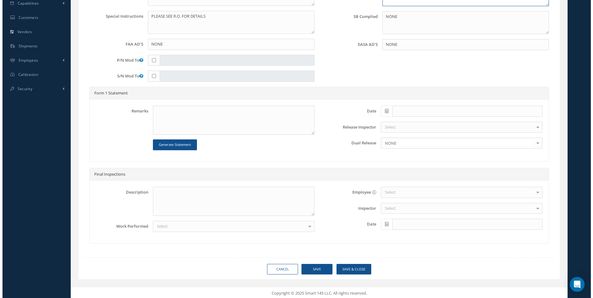
scroll to position [217, 0]
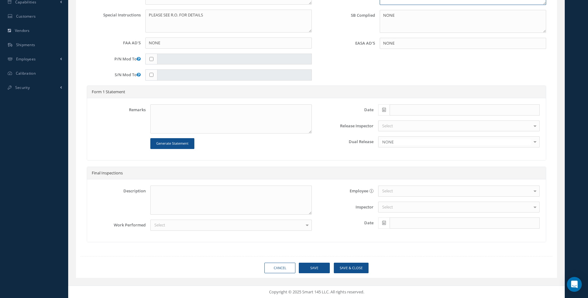
type textarea "NO VISUAL DAMAGE FEDEX INB 457891369556"
click at [355, 266] on button "Save & Close" at bounding box center [351, 268] width 35 height 11
type input "AEROKNOW"
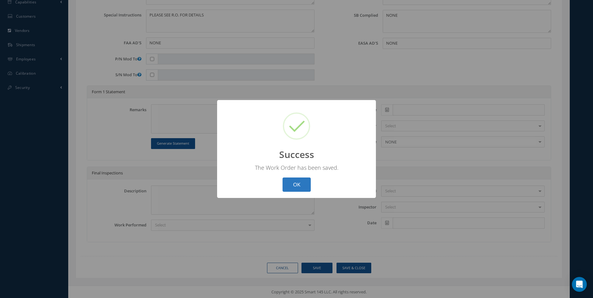
click at [303, 184] on button "OK" at bounding box center [296, 185] width 28 height 15
select select "25"
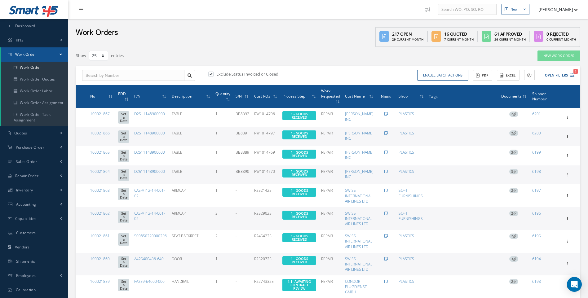
click at [362, 15] on nav "New New Work Order New Purchase Order New Customer Quote New Sales Order New Re…" at bounding box center [328, 9] width 520 height 19
